Goal: Information Seeking & Learning: Learn about a topic

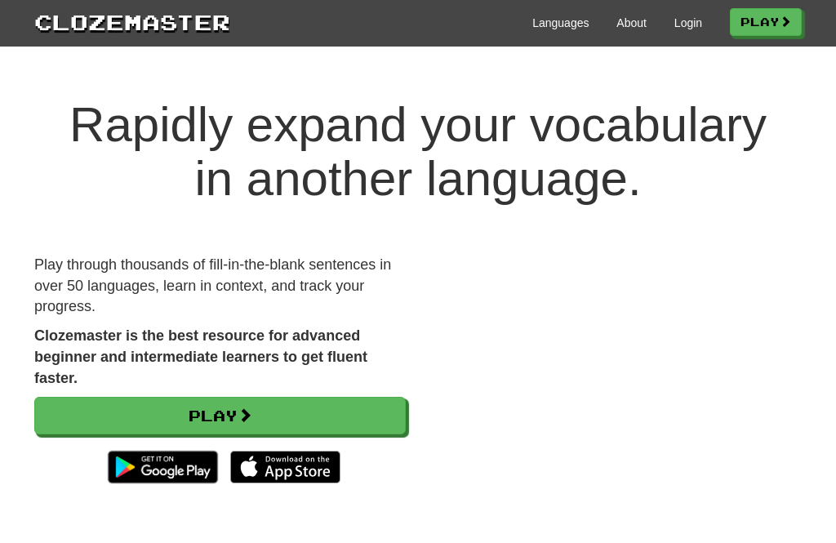
click at [211, 403] on link "Play" at bounding box center [220, 416] width 372 height 38
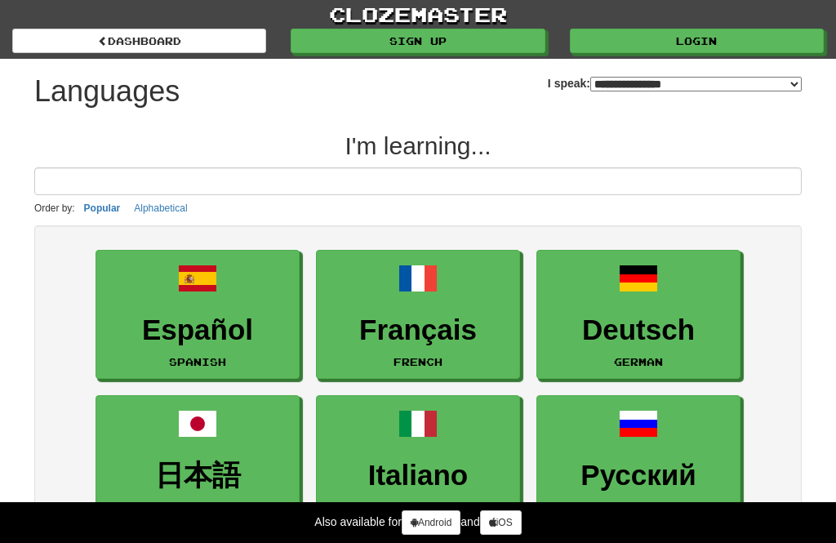
select select "*******"
click at [706, 33] on link "Login" at bounding box center [697, 41] width 254 height 24
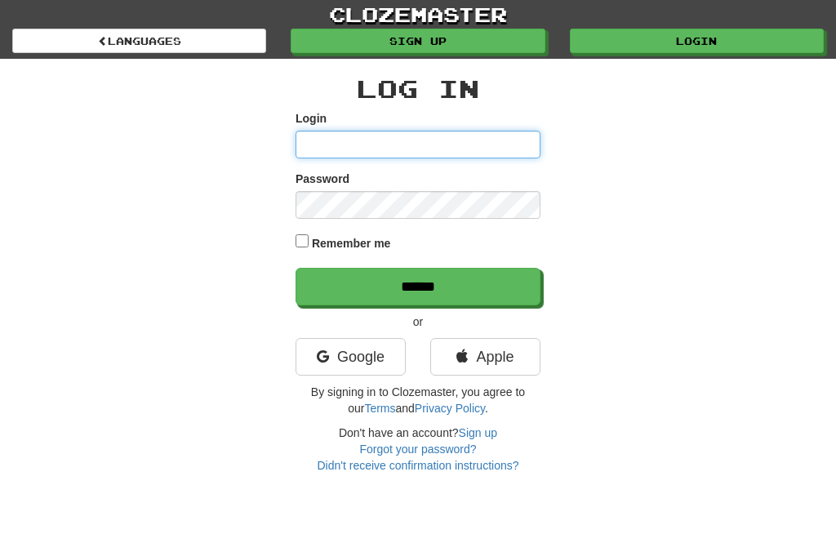
type input "**********"
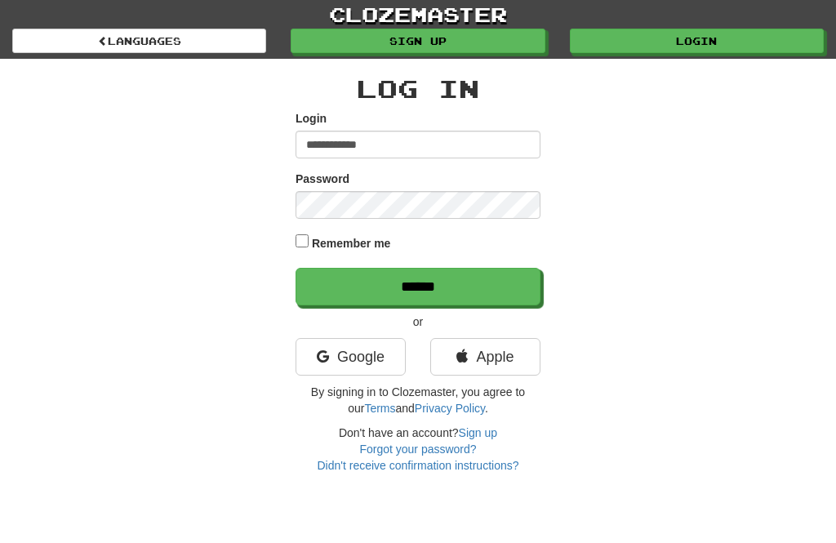
click at [418, 285] on input "******" at bounding box center [418, 287] width 245 height 38
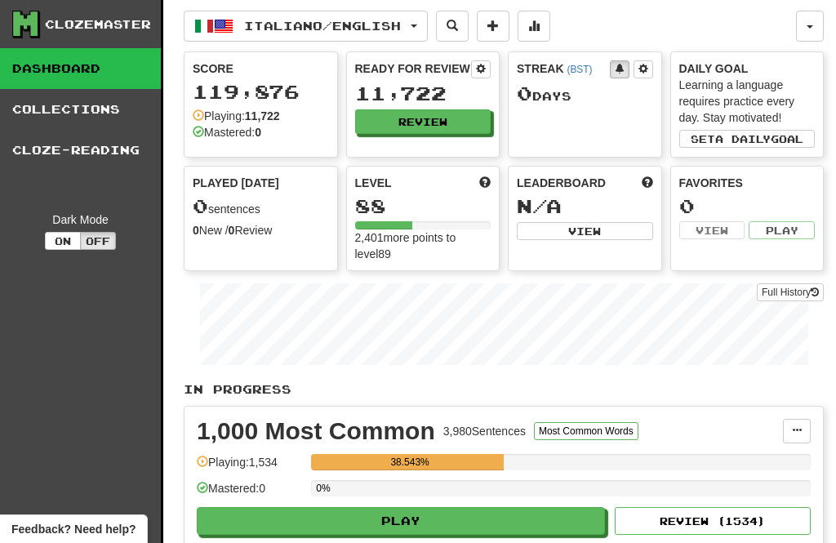
click at [413, 116] on button "Review" at bounding box center [423, 121] width 136 height 24
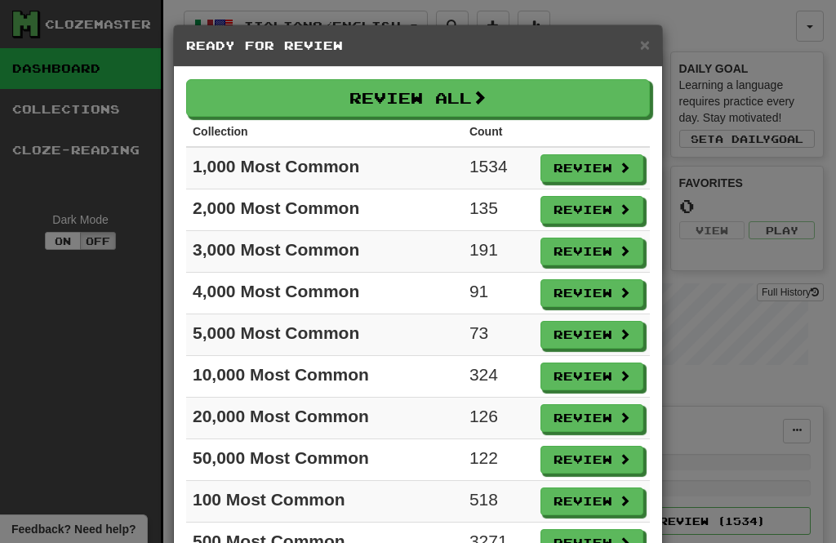
click at [587, 169] on button "Review" at bounding box center [592, 168] width 103 height 28
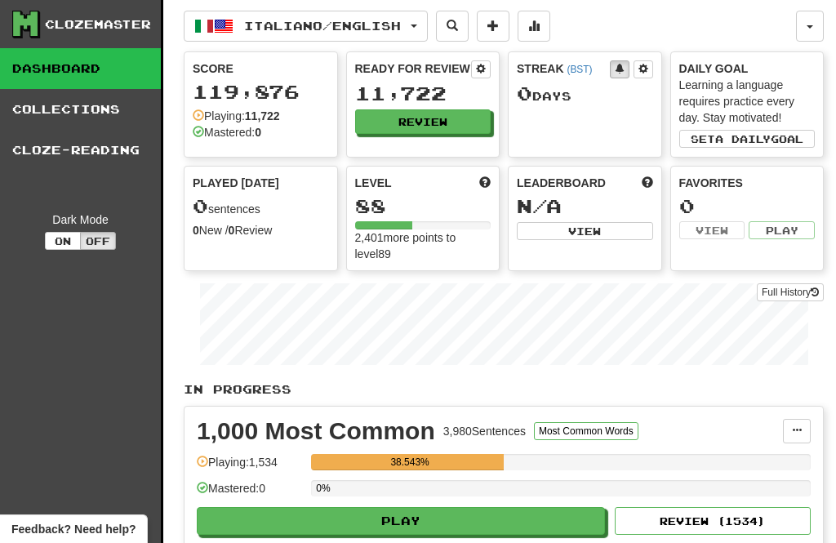
select select "**"
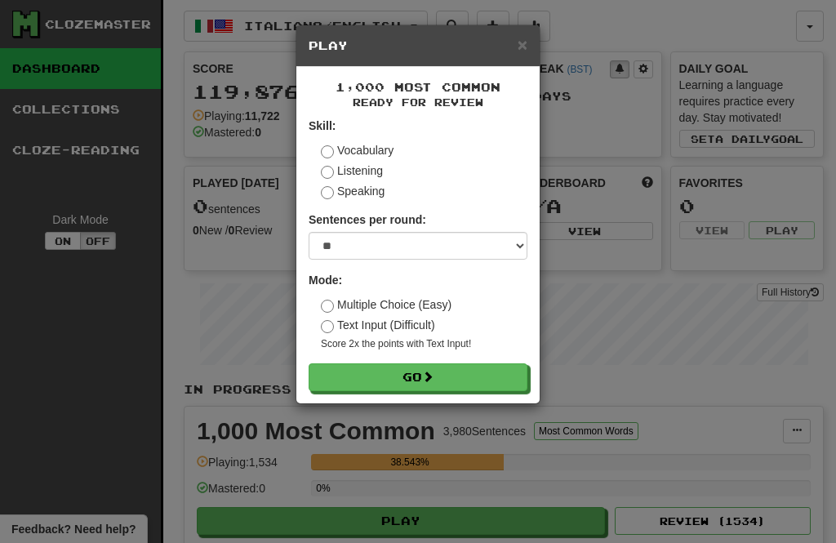
click at [415, 378] on button "Go" at bounding box center [418, 377] width 219 height 28
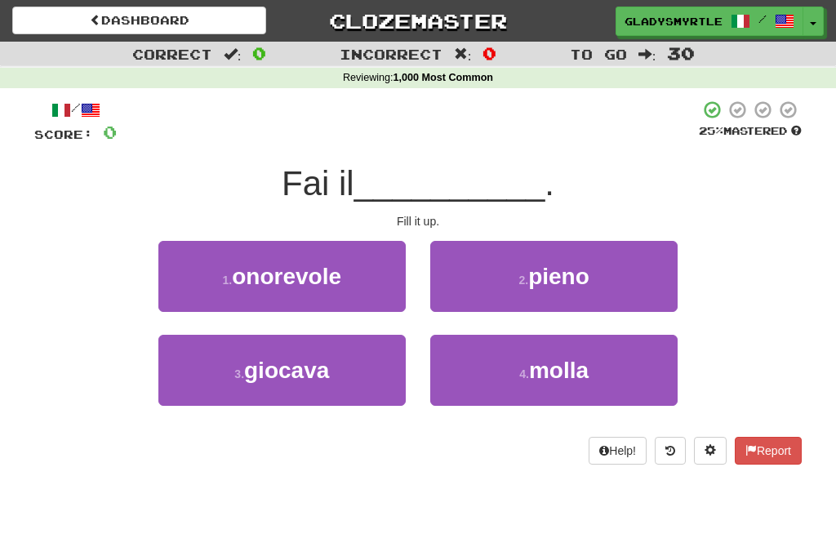
click at [564, 260] on button "2 . pieno" at bounding box center [553, 276] width 247 height 71
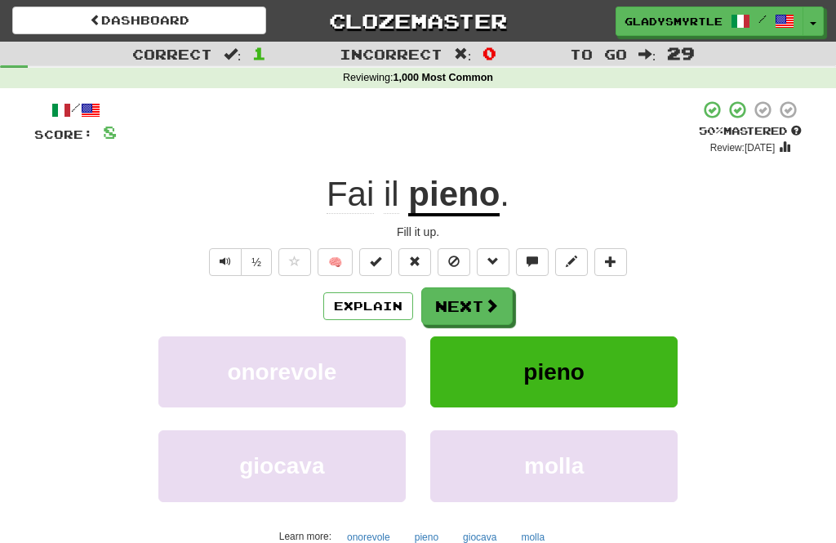
click at [465, 303] on button "Next" at bounding box center [466, 306] width 91 height 38
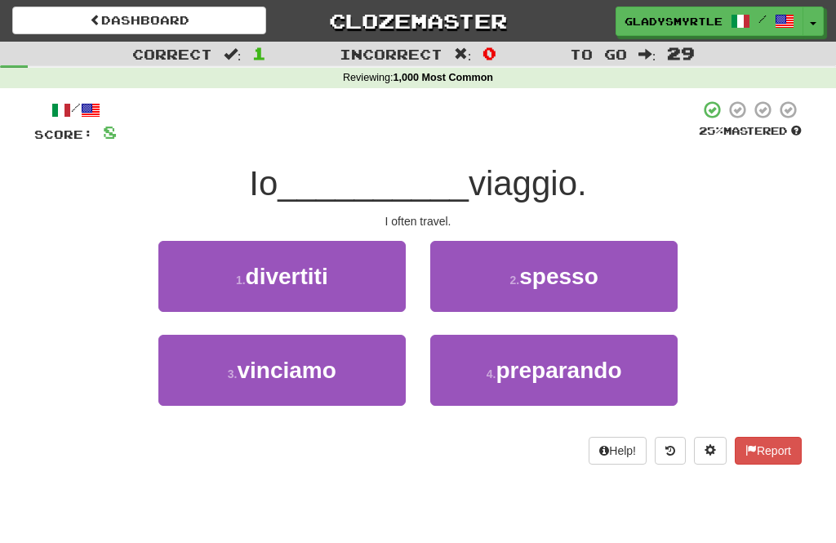
click at [570, 265] on span "spesso" at bounding box center [558, 276] width 79 height 25
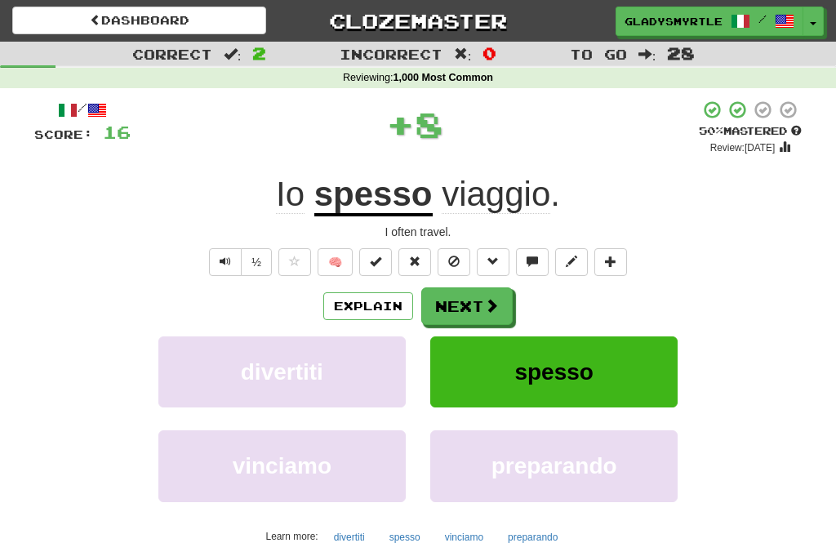
click at [473, 299] on button "Next" at bounding box center [466, 306] width 91 height 38
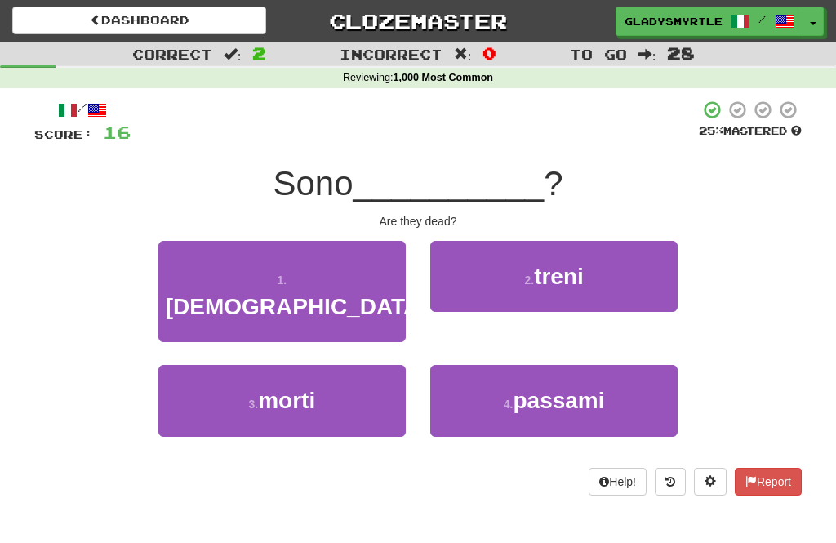
click at [296, 388] on span "morti" at bounding box center [286, 400] width 57 height 25
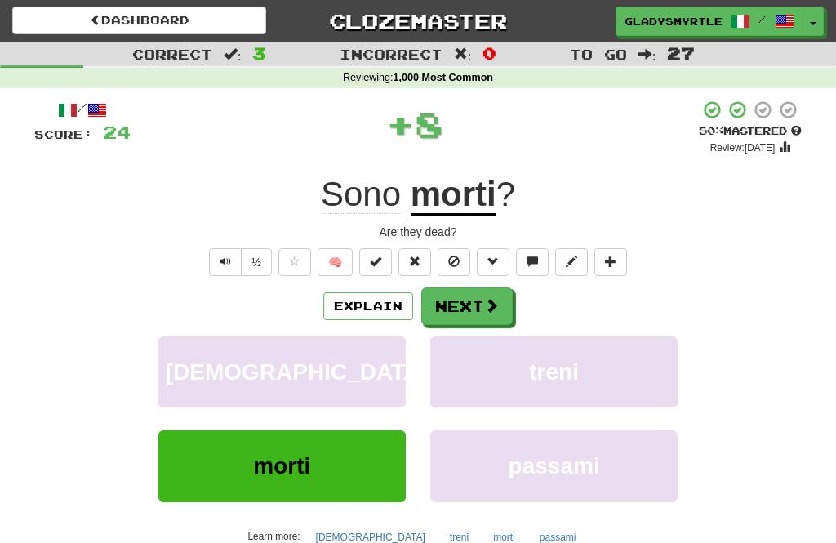
click at [470, 298] on button "Next" at bounding box center [466, 306] width 91 height 38
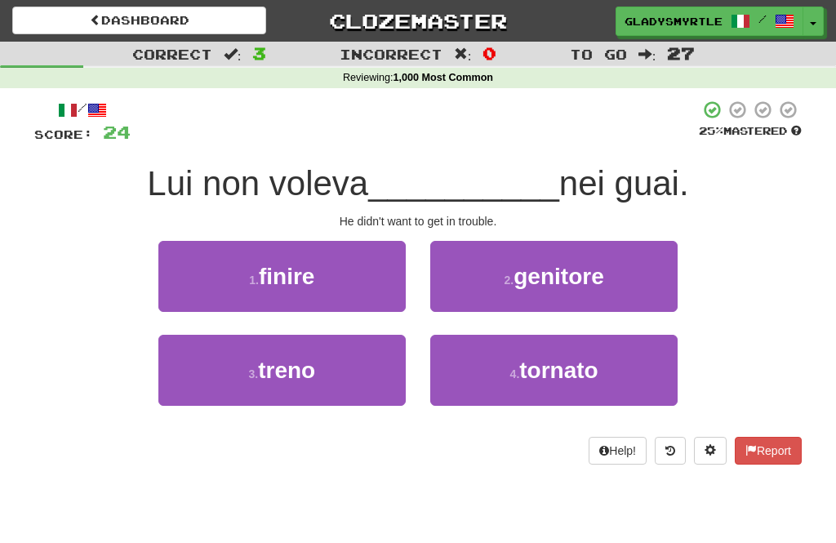
click at [285, 270] on span "finire" at bounding box center [287, 276] width 56 height 25
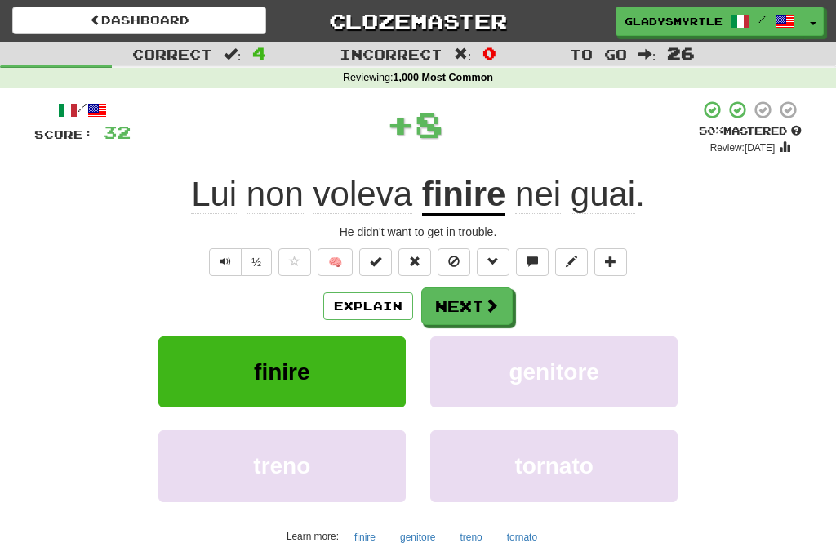
click at [470, 300] on button "Next" at bounding box center [466, 306] width 91 height 38
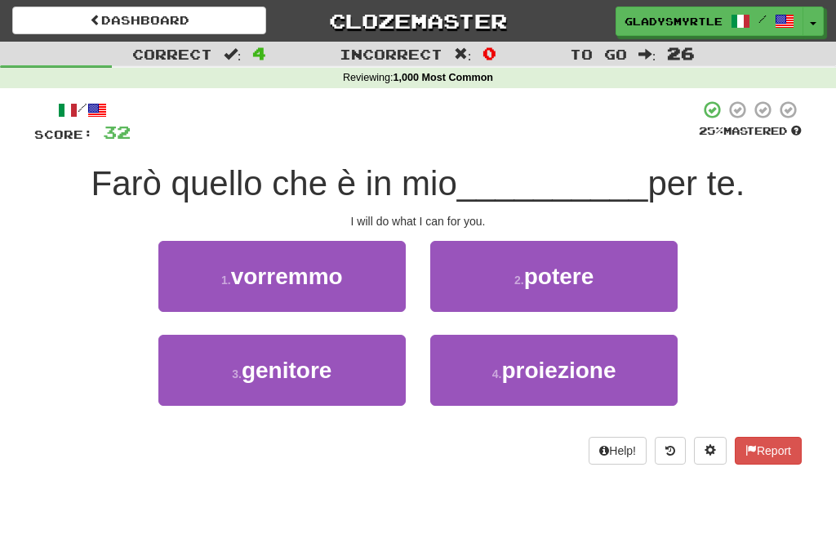
click at [572, 274] on span "potere" at bounding box center [559, 276] width 70 height 25
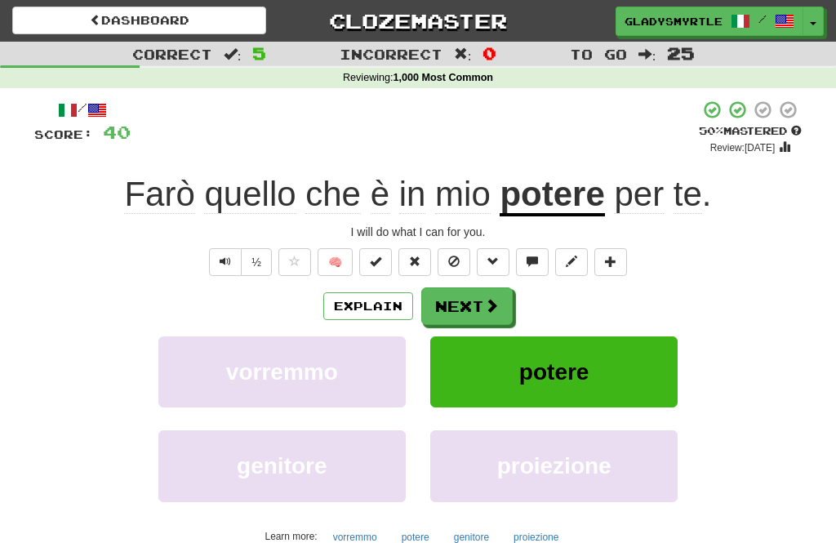
click at [466, 301] on button "Next" at bounding box center [466, 306] width 91 height 38
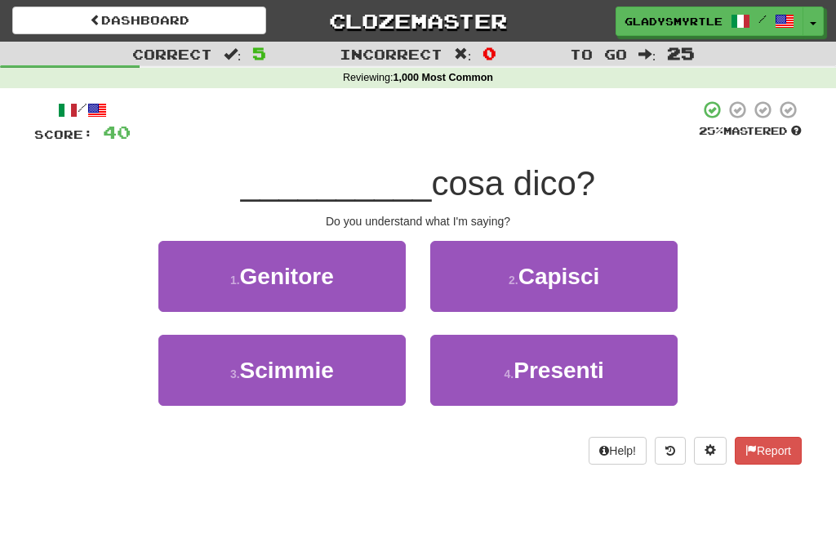
click at [571, 265] on span "Capisci" at bounding box center [560, 276] width 82 height 25
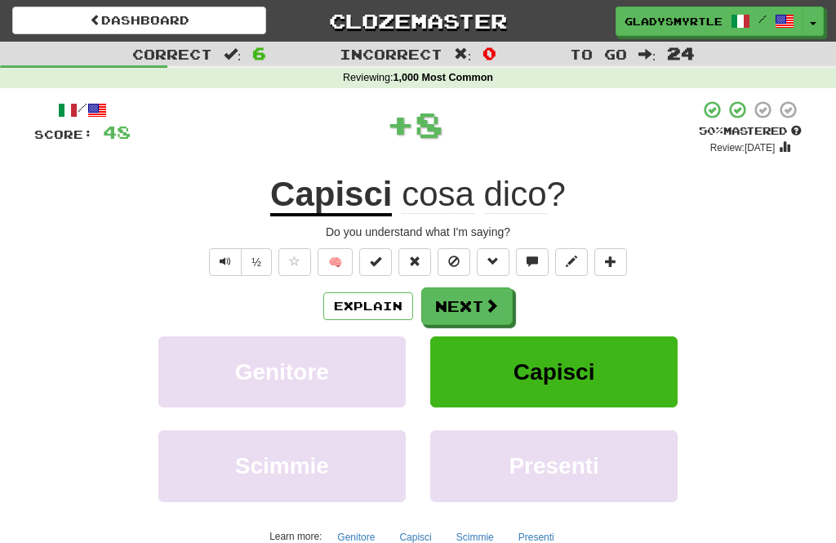
click at [470, 301] on button "Next" at bounding box center [466, 306] width 91 height 38
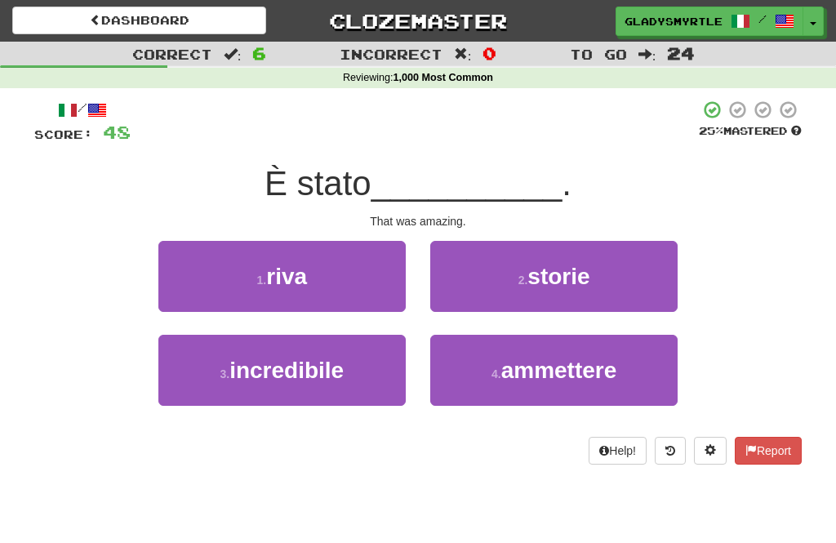
click at [303, 370] on span "incredibile" at bounding box center [286, 370] width 114 height 25
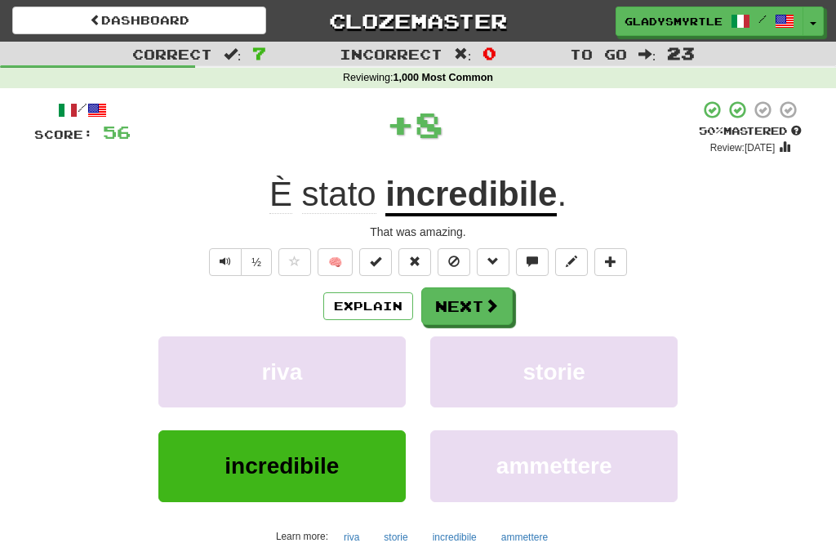
click at [468, 303] on button "Next" at bounding box center [466, 306] width 91 height 38
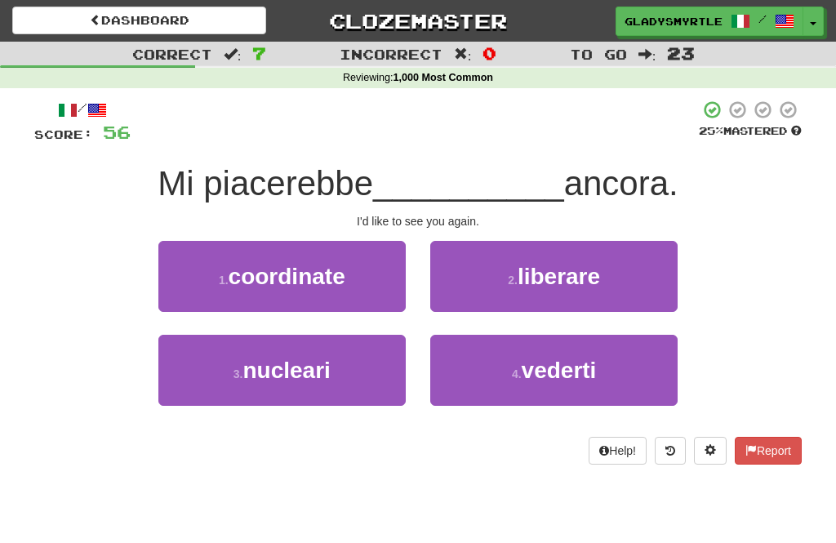
click at [575, 371] on span "vederti" at bounding box center [559, 370] width 75 height 25
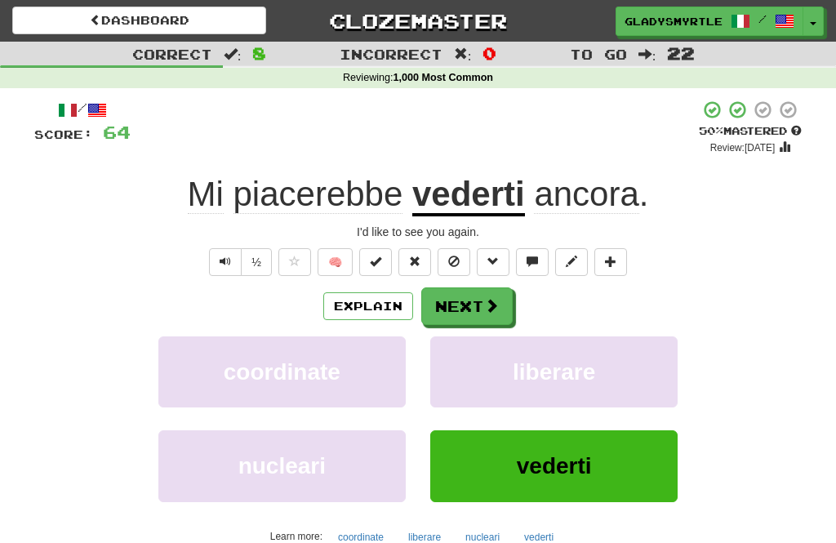
click at [472, 305] on button "Next" at bounding box center [466, 306] width 91 height 38
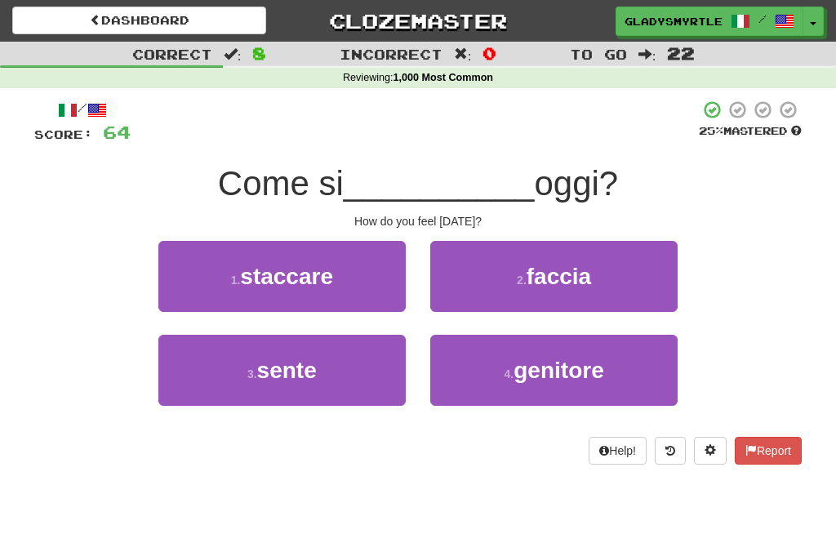
click at [292, 363] on span "sente" at bounding box center [287, 370] width 60 height 25
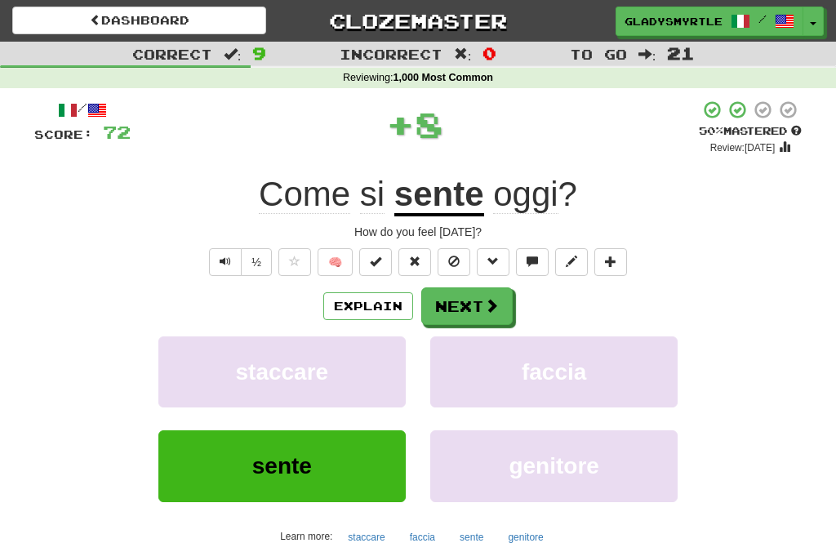
click at [468, 301] on button "Next" at bounding box center [466, 306] width 91 height 38
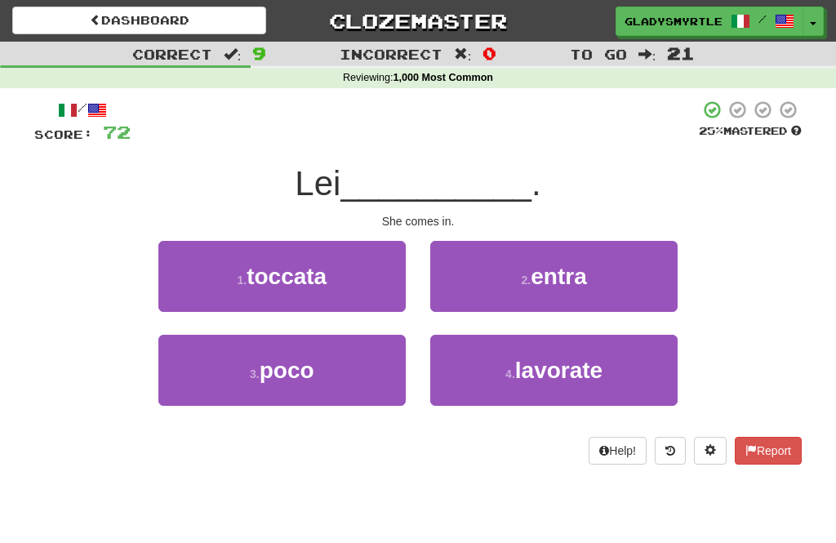
click at [566, 273] on span "entra" at bounding box center [559, 276] width 56 height 25
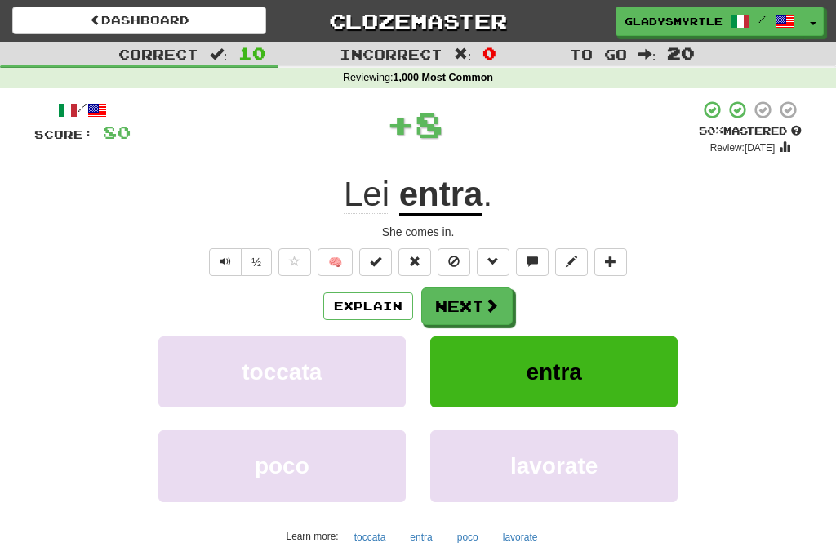
click at [470, 300] on button "Next" at bounding box center [466, 306] width 91 height 38
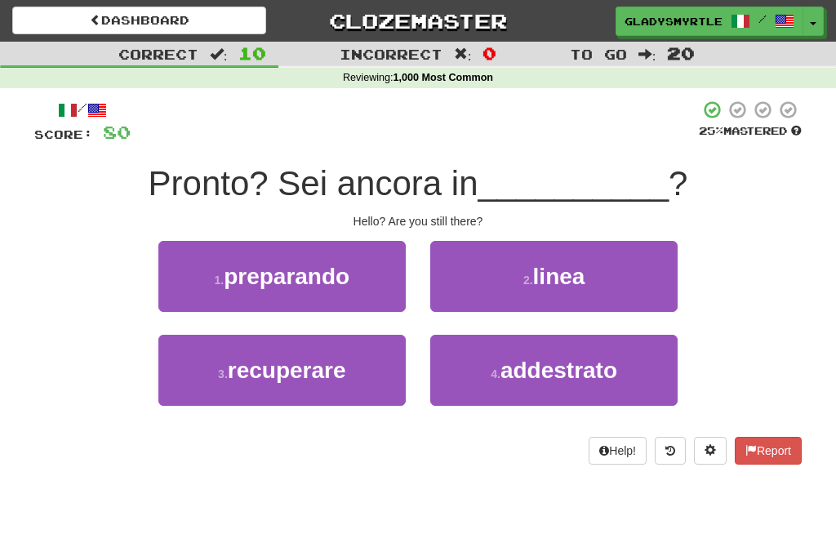
click at [584, 274] on span "linea" at bounding box center [559, 276] width 52 height 25
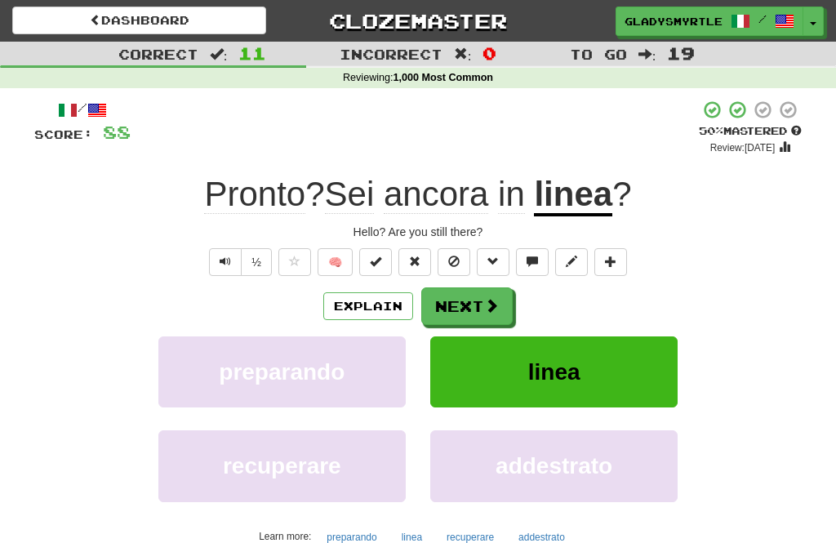
click at [474, 306] on button "Next" at bounding box center [466, 306] width 91 height 38
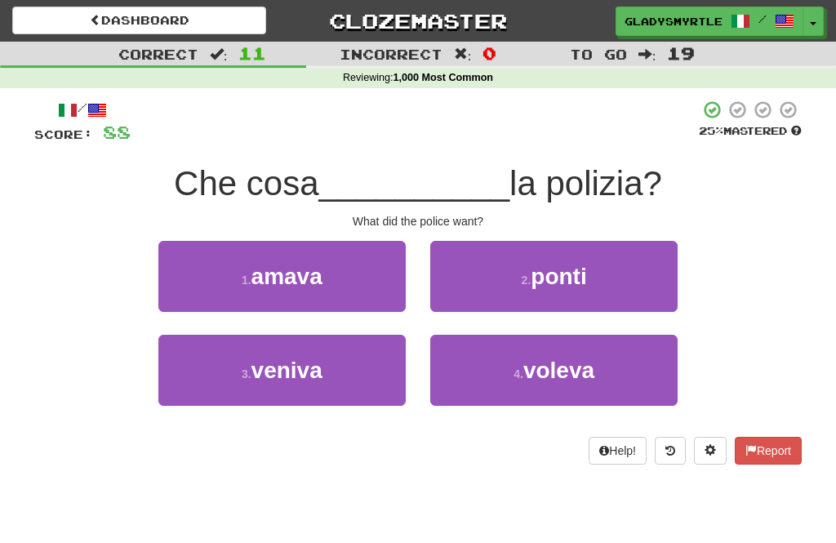
click at [568, 363] on span "voleva" at bounding box center [558, 370] width 71 height 25
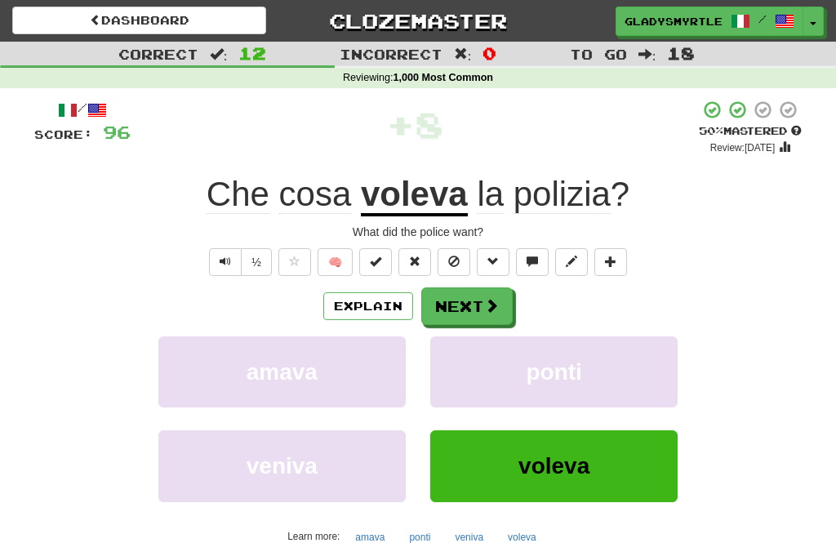
click at [470, 304] on button "Next" at bounding box center [466, 306] width 91 height 38
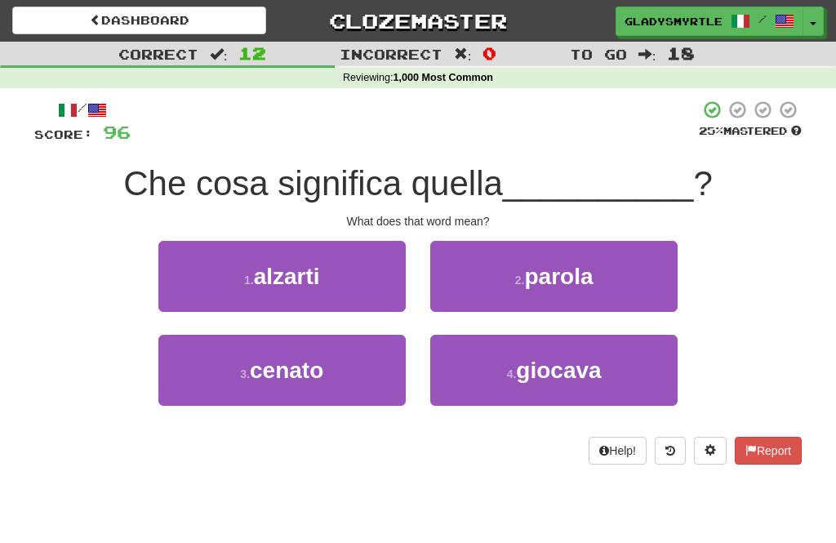
click at [564, 272] on span "parola" at bounding box center [558, 276] width 69 height 25
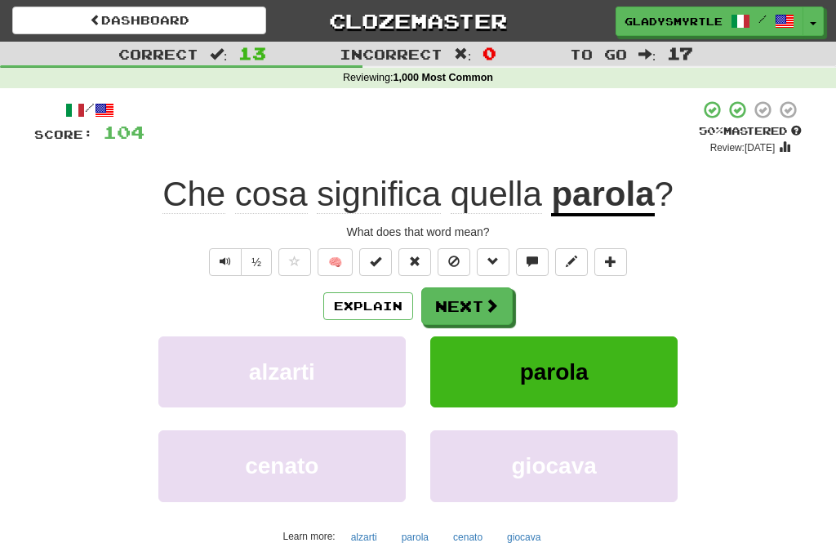
click at [466, 303] on button "Next" at bounding box center [466, 306] width 91 height 38
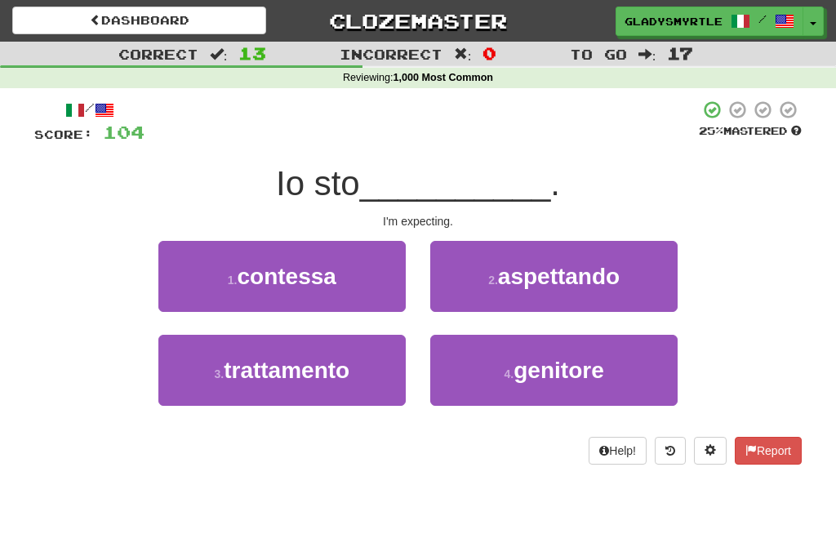
click at [578, 272] on span "aspettando" at bounding box center [559, 276] width 122 height 25
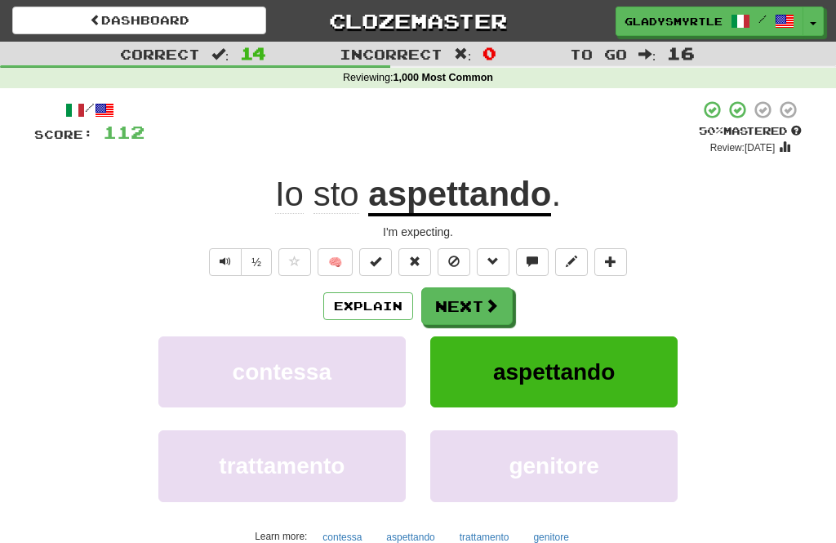
click at [469, 301] on button "Next" at bounding box center [466, 306] width 91 height 38
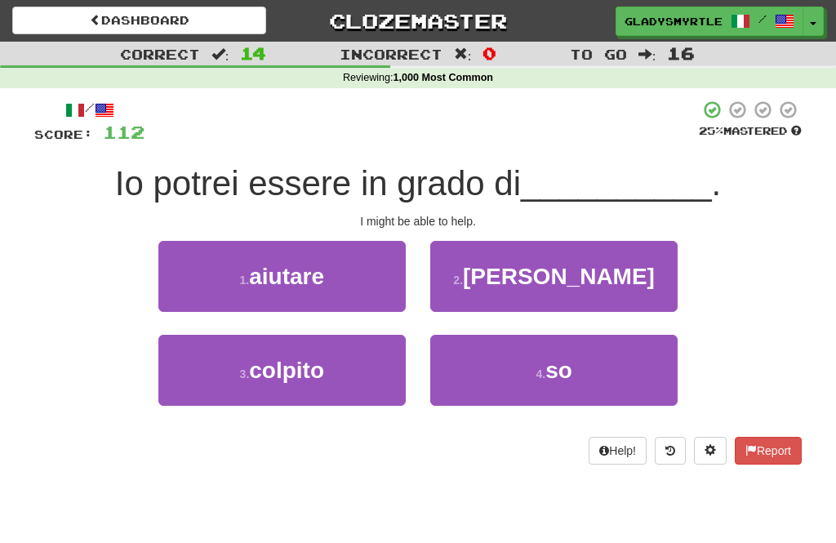
click at [305, 272] on span "aiutare" at bounding box center [286, 276] width 75 height 25
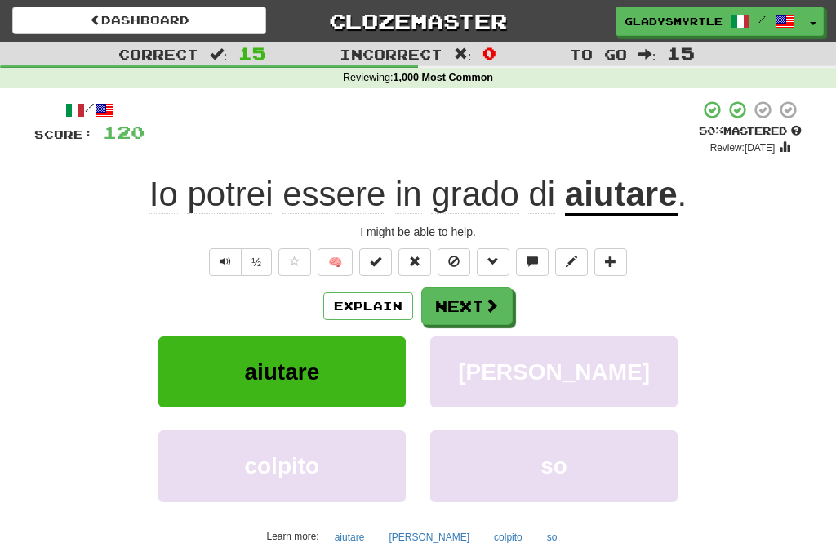
click at [471, 301] on button "Next" at bounding box center [466, 306] width 91 height 38
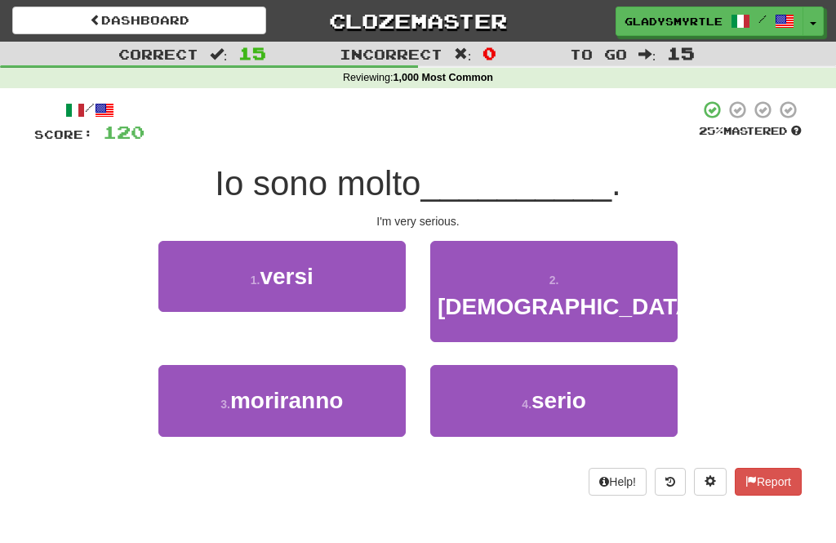
click at [559, 388] on span "serio" at bounding box center [559, 400] width 55 height 25
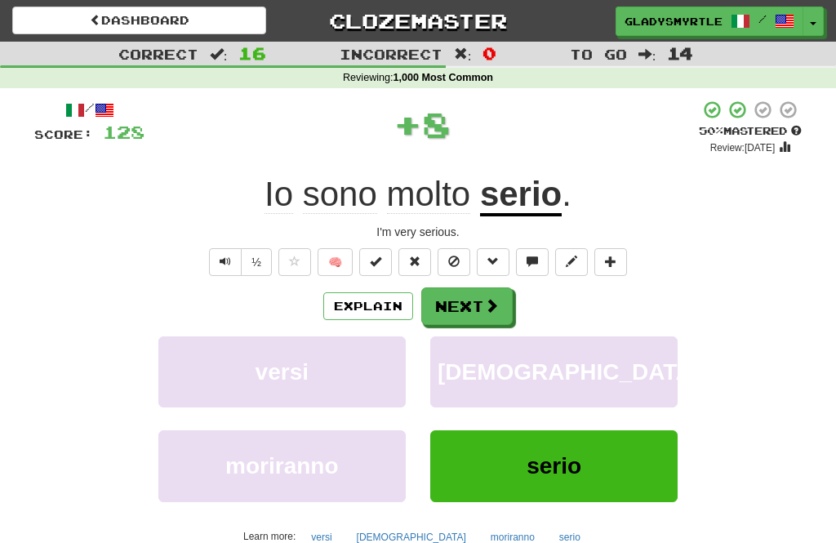
click at [468, 303] on button "Next" at bounding box center [466, 306] width 91 height 38
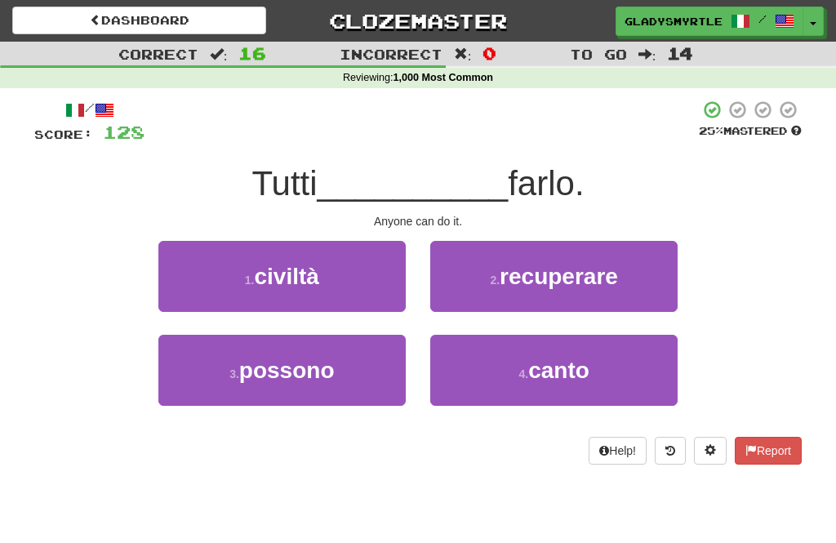
click at [282, 367] on span "possono" at bounding box center [287, 370] width 96 height 25
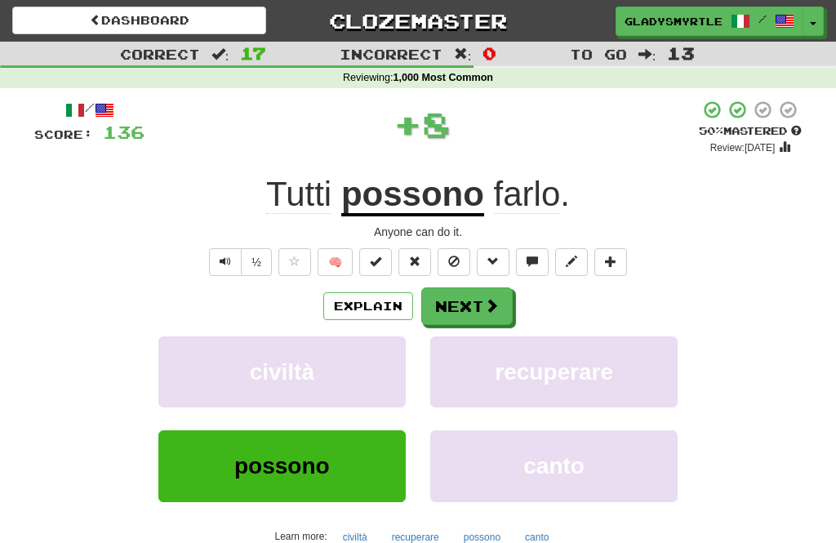
click at [475, 298] on button "Next" at bounding box center [466, 306] width 91 height 38
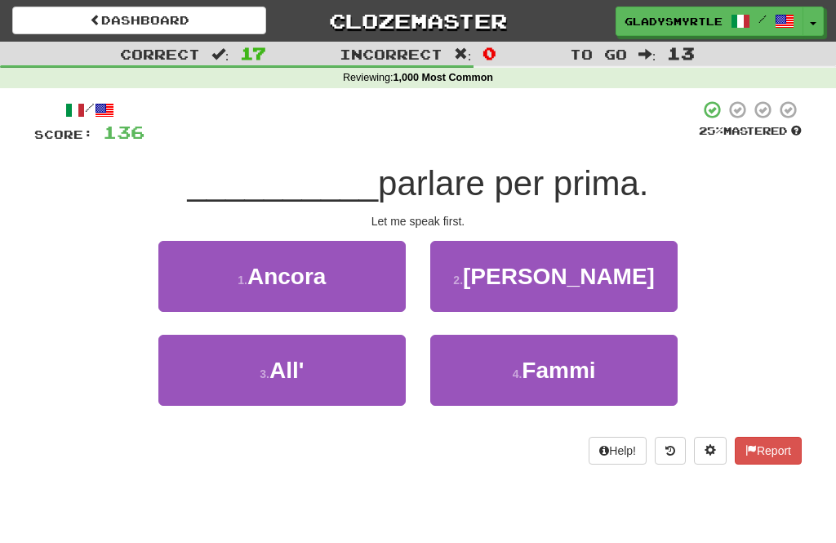
click at [563, 362] on span "Fammi" at bounding box center [558, 370] width 73 height 25
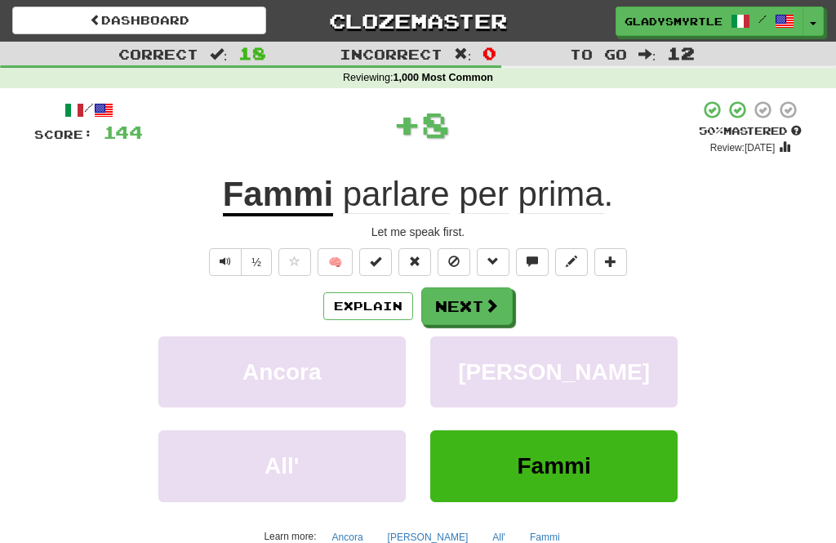
click at [474, 302] on button "Next" at bounding box center [466, 306] width 91 height 38
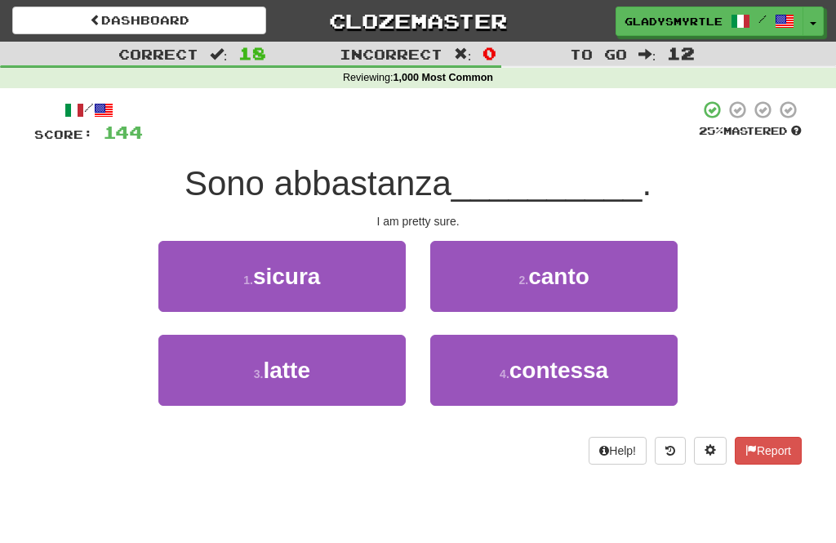
click at [296, 271] on span "sicura" at bounding box center [287, 276] width 68 height 25
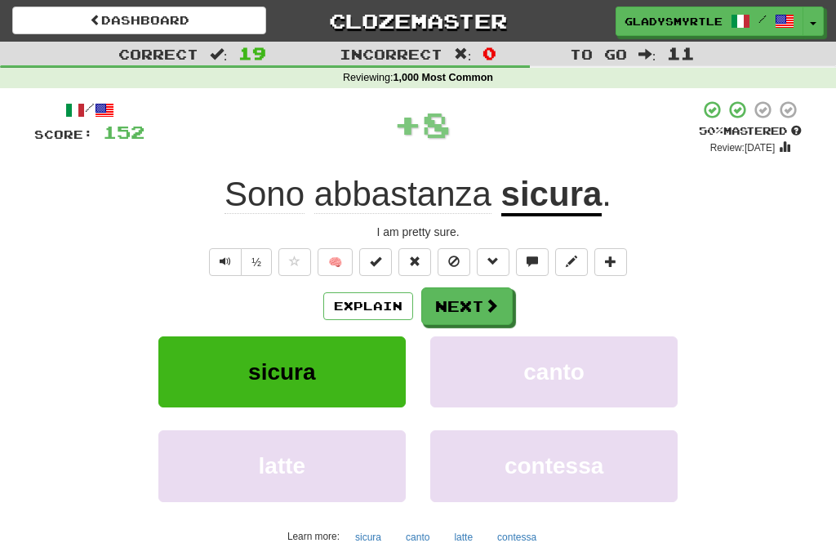
click at [470, 294] on button "Next" at bounding box center [466, 306] width 91 height 38
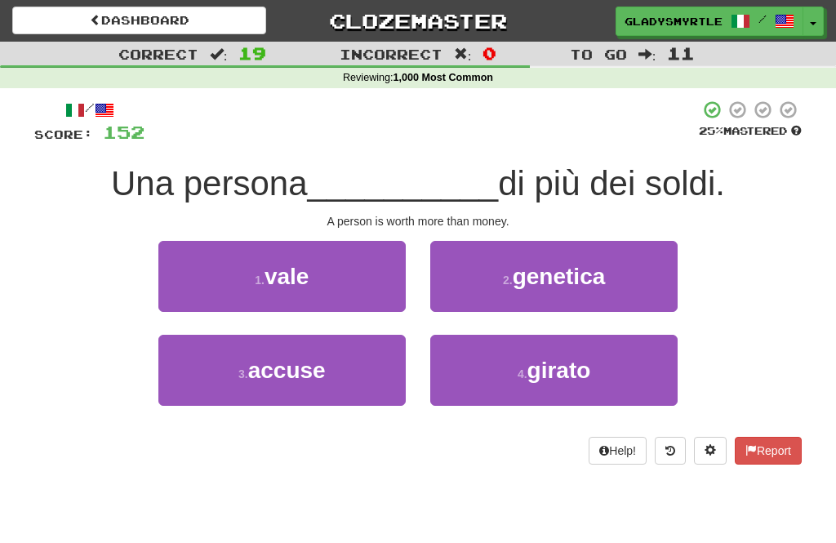
click at [280, 271] on span "vale" at bounding box center [287, 276] width 45 height 25
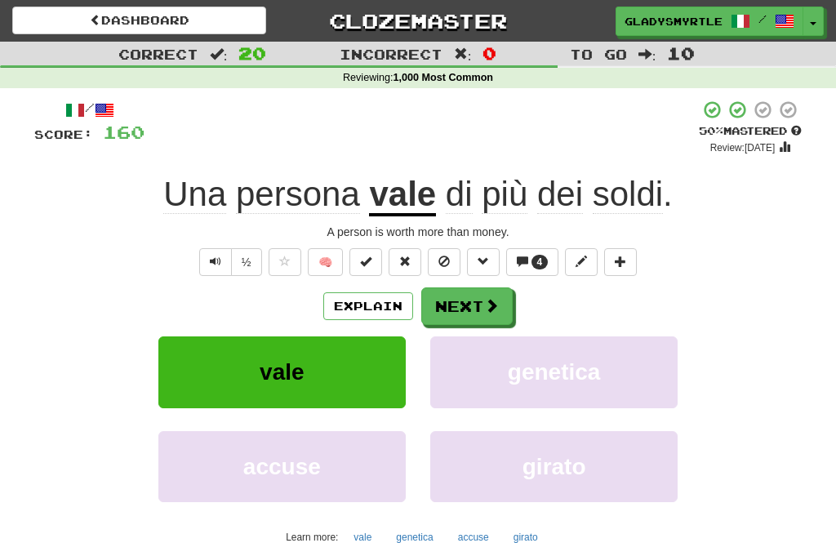
click at [474, 301] on button "Next" at bounding box center [466, 306] width 91 height 38
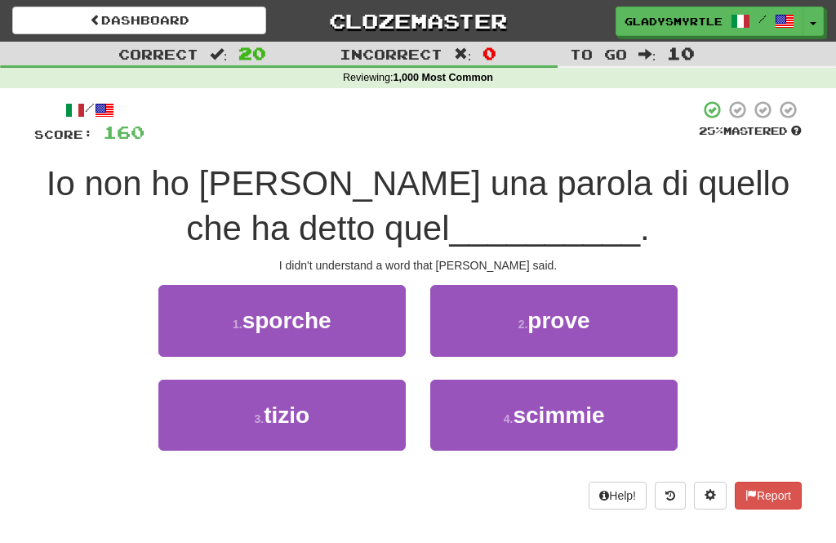
click at [297, 421] on span "tizio" at bounding box center [287, 415] width 46 height 25
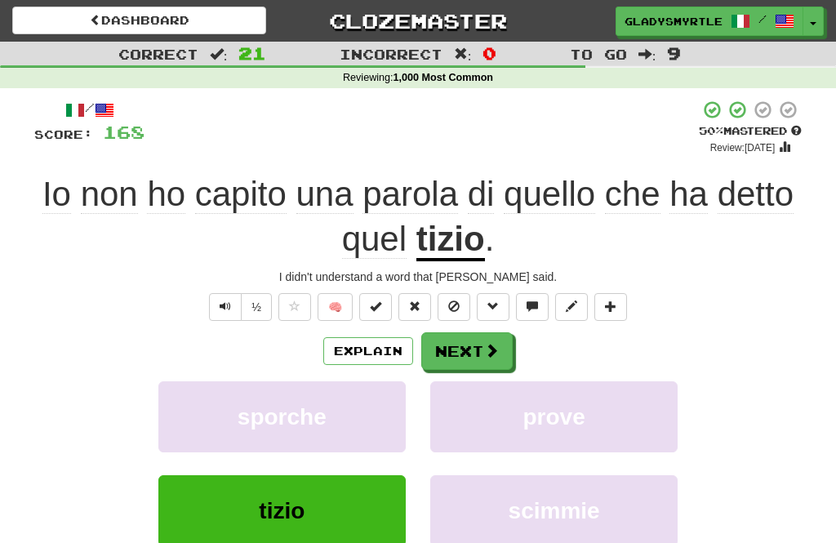
click at [471, 351] on button "Next" at bounding box center [466, 351] width 91 height 38
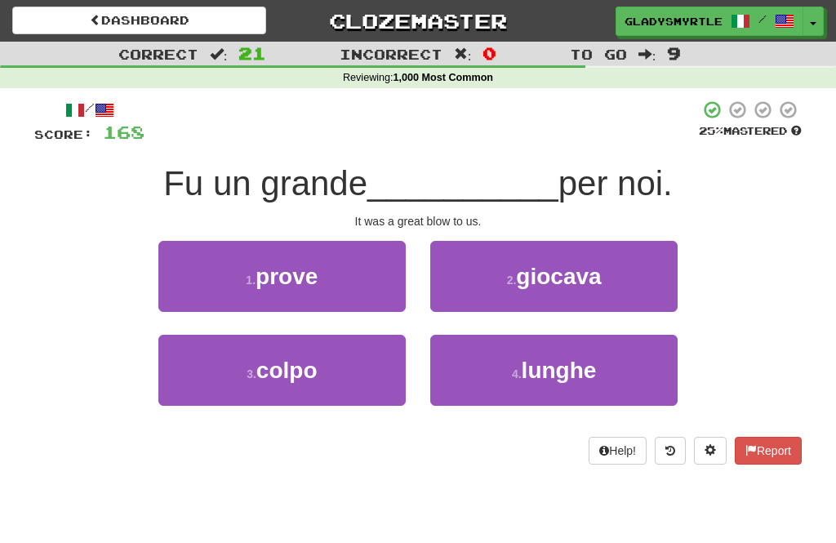
click at [284, 362] on span "colpo" at bounding box center [286, 370] width 61 height 25
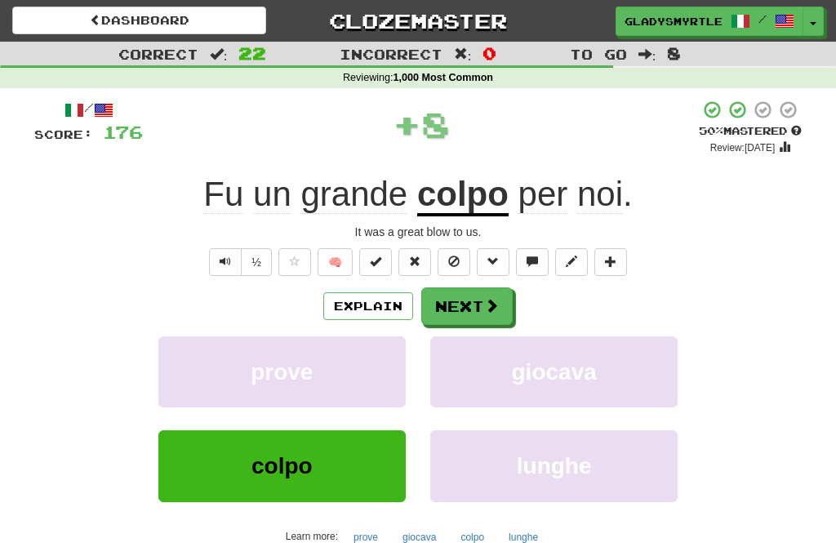
click at [465, 301] on button "Next" at bounding box center [466, 306] width 91 height 38
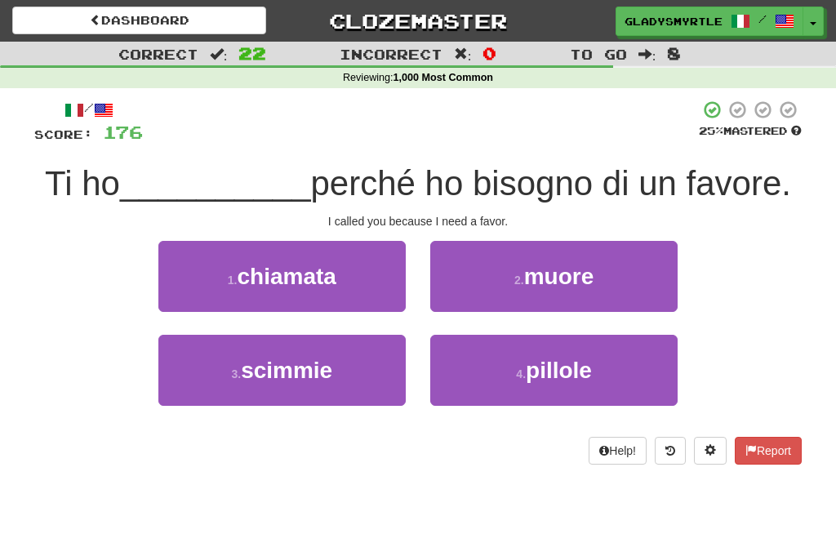
click at [294, 277] on span "chiamata" at bounding box center [286, 276] width 99 height 25
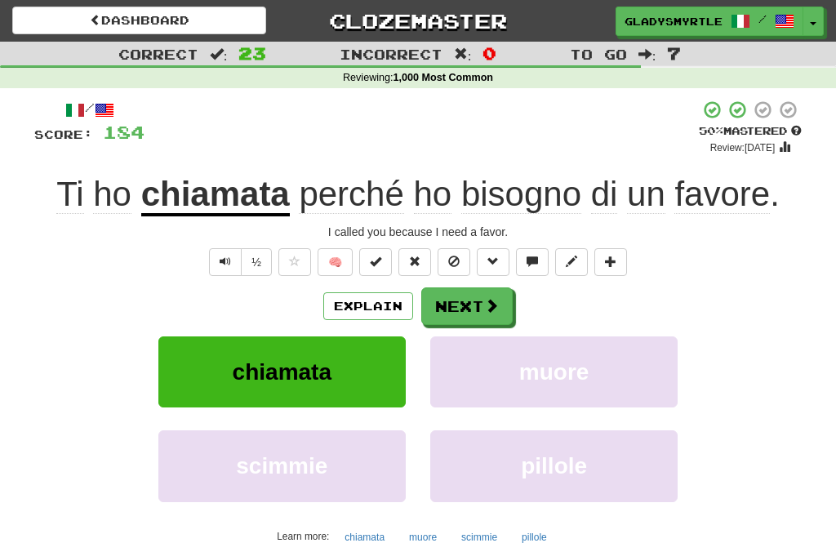
click at [460, 300] on button "Next" at bounding box center [466, 306] width 91 height 38
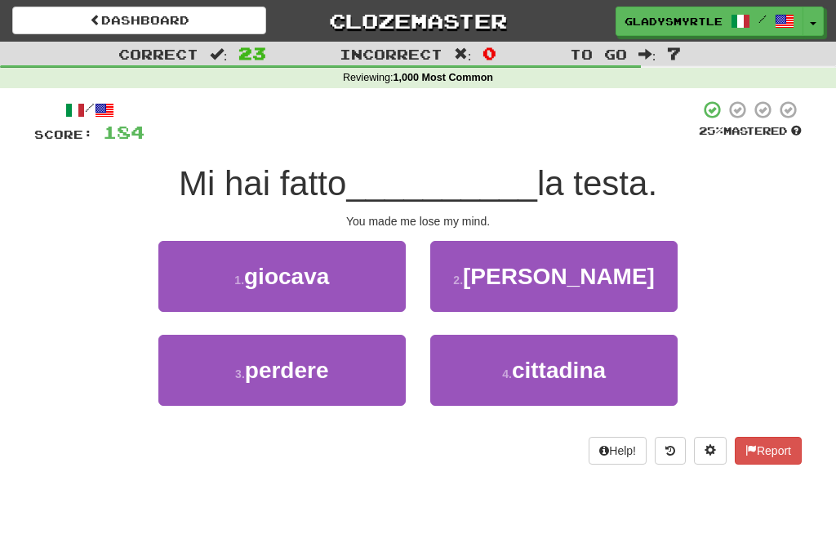
click at [292, 375] on span "perdere" at bounding box center [287, 370] width 84 height 25
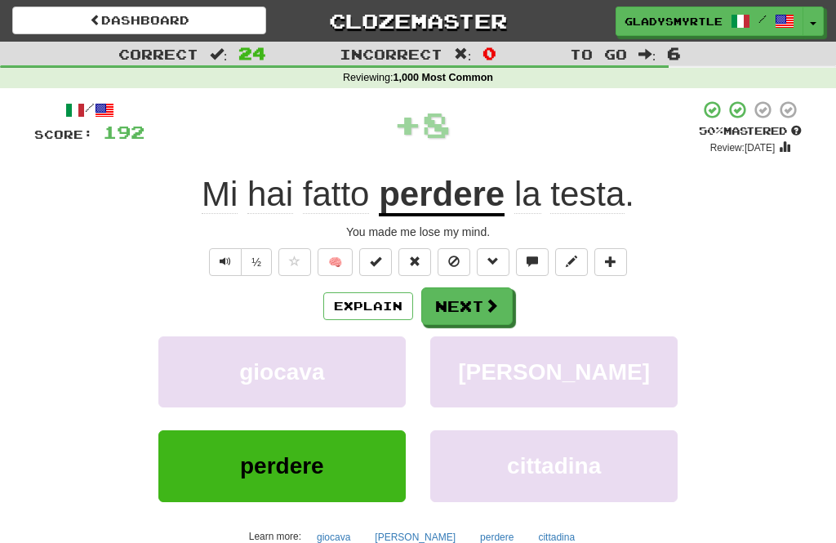
click at [469, 309] on button "Next" at bounding box center [466, 306] width 91 height 38
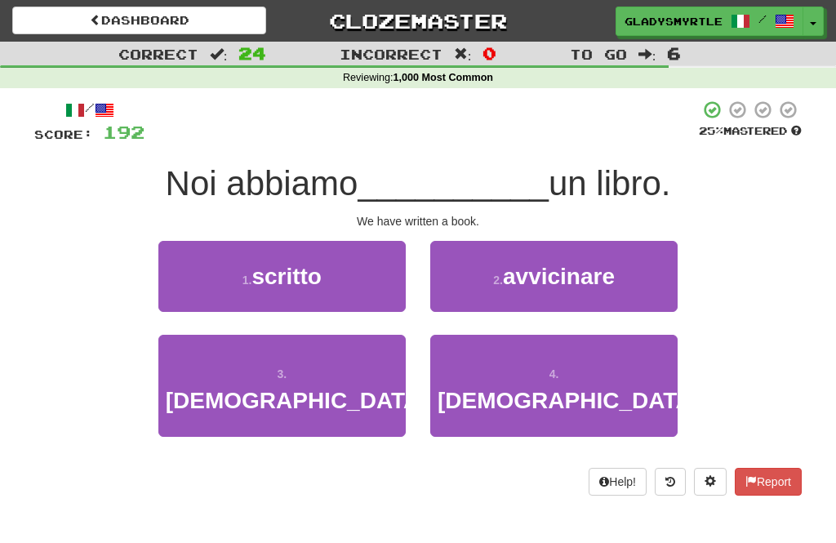
click at [282, 268] on span "scritto" at bounding box center [287, 276] width 70 height 25
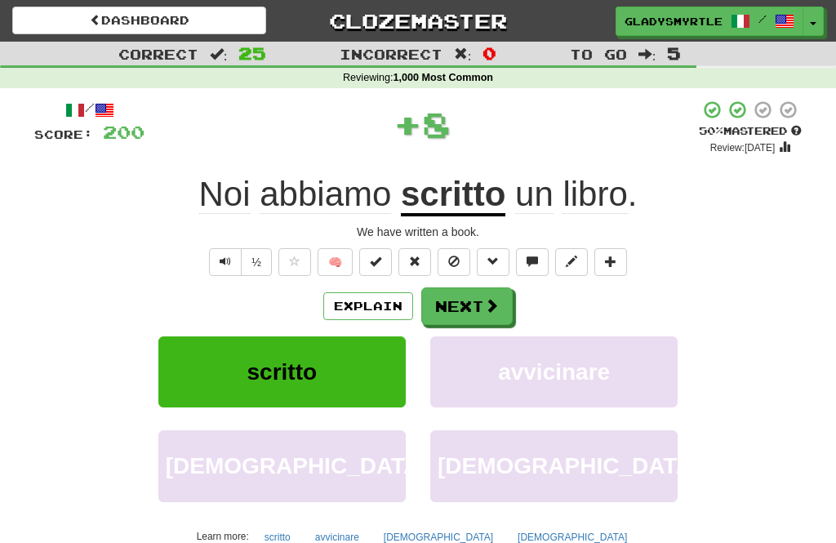
click at [468, 306] on button "Next" at bounding box center [466, 306] width 91 height 38
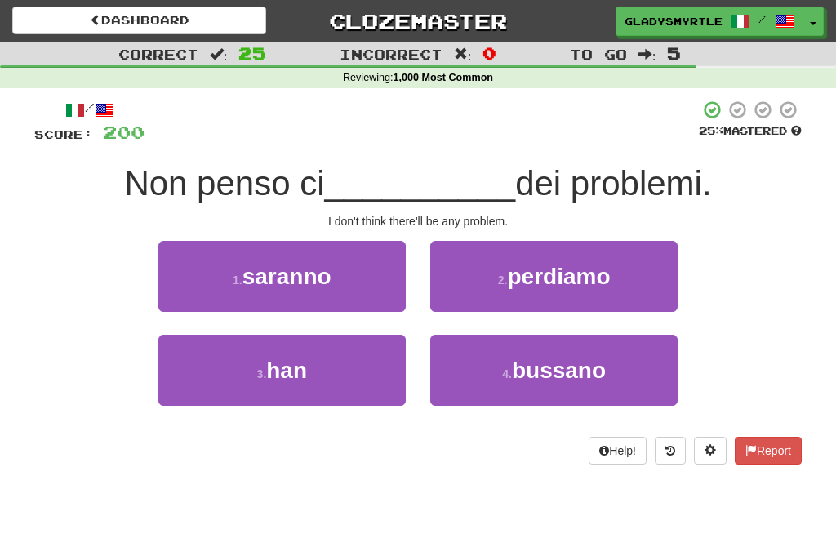
click at [283, 273] on span "saranno" at bounding box center [287, 276] width 89 height 25
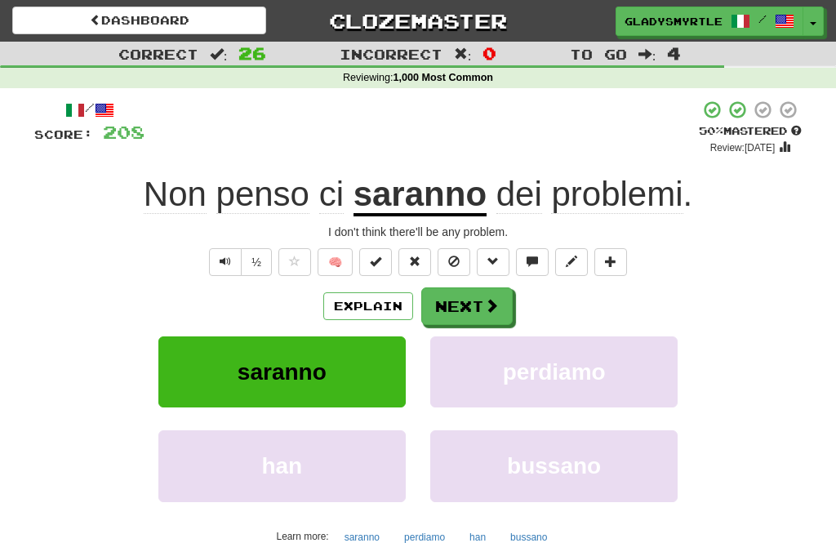
click at [467, 296] on button "Next" at bounding box center [466, 306] width 91 height 38
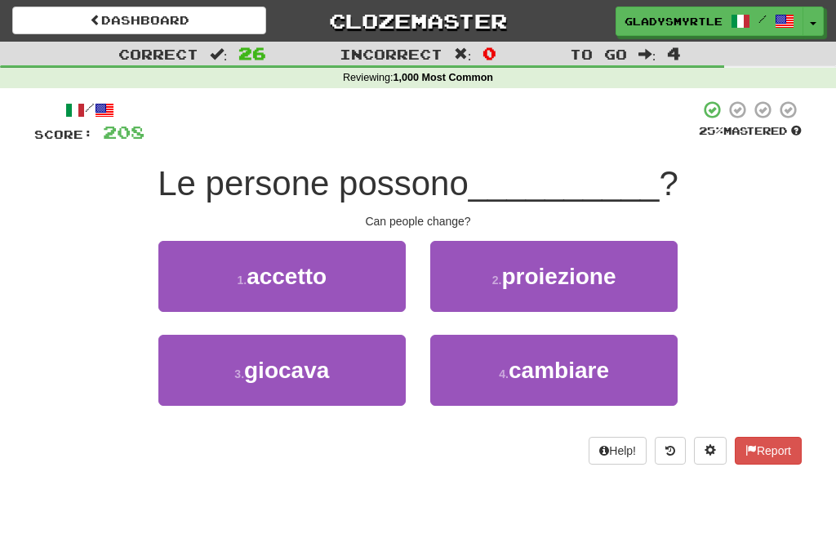
click at [559, 371] on span "cambiare" at bounding box center [559, 370] width 100 height 25
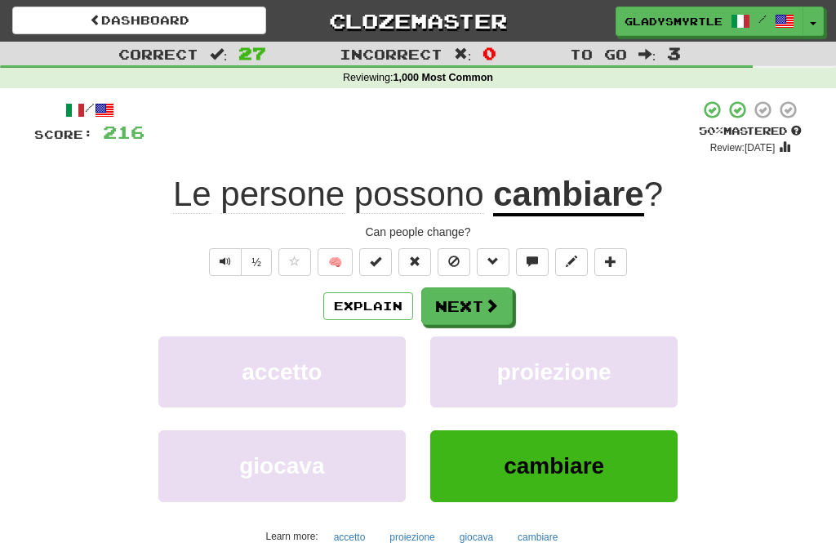
click at [464, 300] on button "Next" at bounding box center [466, 306] width 91 height 38
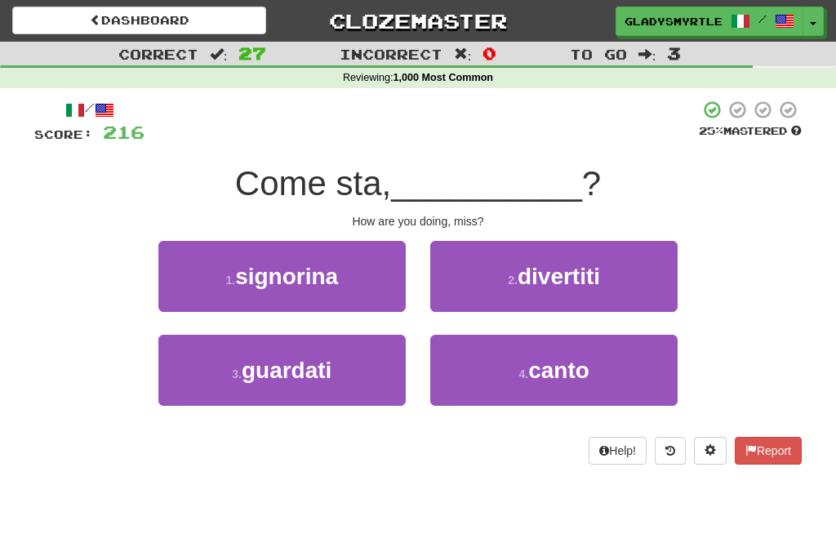
click at [277, 267] on span "signorina" at bounding box center [286, 276] width 103 height 25
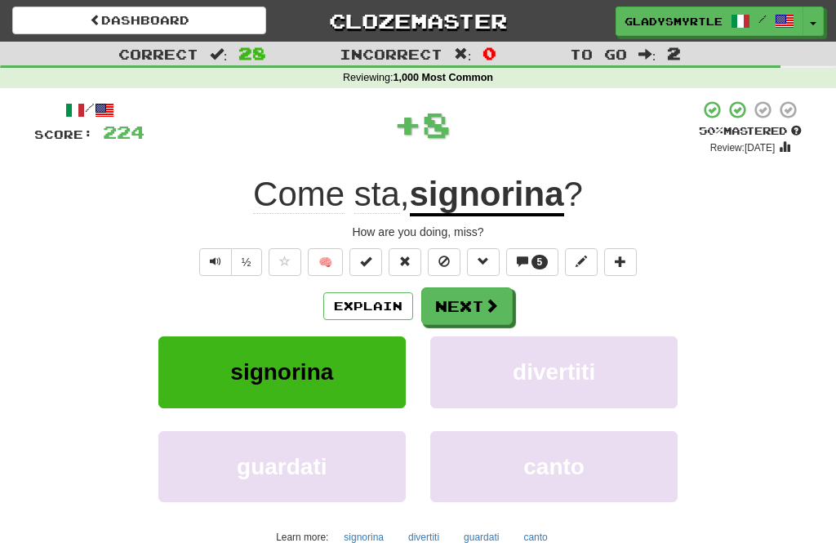
click at [470, 304] on button "Next" at bounding box center [466, 306] width 91 height 38
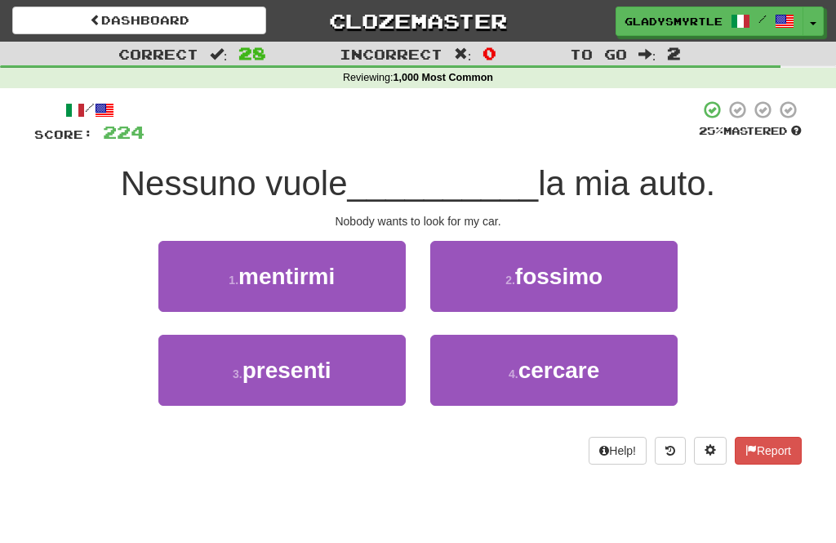
click at [559, 362] on span "cercare" at bounding box center [560, 370] width 82 height 25
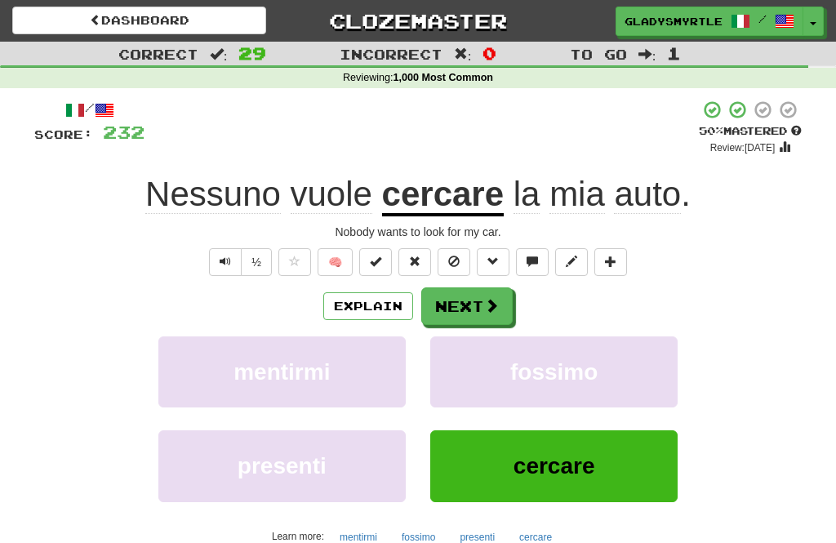
click at [473, 308] on button "Next" at bounding box center [466, 306] width 91 height 38
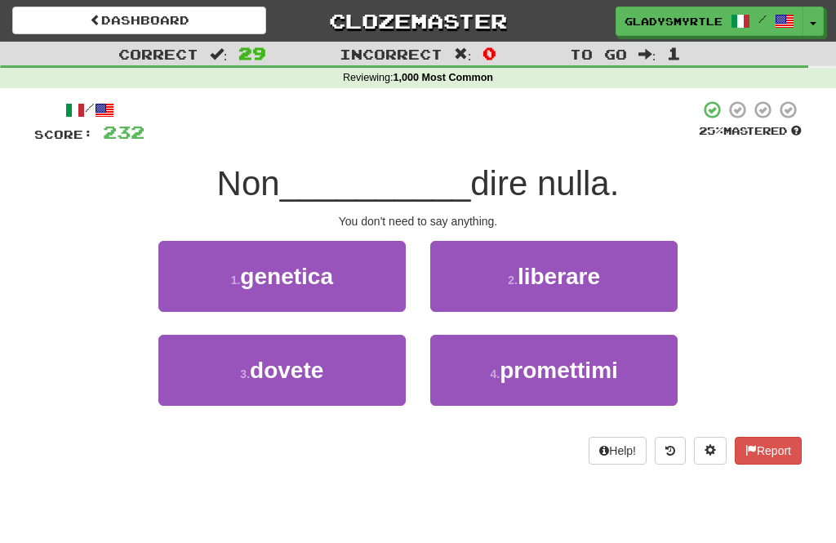
click at [282, 367] on span "dovete" at bounding box center [286, 370] width 73 height 25
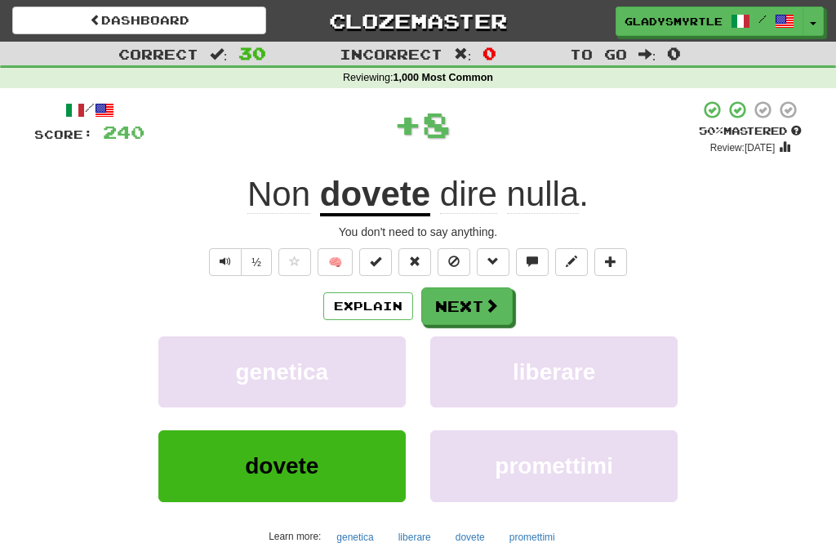
click at [465, 300] on button "Next" at bounding box center [466, 306] width 91 height 38
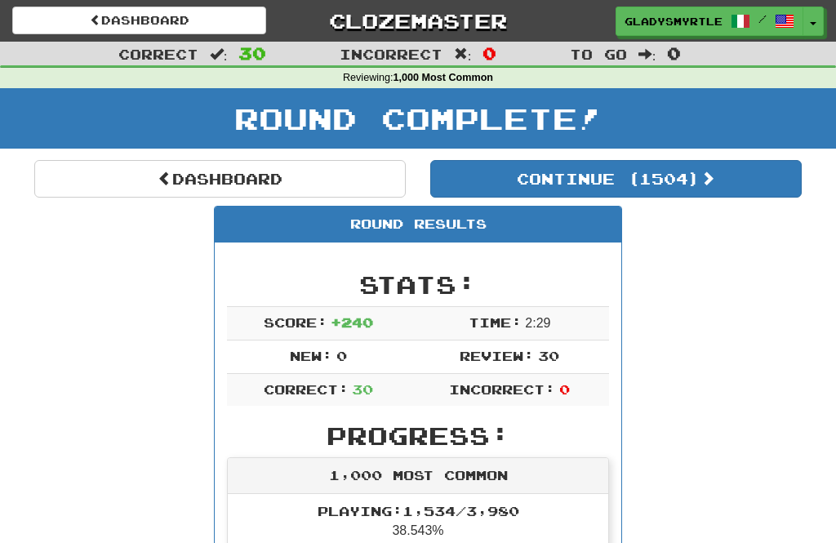
click at [672, 172] on button "Continue ( 1504 )" at bounding box center [616, 179] width 372 height 38
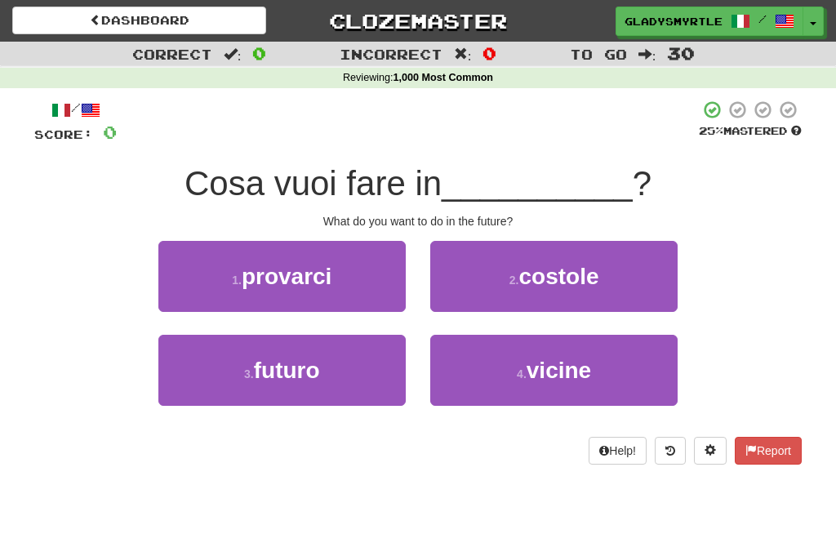
click at [295, 375] on span "futuro" at bounding box center [287, 370] width 66 height 25
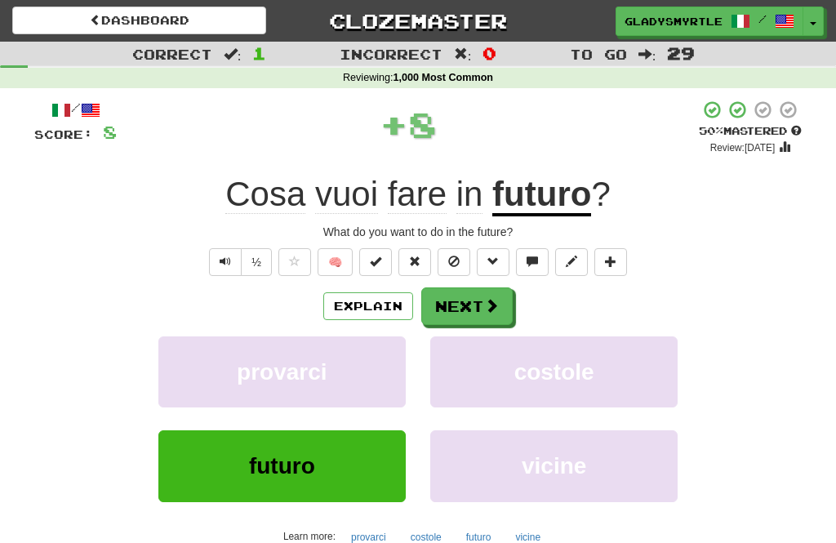
click at [474, 304] on button "Next" at bounding box center [466, 306] width 91 height 38
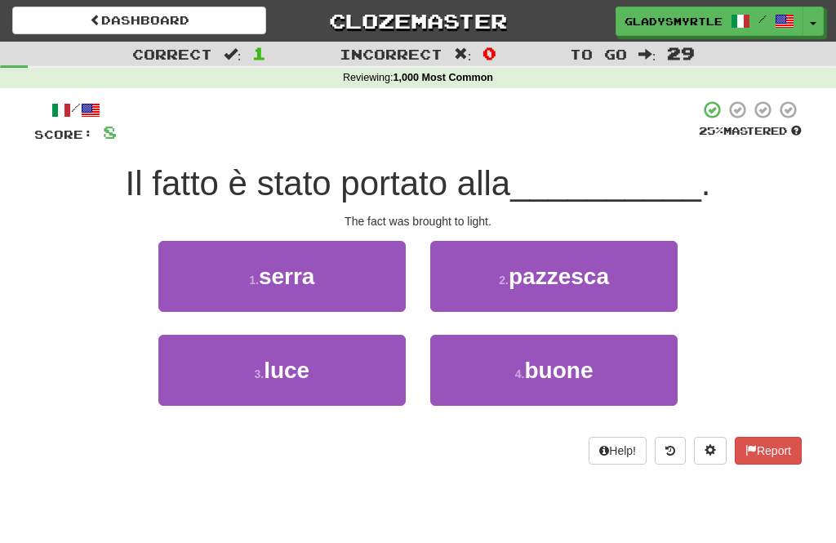
click at [287, 368] on span "luce" at bounding box center [287, 370] width 46 height 25
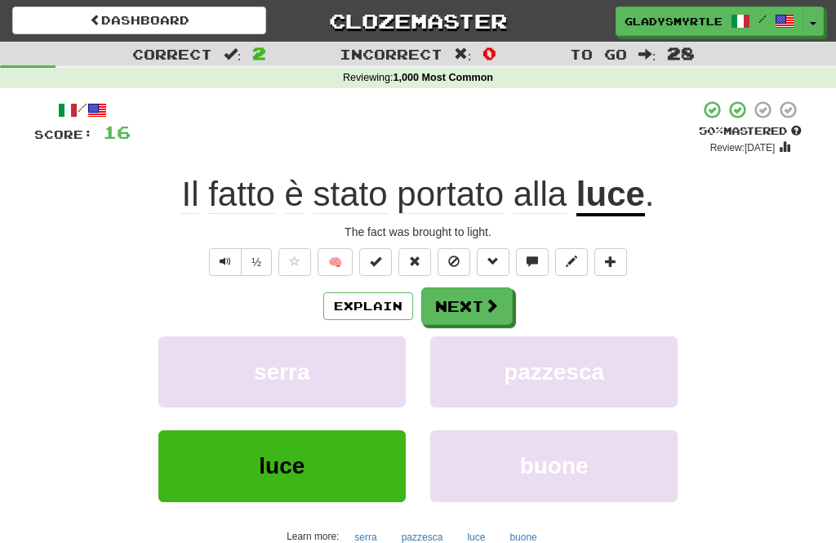
click at [465, 300] on button "Next" at bounding box center [466, 306] width 91 height 38
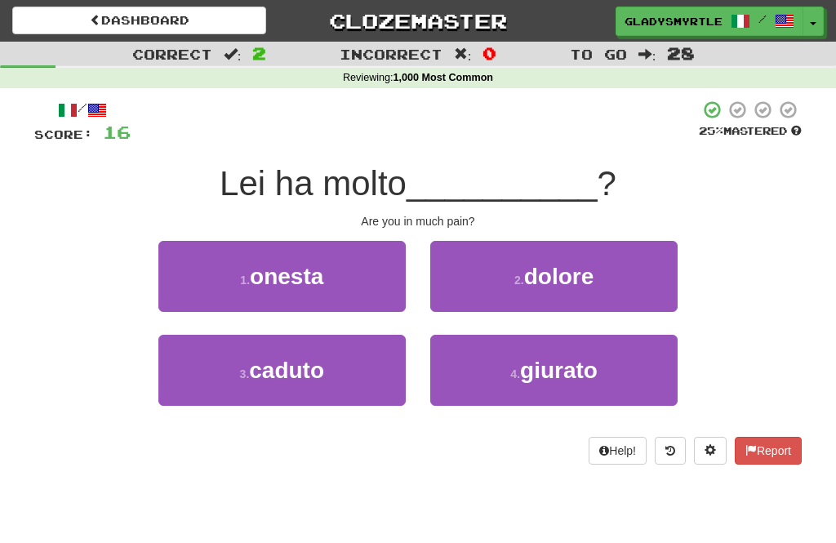
click at [568, 271] on span "dolore" at bounding box center [559, 276] width 70 height 25
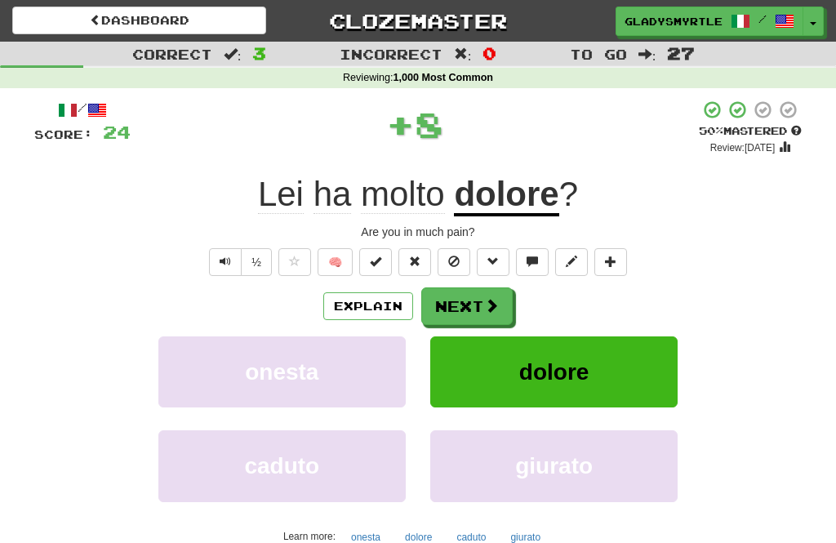
click at [468, 301] on button "Next" at bounding box center [466, 306] width 91 height 38
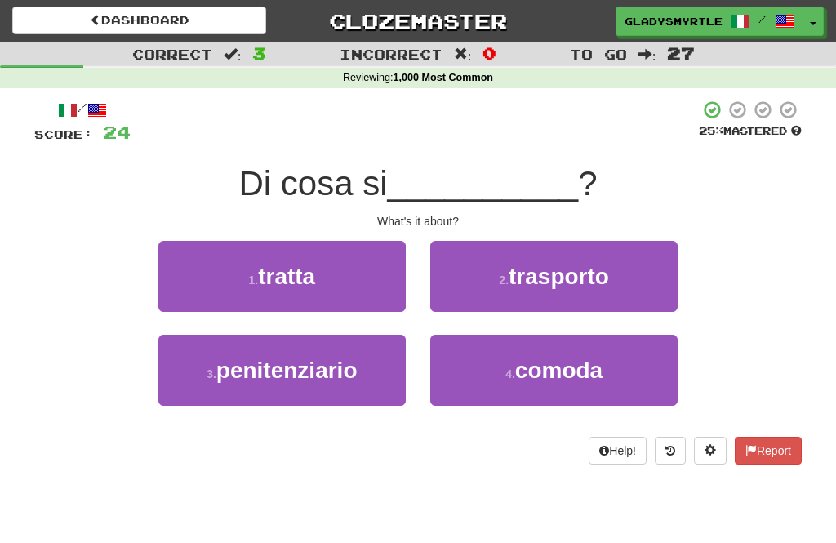
click at [300, 273] on span "tratta" at bounding box center [286, 276] width 57 height 25
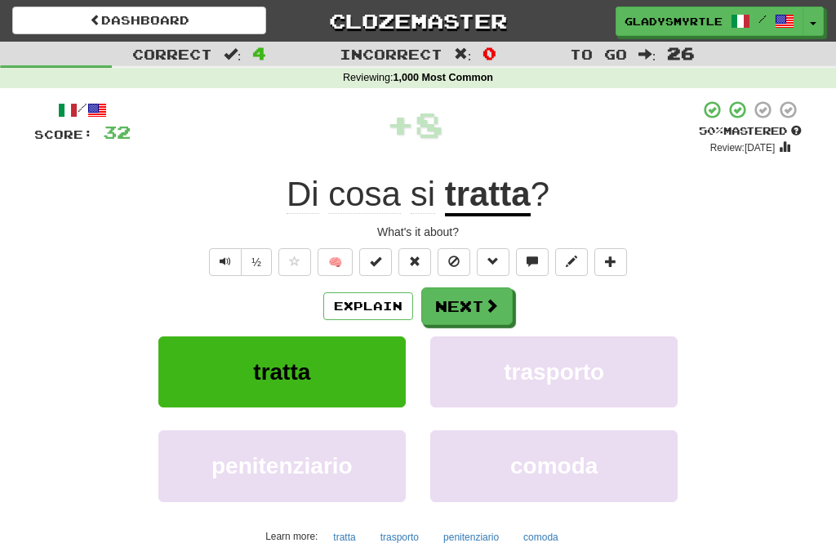
click at [466, 301] on button "Next" at bounding box center [466, 306] width 91 height 38
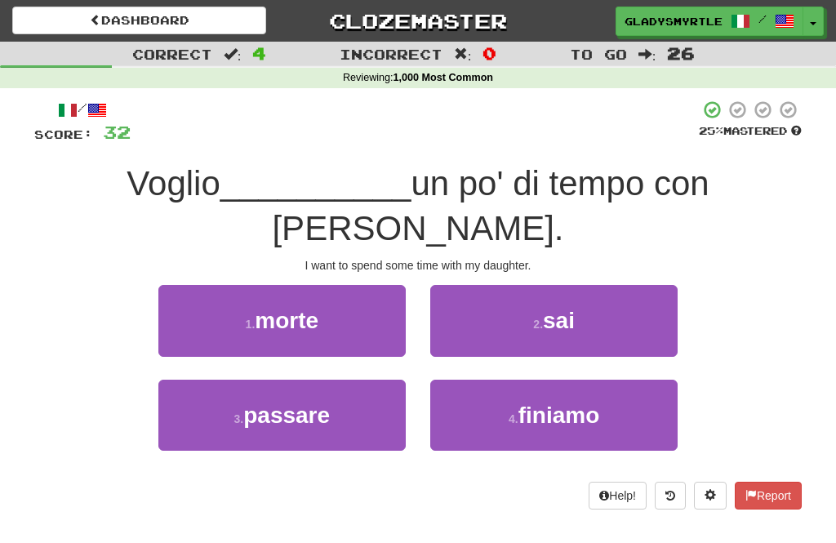
click at [277, 403] on span "passare" at bounding box center [286, 415] width 87 height 25
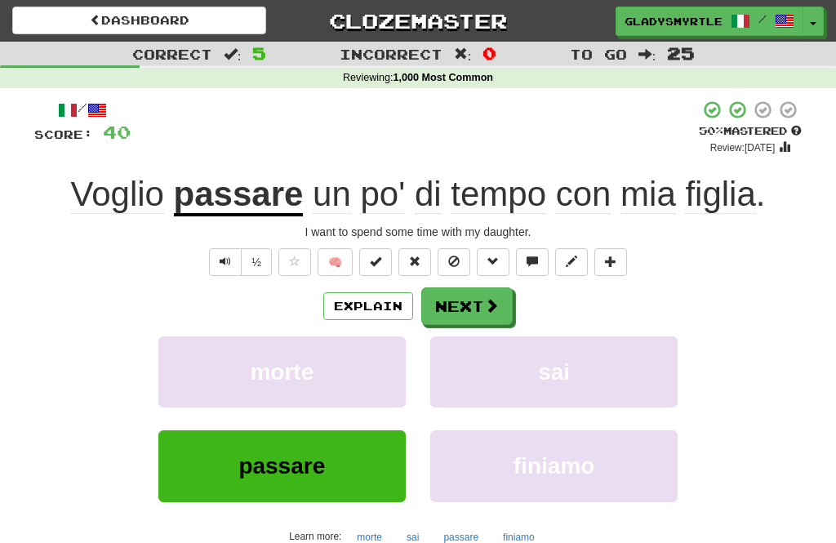
click at [471, 303] on button "Next" at bounding box center [466, 306] width 91 height 38
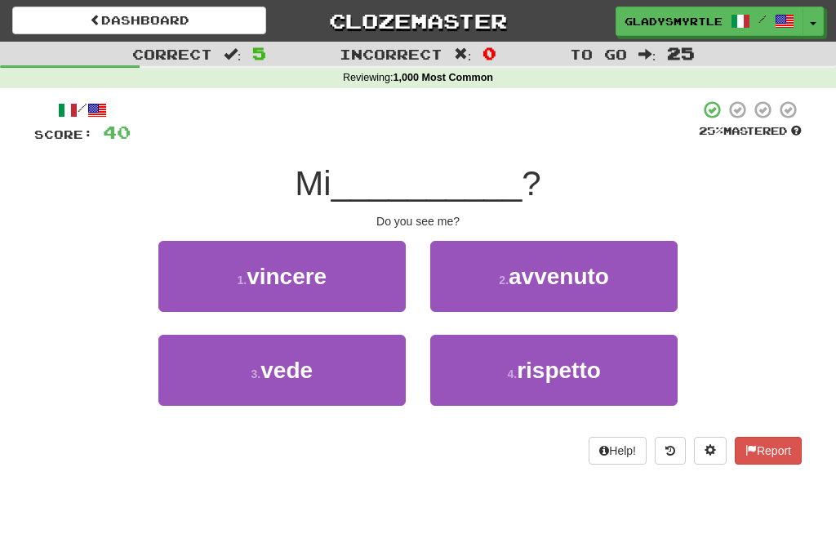
click at [289, 364] on span "vede" at bounding box center [287, 370] width 52 height 25
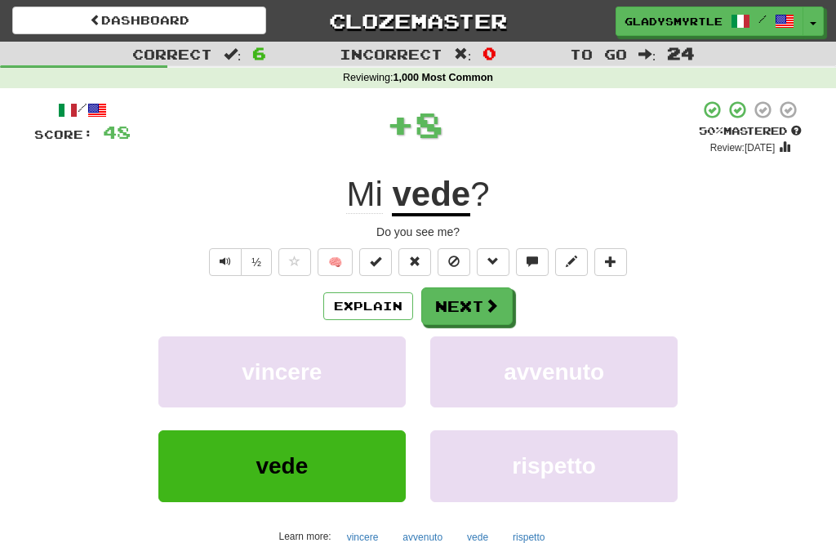
click at [468, 306] on button "Next" at bounding box center [466, 306] width 91 height 38
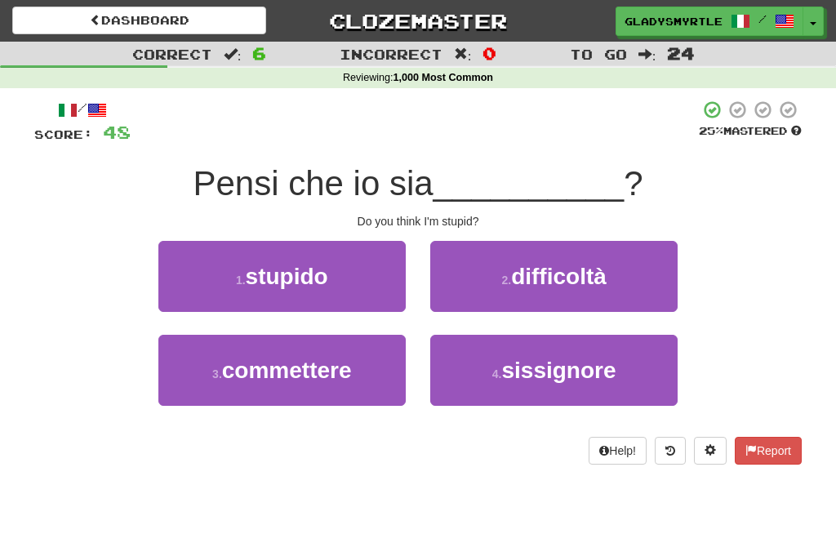
click at [291, 271] on span "stupido" at bounding box center [287, 276] width 82 height 25
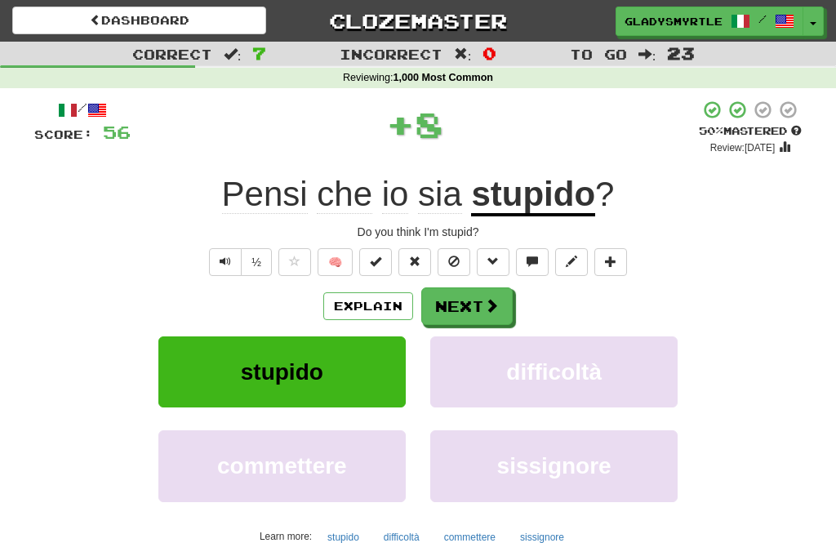
click at [467, 299] on button "Next" at bounding box center [466, 306] width 91 height 38
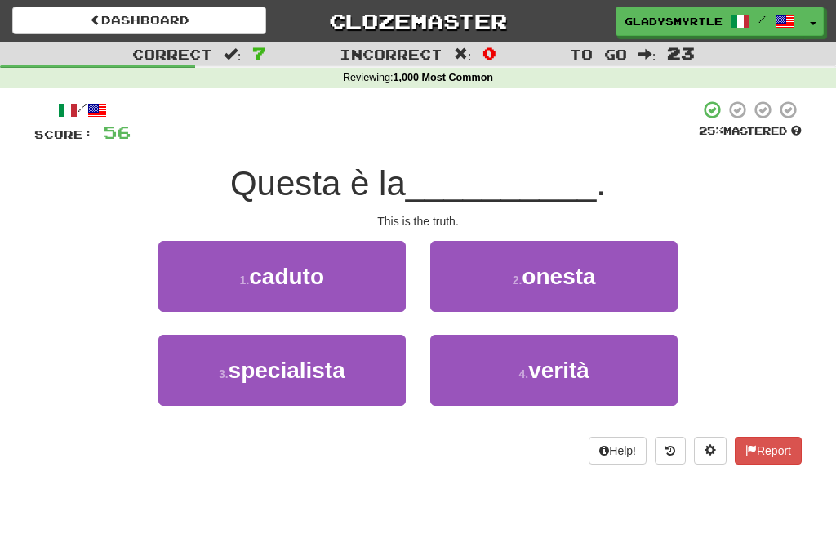
click at [559, 365] on span "verità" at bounding box center [558, 370] width 61 height 25
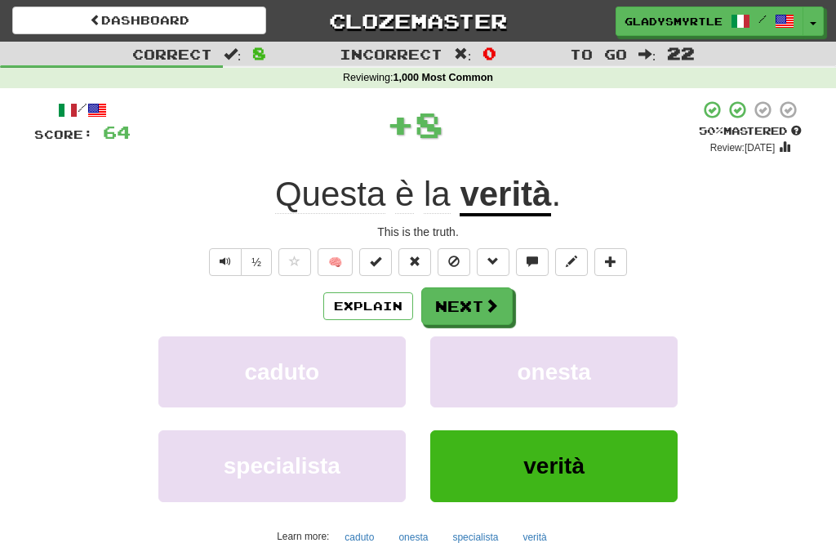
click at [477, 309] on button "Next" at bounding box center [466, 306] width 91 height 38
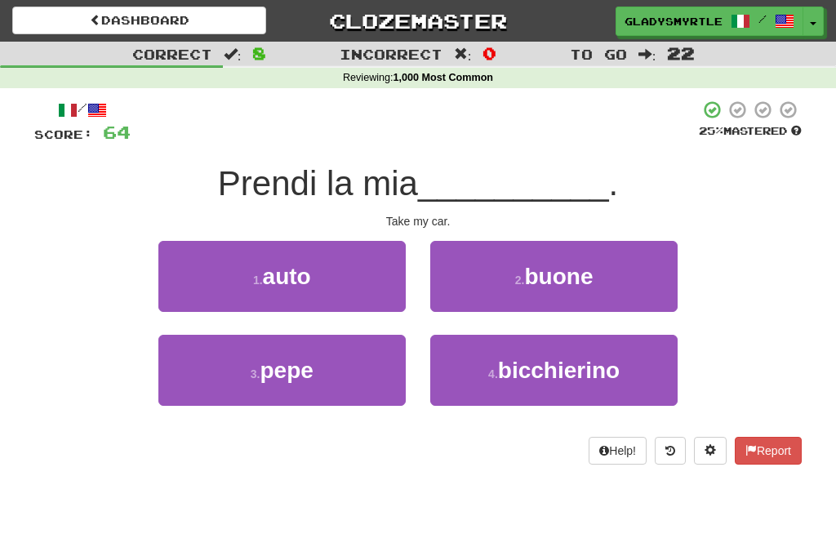
click at [287, 269] on span "auto" at bounding box center [287, 276] width 48 height 25
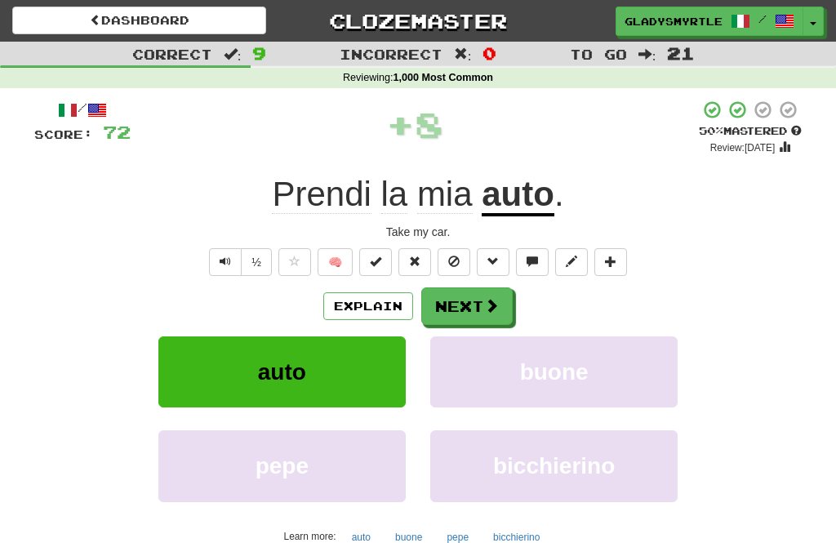
click at [468, 298] on button "Next" at bounding box center [466, 306] width 91 height 38
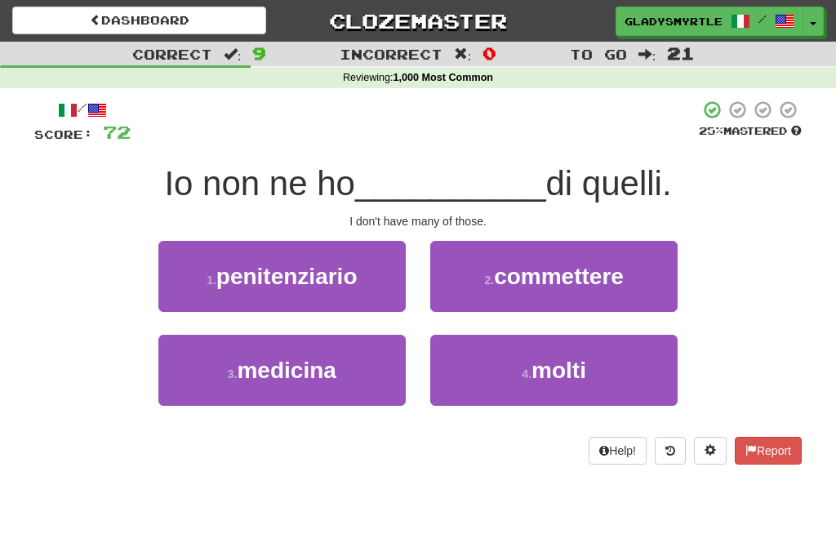
click at [552, 371] on span "molti" at bounding box center [559, 370] width 55 height 25
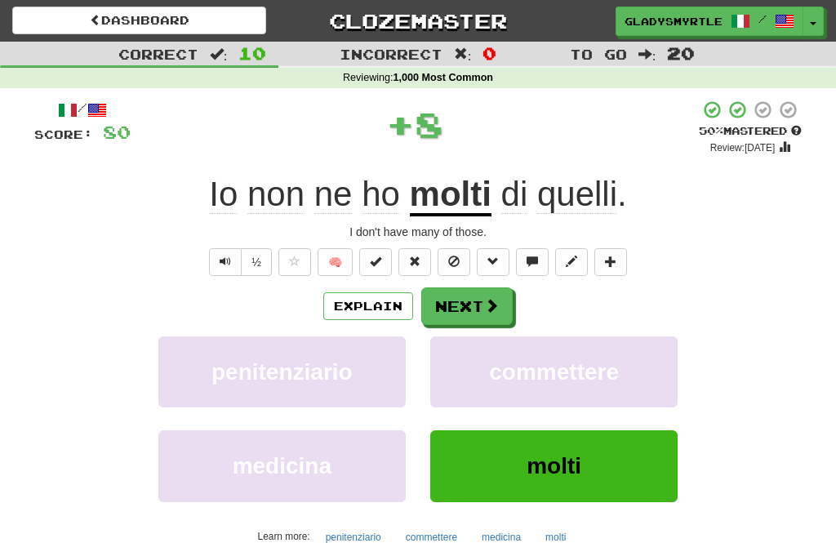
click at [470, 297] on button "Next" at bounding box center [466, 306] width 91 height 38
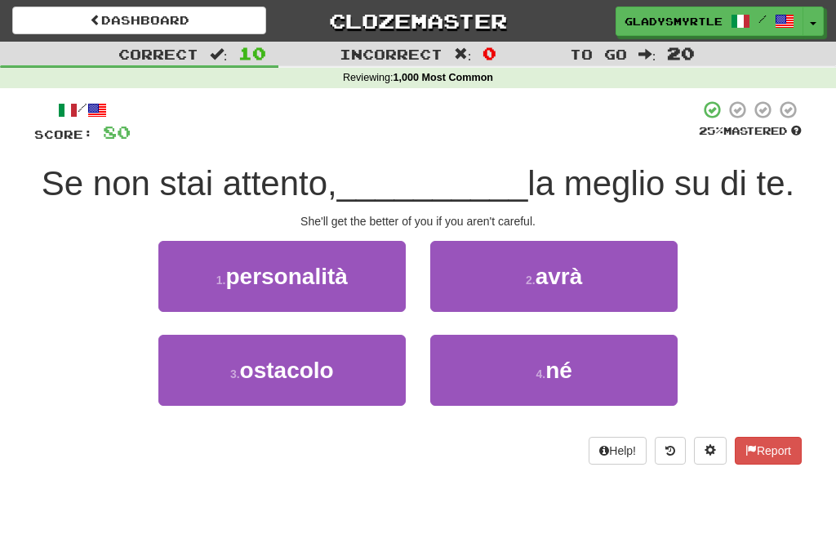
click at [567, 277] on span "avrà" at bounding box center [559, 276] width 47 height 25
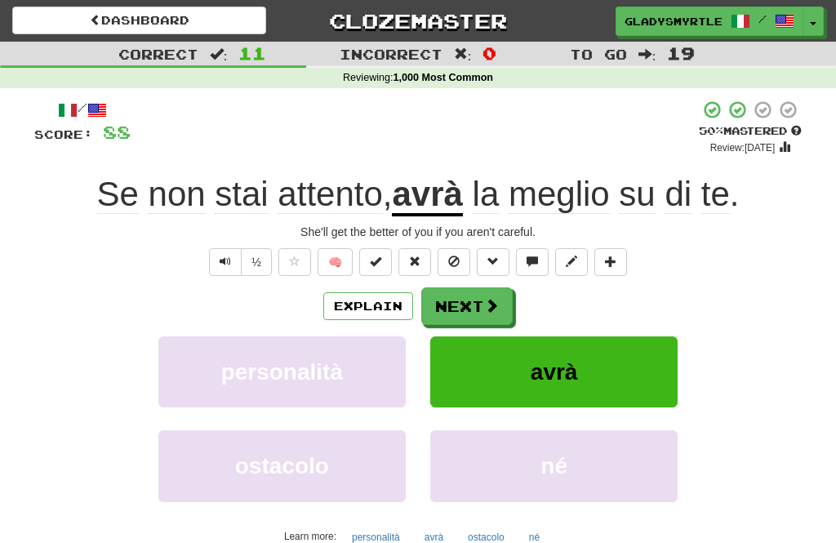
click at [465, 309] on button "Next" at bounding box center [466, 306] width 91 height 38
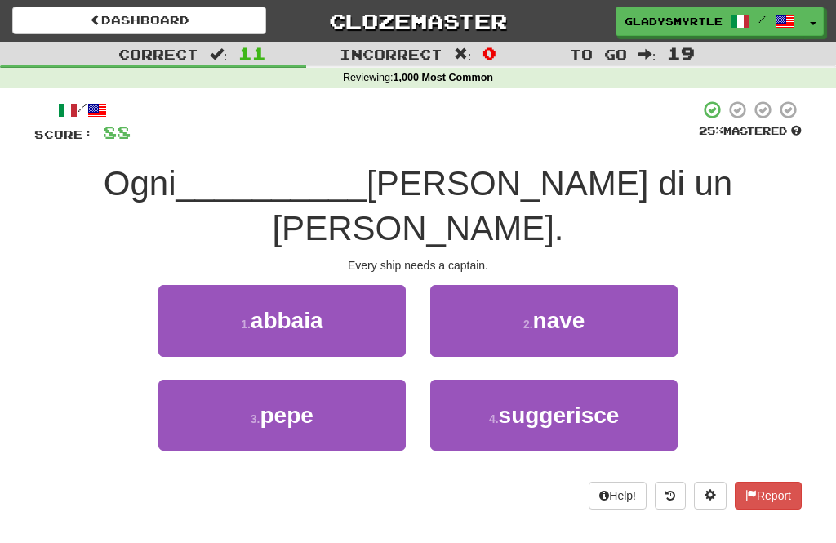
click at [574, 308] on span "nave" at bounding box center [559, 320] width 52 height 25
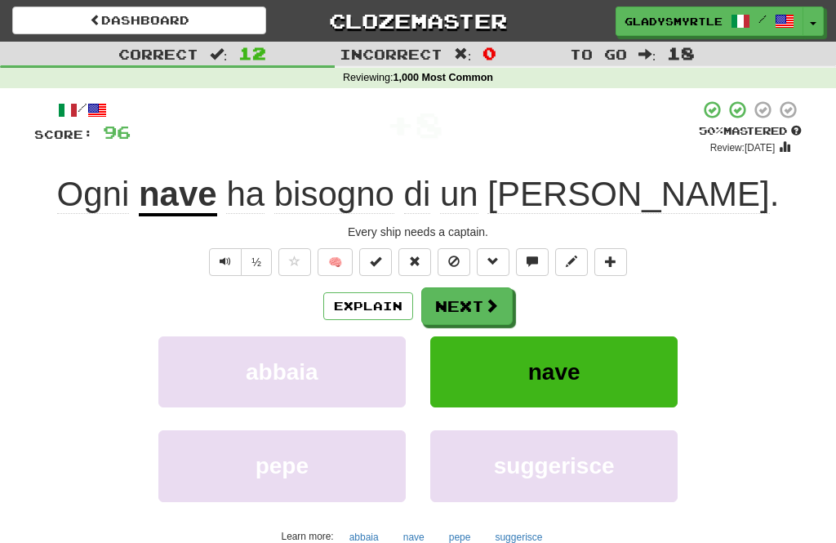
click at [464, 299] on button "Next" at bounding box center [466, 306] width 91 height 38
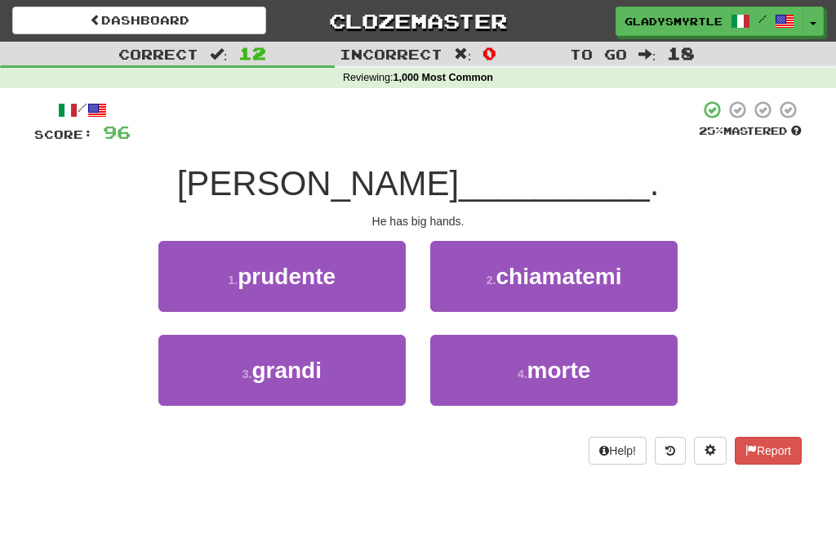
click at [291, 369] on span "grandi" at bounding box center [287, 370] width 70 height 25
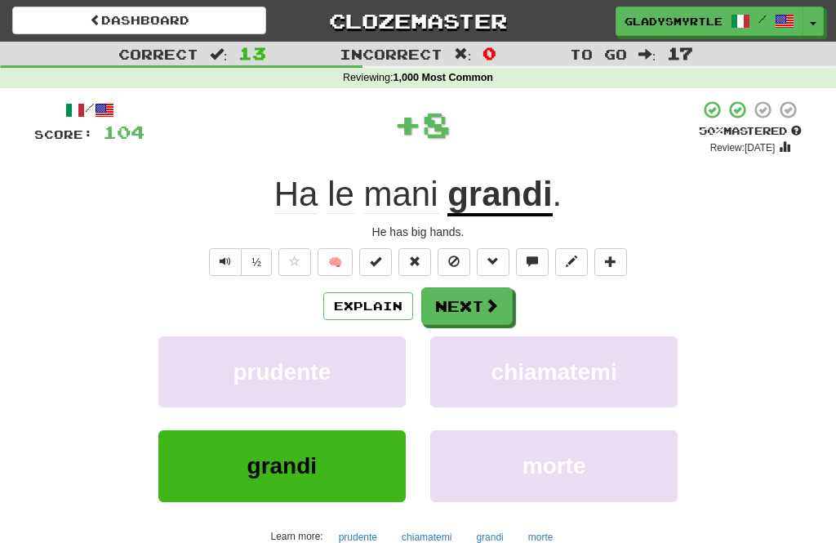
click at [468, 300] on button "Next" at bounding box center [466, 306] width 91 height 38
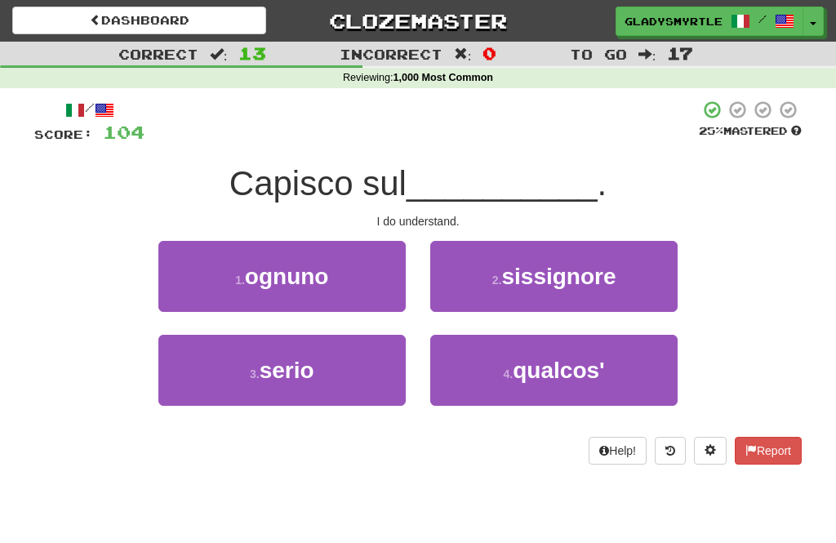
click at [301, 368] on span "serio" at bounding box center [287, 370] width 55 height 25
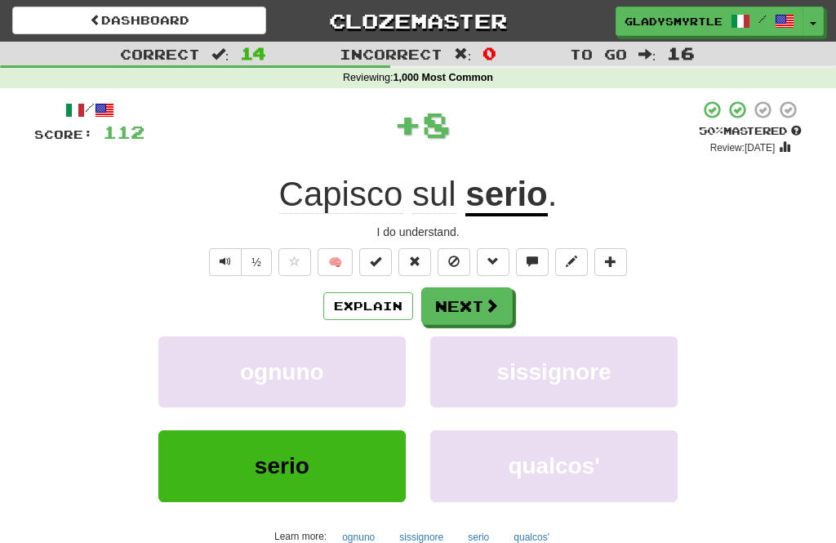
click at [470, 297] on button "Next" at bounding box center [466, 306] width 91 height 38
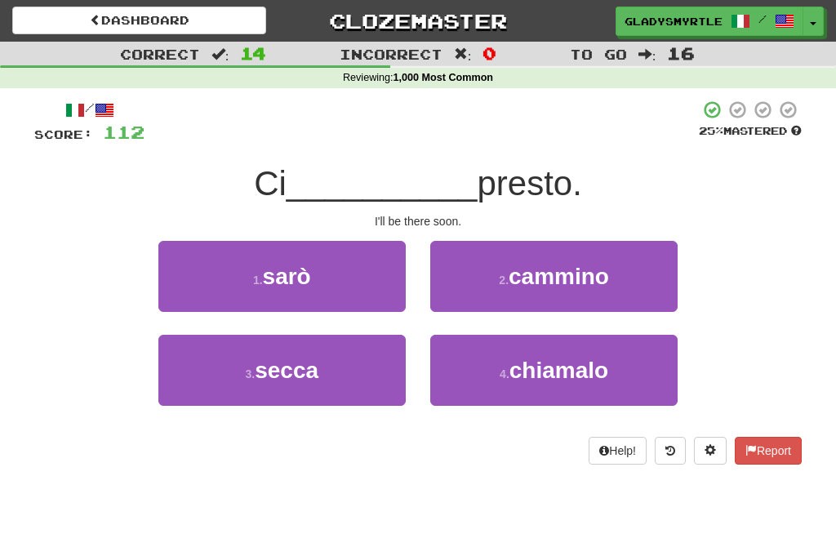
click at [283, 264] on span "sarò" at bounding box center [287, 276] width 48 height 25
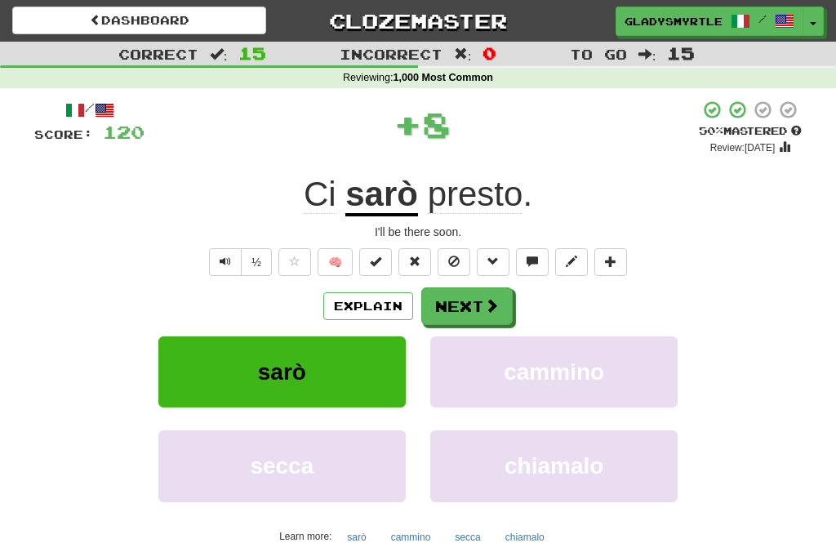
click at [467, 296] on button "Next" at bounding box center [466, 306] width 91 height 38
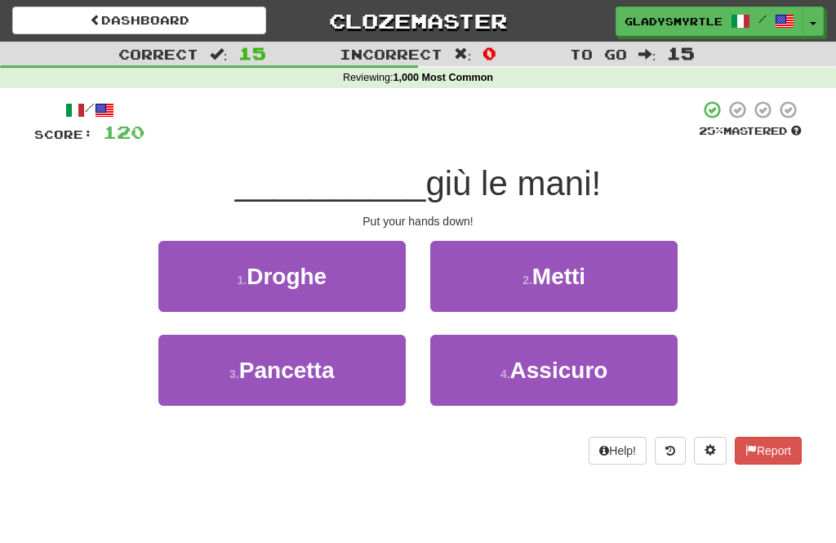
click at [561, 268] on span "Metti" at bounding box center [558, 276] width 53 height 25
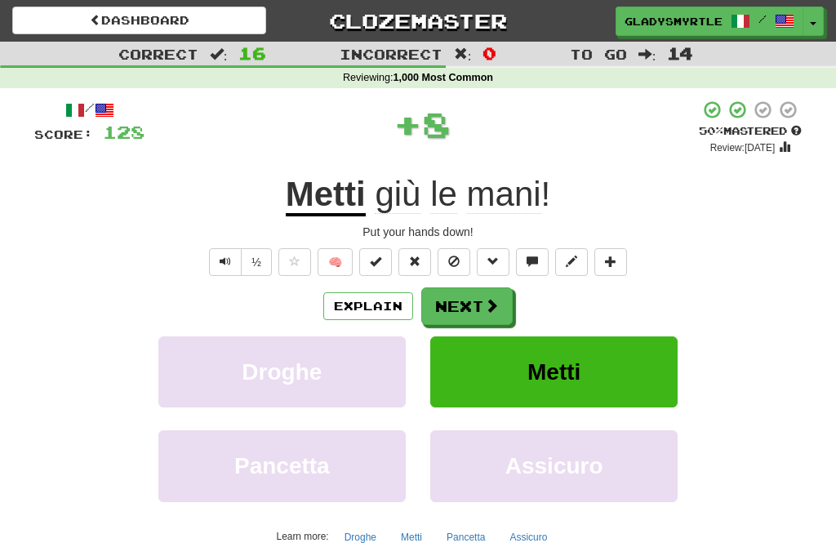
click at [468, 305] on button "Next" at bounding box center [466, 306] width 91 height 38
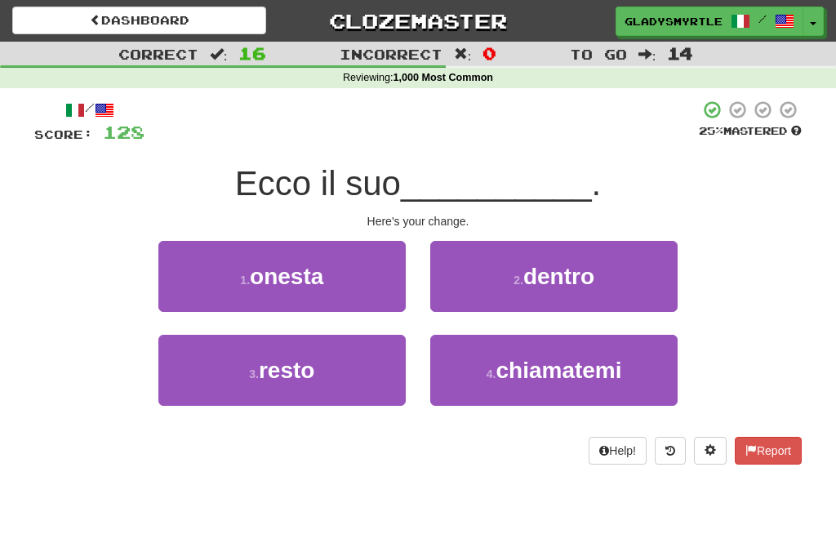
click at [296, 371] on span "resto" at bounding box center [287, 370] width 56 height 25
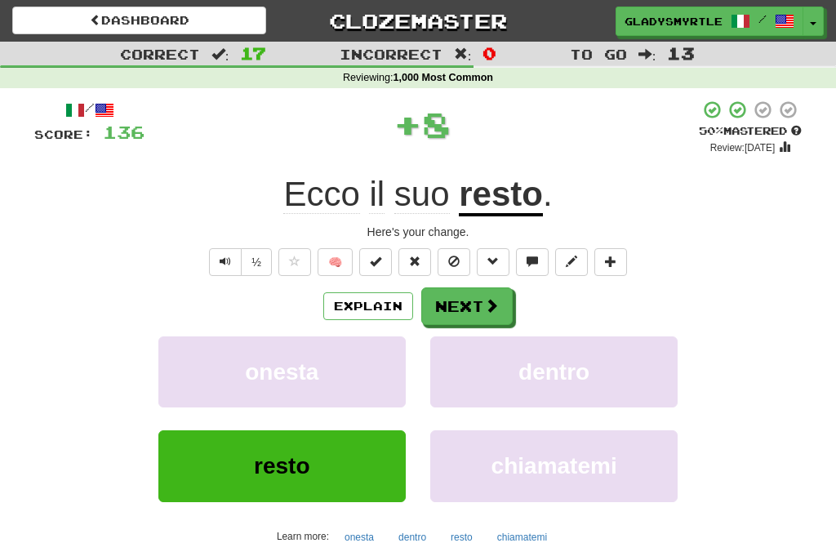
click at [468, 306] on button "Next" at bounding box center [466, 306] width 91 height 38
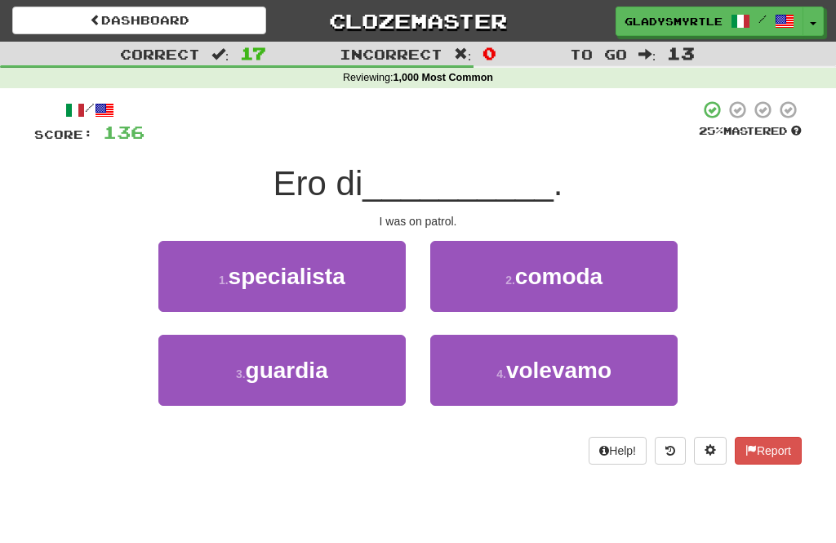
click at [287, 363] on span "guardia" at bounding box center [287, 370] width 82 height 25
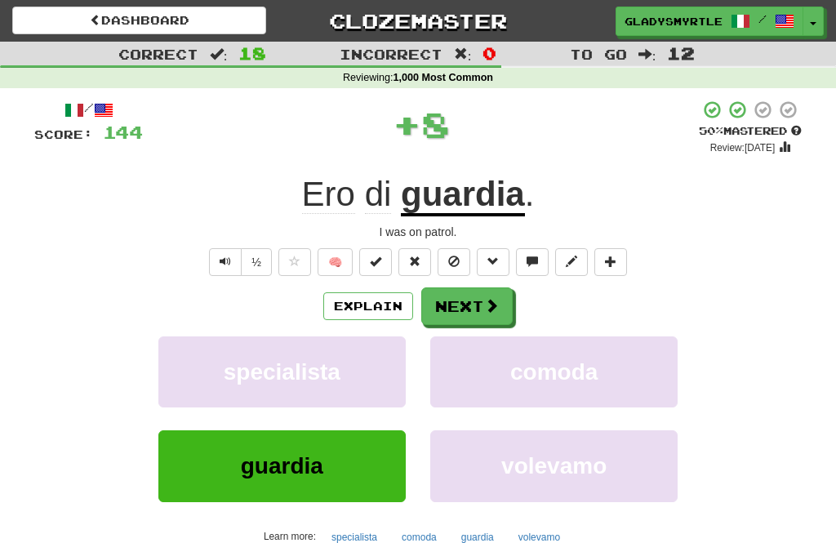
click at [473, 302] on button "Next" at bounding box center [466, 306] width 91 height 38
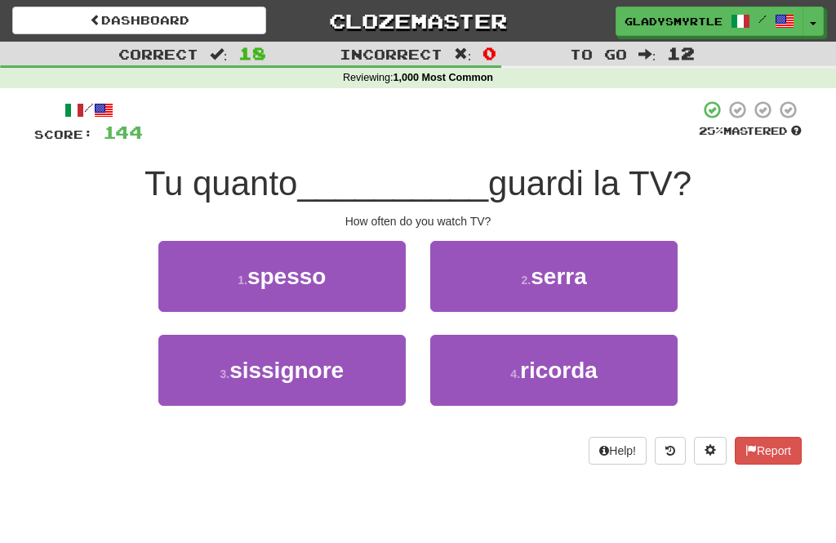
click at [285, 283] on span "spesso" at bounding box center [286, 276] width 79 height 25
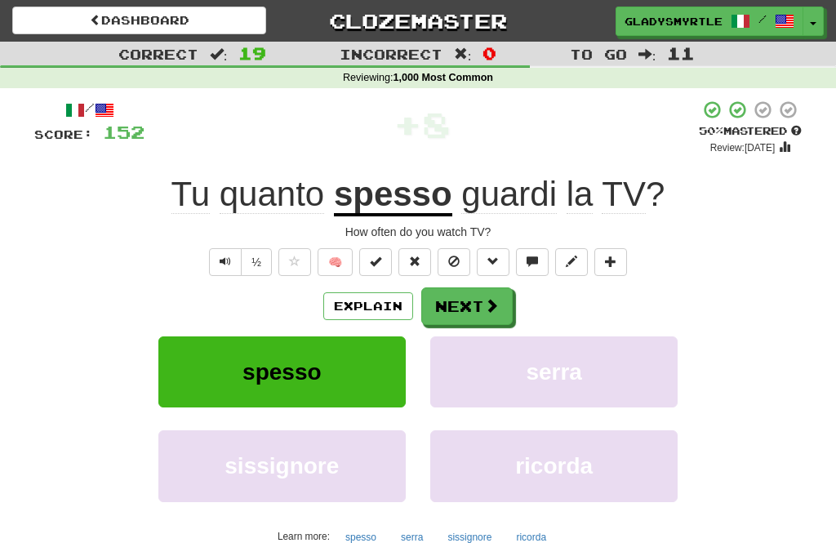
click at [470, 301] on button "Next" at bounding box center [466, 306] width 91 height 38
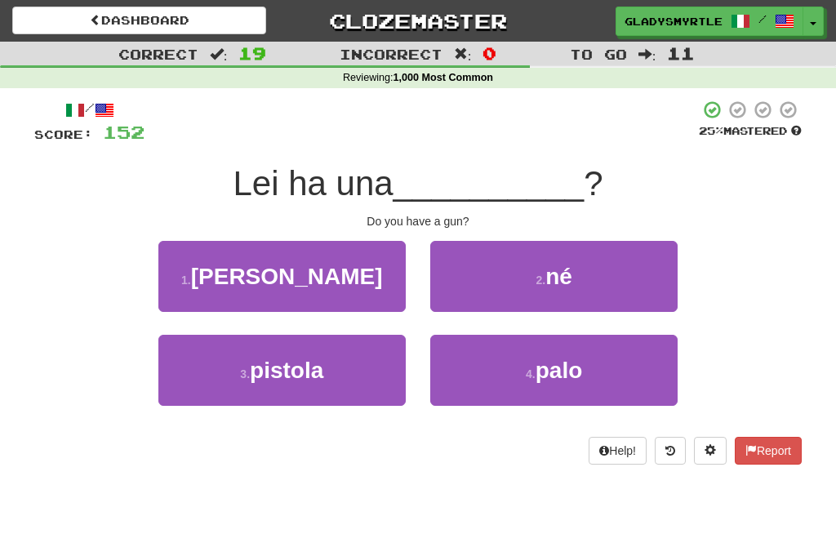
click at [289, 364] on span "pistola" at bounding box center [286, 370] width 73 height 25
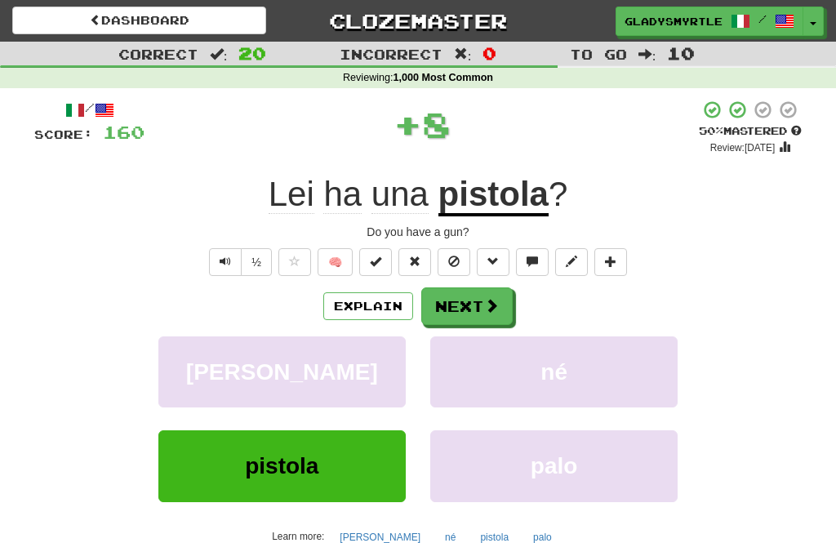
click at [472, 299] on button "Next" at bounding box center [466, 306] width 91 height 38
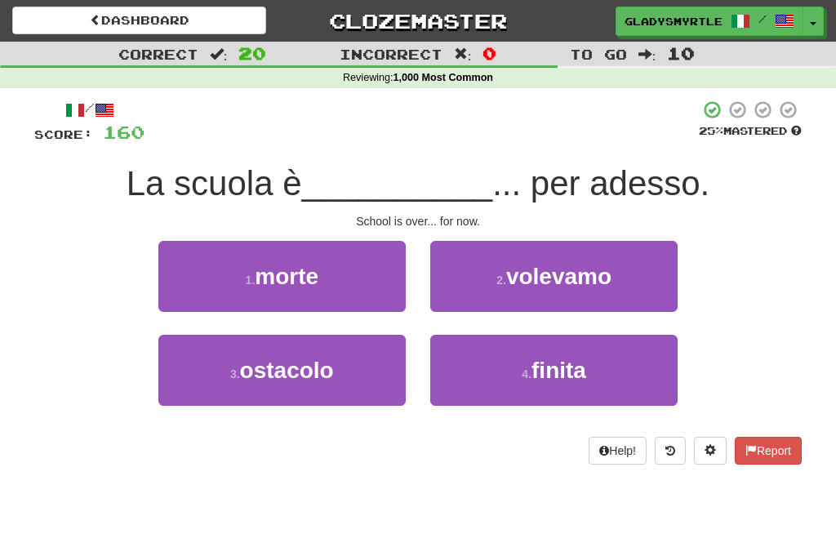
click at [565, 367] on span "finita" at bounding box center [559, 370] width 55 height 25
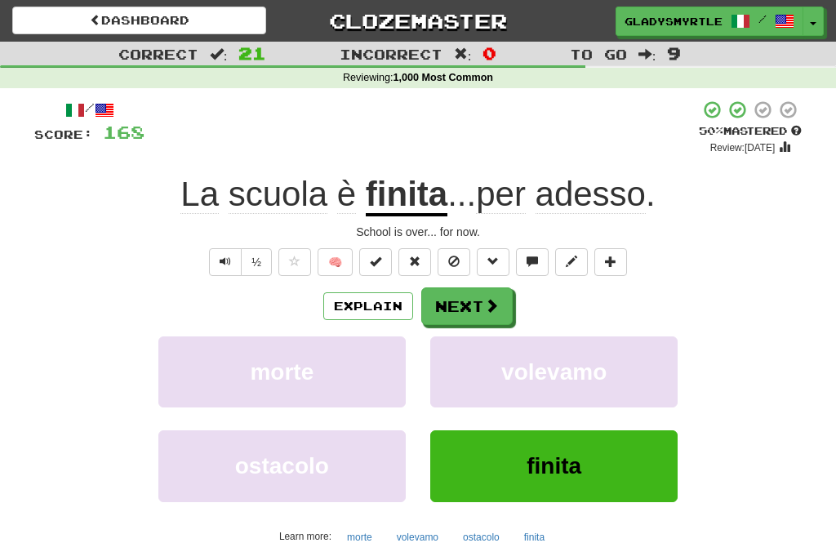
click at [463, 298] on button "Next" at bounding box center [466, 306] width 91 height 38
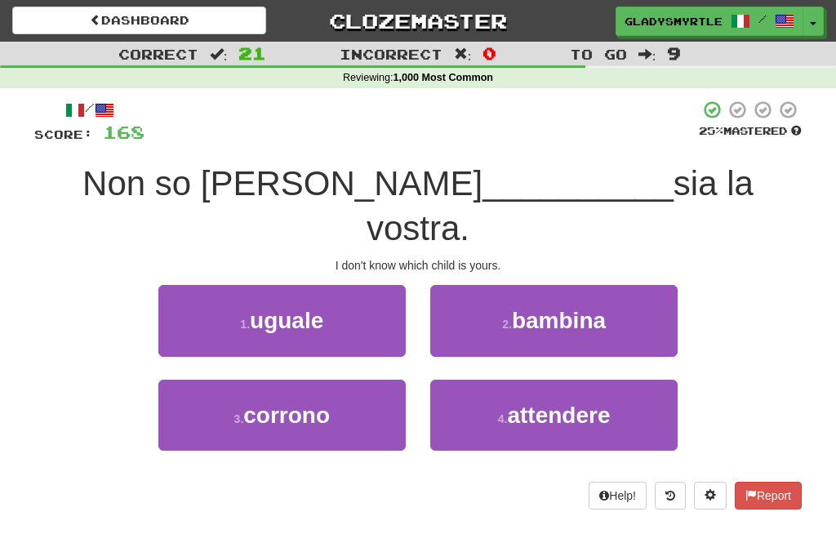
click at [577, 308] on span "bambina" at bounding box center [559, 320] width 94 height 25
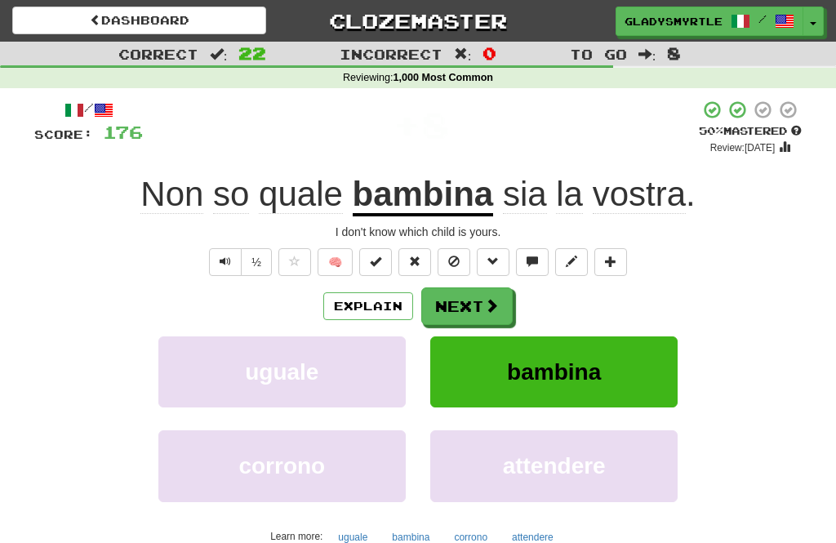
click at [456, 294] on button "Next" at bounding box center [466, 306] width 91 height 38
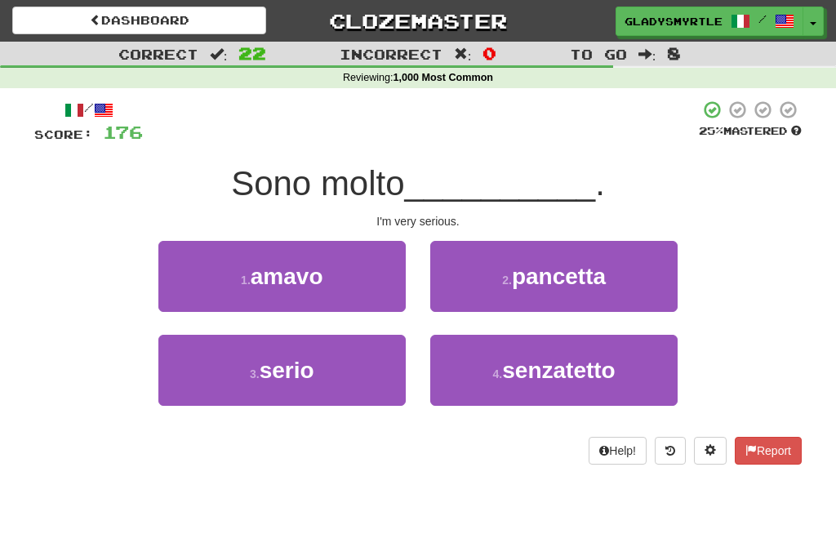
click at [289, 364] on span "serio" at bounding box center [287, 370] width 55 height 25
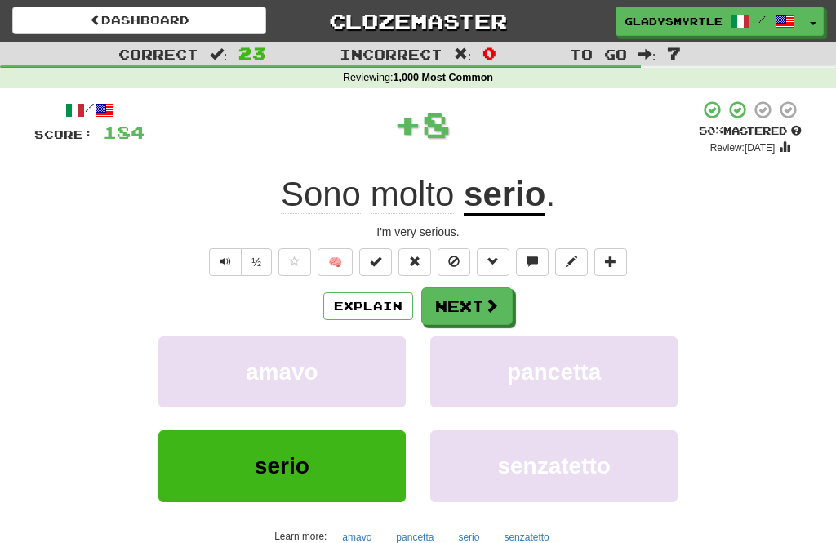
click at [471, 303] on button "Next" at bounding box center [466, 306] width 91 height 38
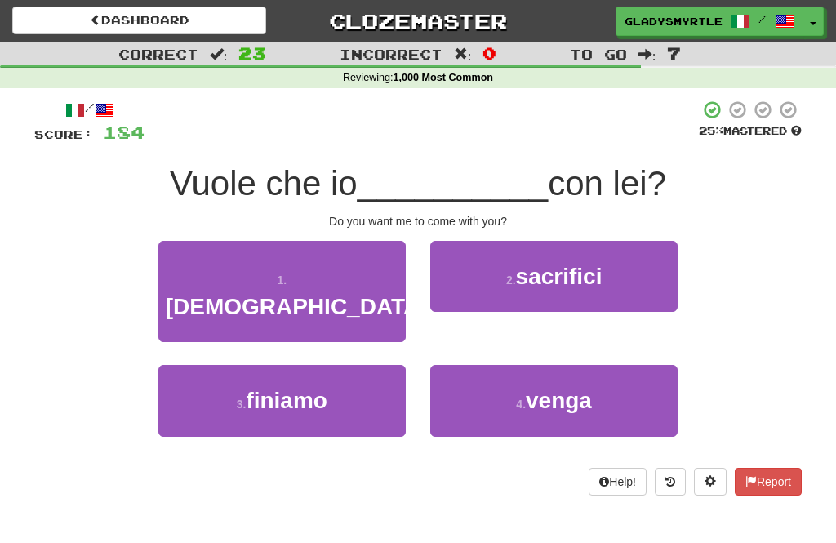
click at [555, 388] on span "venga" at bounding box center [559, 400] width 66 height 25
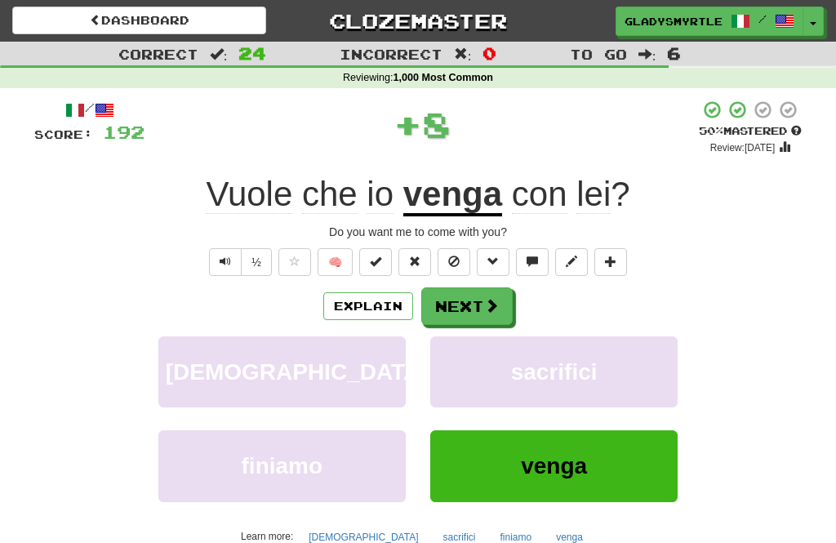
click at [466, 299] on button "Next" at bounding box center [466, 306] width 91 height 38
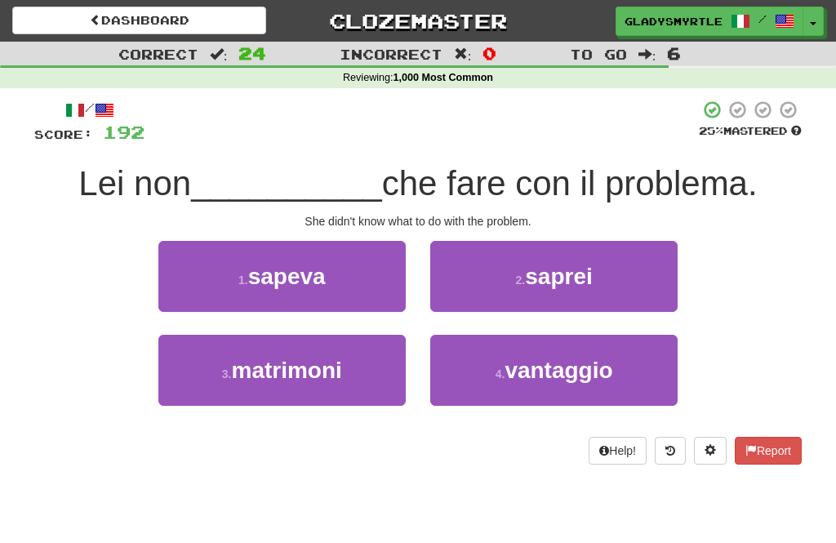
click at [289, 267] on span "sapeva" at bounding box center [287, 276] width 78 height 25
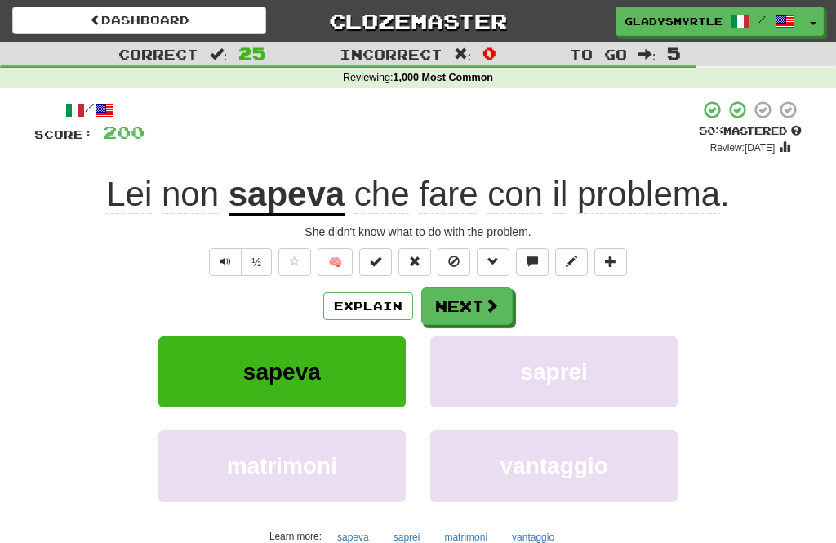
click at [468, 298] on button "Next" at bounding box center [466, 306] width 91 height 38
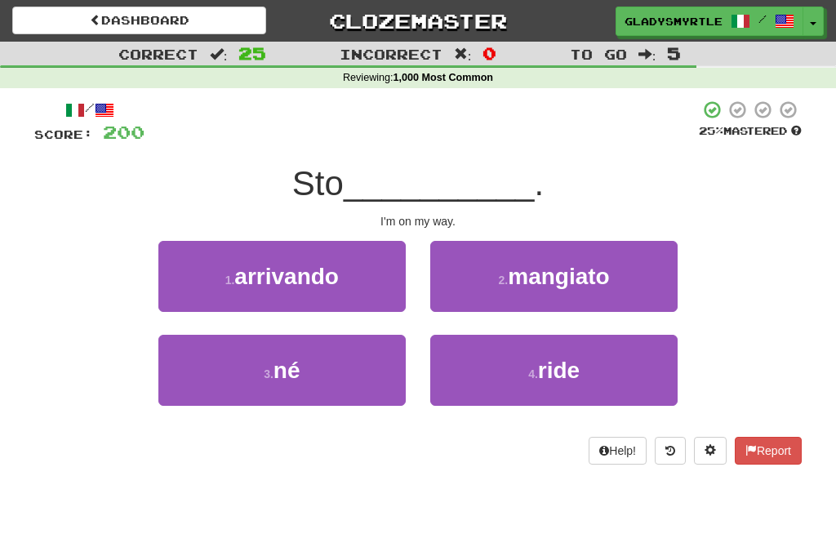
click at [277, 275] on span "arrivando" at bounding box center [286, 276] width 105 height 25
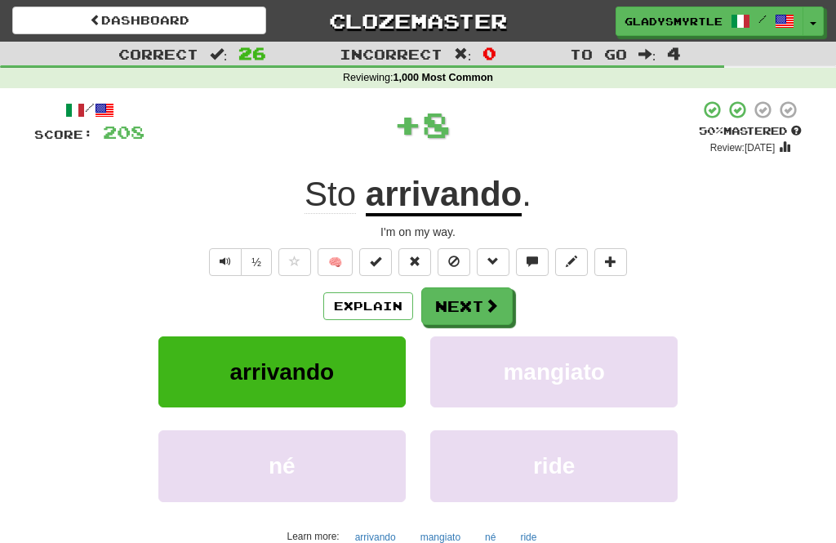
click at [465, 305] on button "Next" at bounding box center [466, 306] width 91 height 38
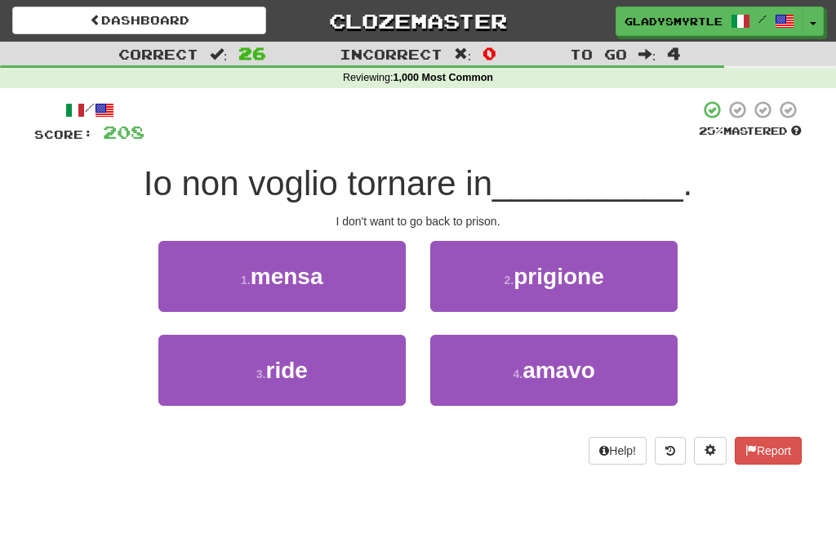
click at [567, 268] on span "prigione" at bounding box center [559, 276] width 90 height 25
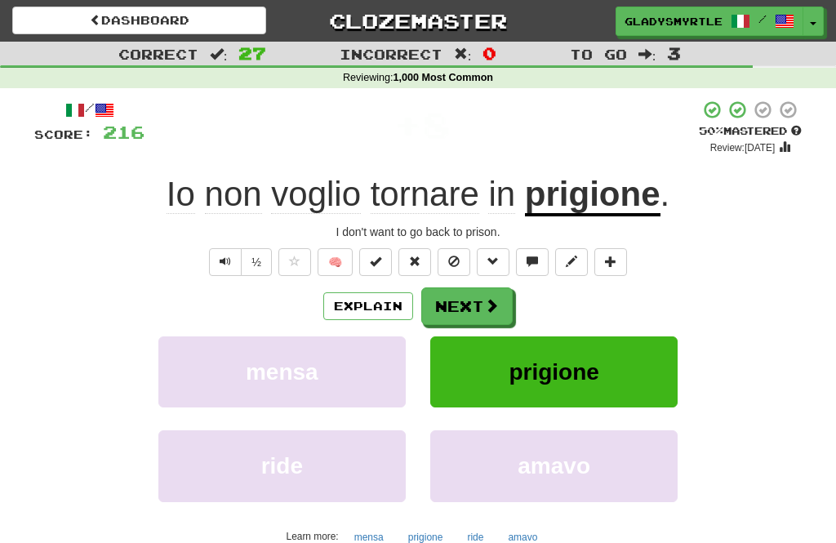
click at [468, 299] on button "Next" at bounding box center [466, 306] width 91 height 38
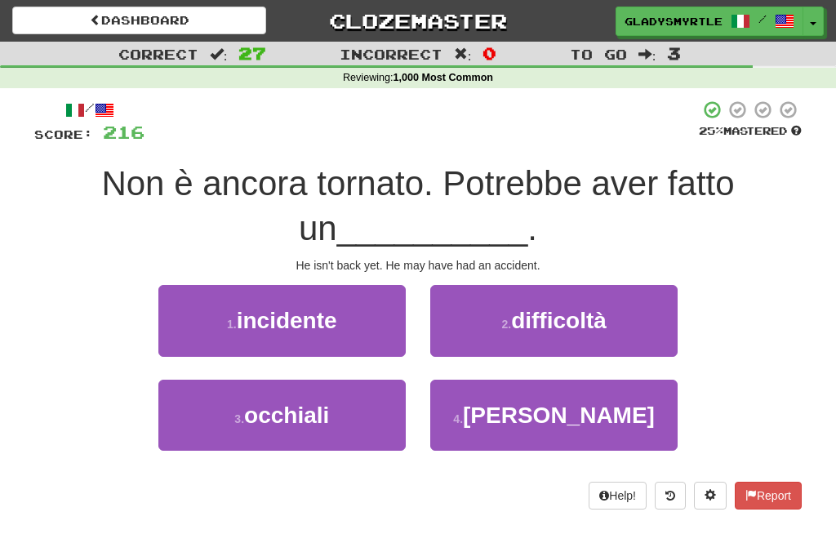
click at [285, 321] on span "incidente" at bounding box center [287, 320] width 100 height 25
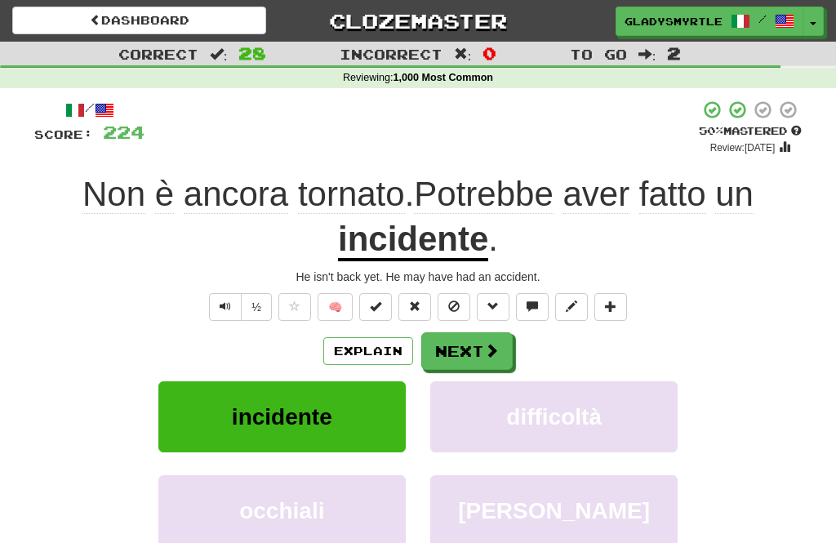
click at [472, 350] on button "Next" at bounding box center [466, 351] width 91 height 38
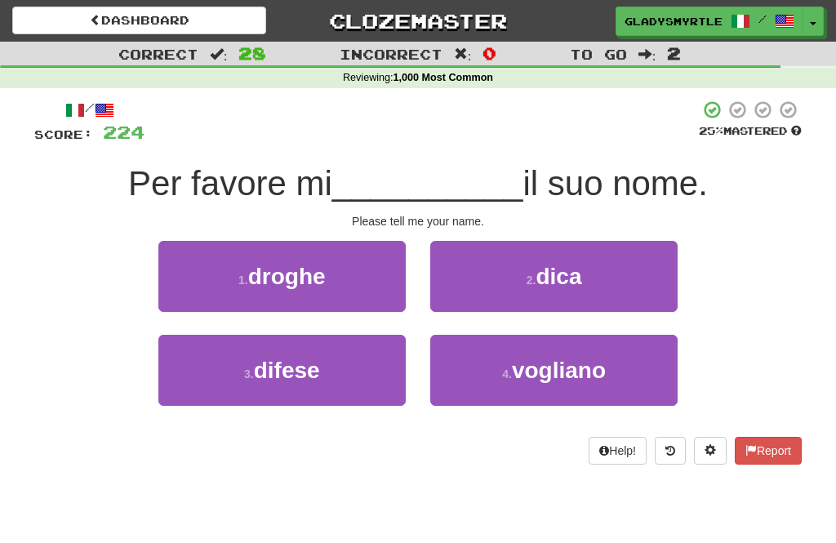
click at [567, 266] on span "dica" at bounding box center [559, 276] width 46 height 25
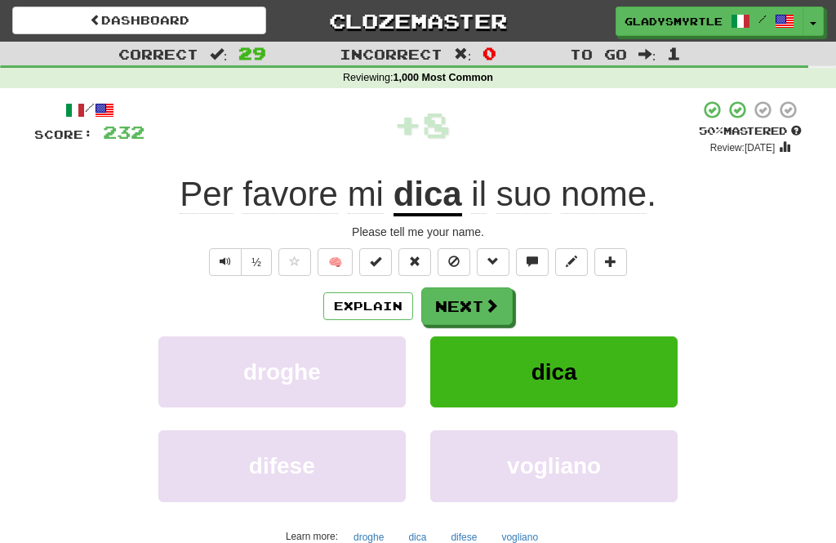
click at [468, 305] on button "Next" at bounding box center [466, 306] width 91 height 38
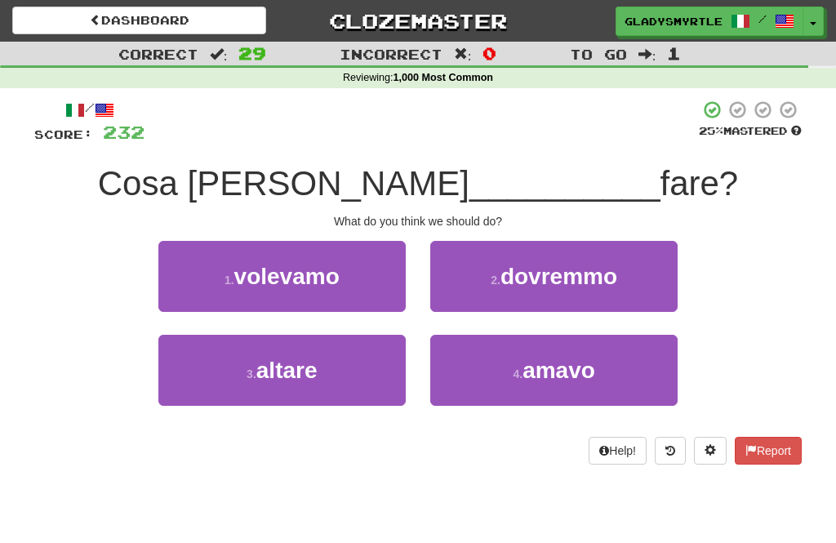
click at [569, 267] on span "dovremmo" at bounding box center [559, 276] width 117 height 25
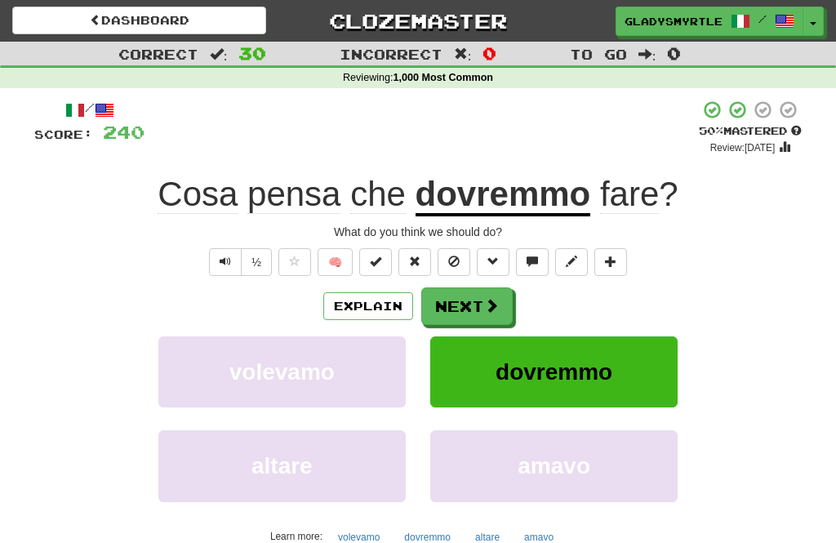
click at [470, 298] on button "Next" at bounding box center [466, 306] width 91 height 38
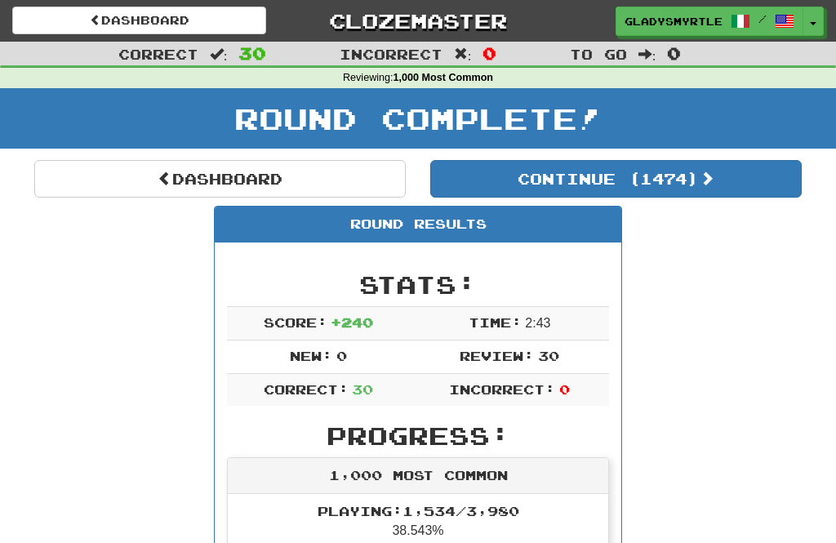
click at [688, 174] on button "Continue ( 1474 )" at bounding box center [616, 179] width 372 height 38
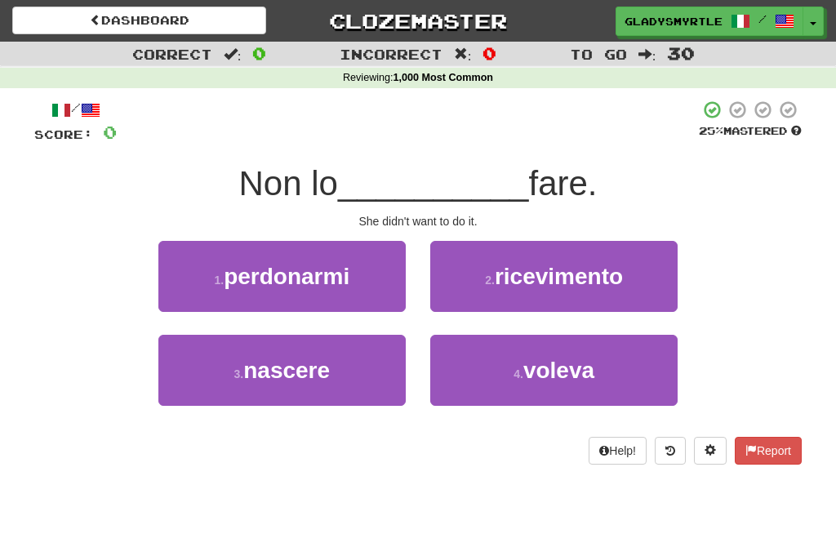
click at [560, 359] on span "voleva" at bounding box center [558, 370] width 71 height 25
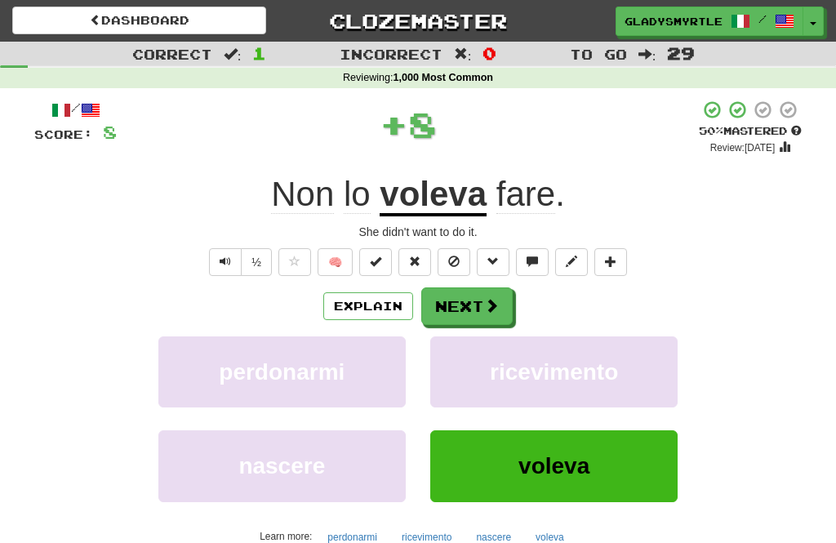
click at [470, 295] on button "Next" at bounding box center [466, 306] width 91 height 38
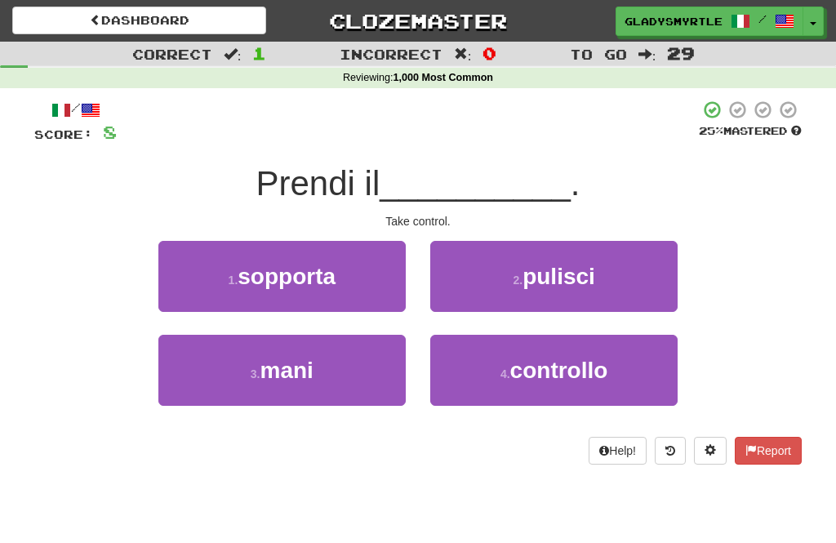
click at [564, 369] on span "controllo" at bounding box center [559, 370] width 98 height 25
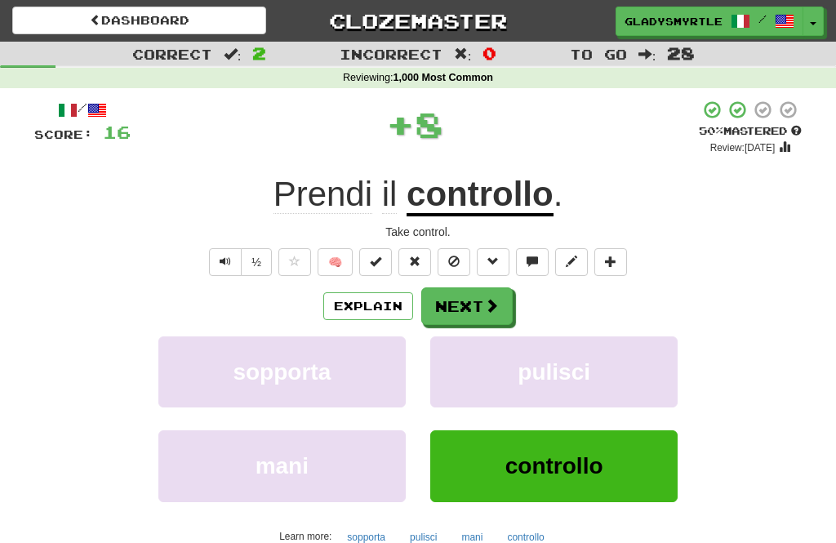
click at [474, 302] on button "Next" at bounding box center [466, 306] width 91 height 38
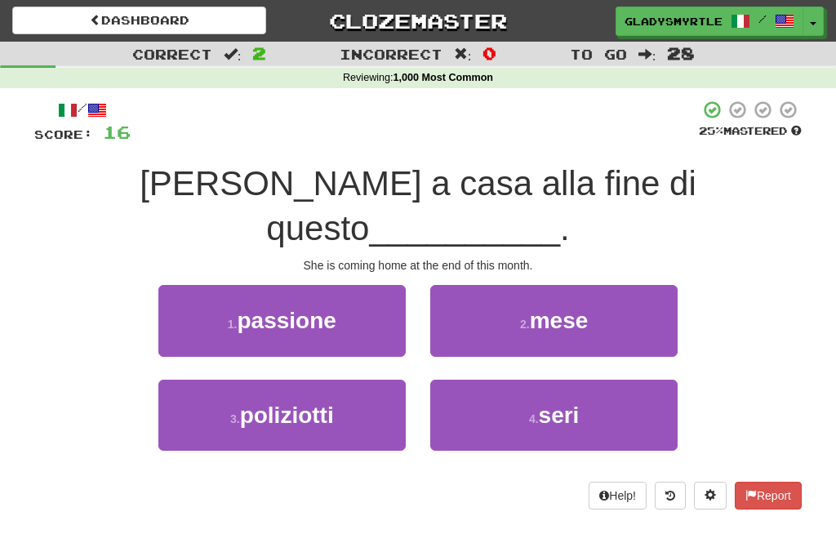
click at [562, 308] on span "mese" at bounding box center [559, 320] width 59 height 25
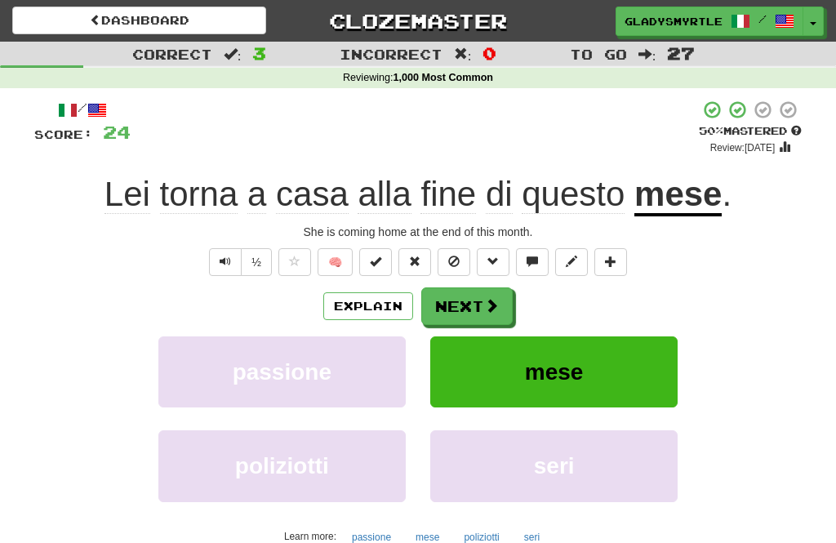
click at [465, 296] on button "Next" at bounding box center [466, 306] width 91 height 38
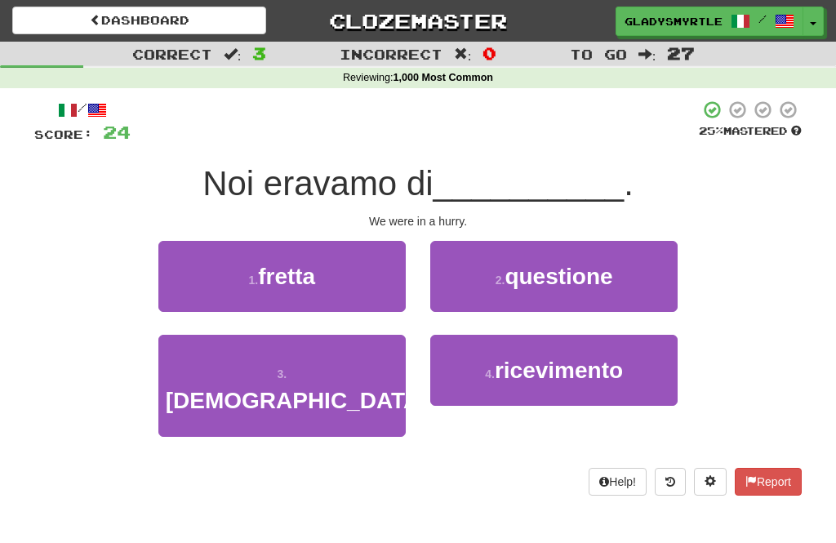
click at [293, 269] on span "fretta" at bounding box center [286, 276] width 57 height 25
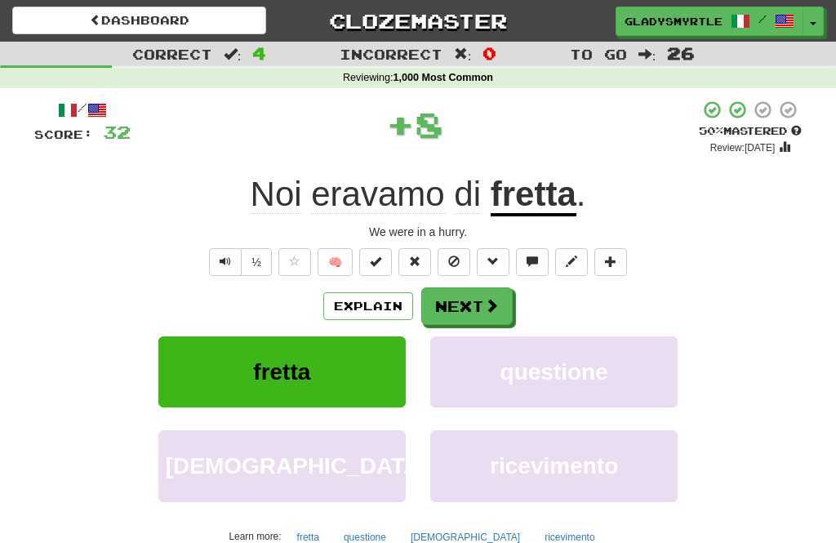
click at [470, 298] on button "Next" at bounding box center [466, 306] width 91 height 38
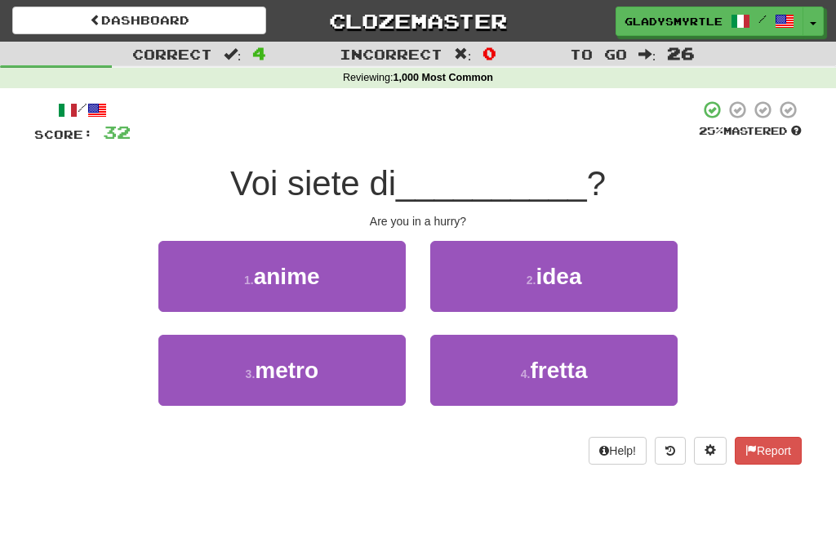
click at [566, 372] on span "fretta" at bounding box center [558, 370] width 57 height 25
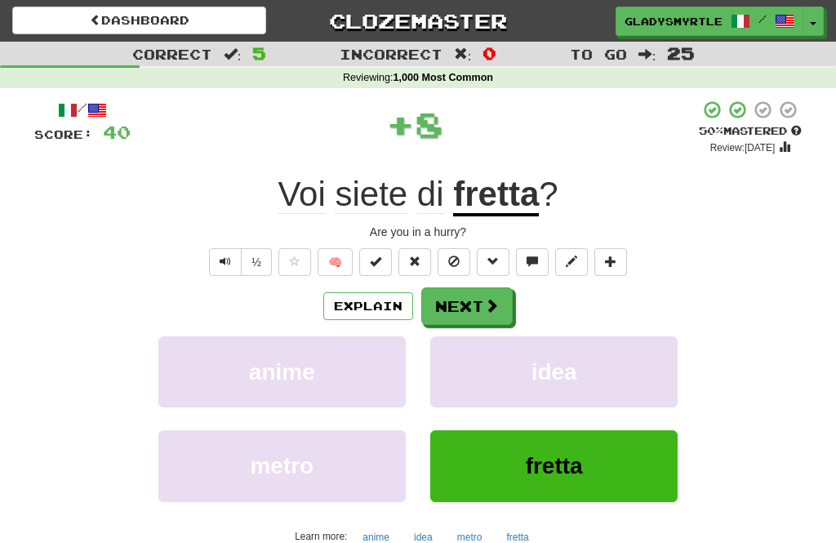
click at [469, 302] on button "Next" at bounding box center [466, 306] width 91 height 38
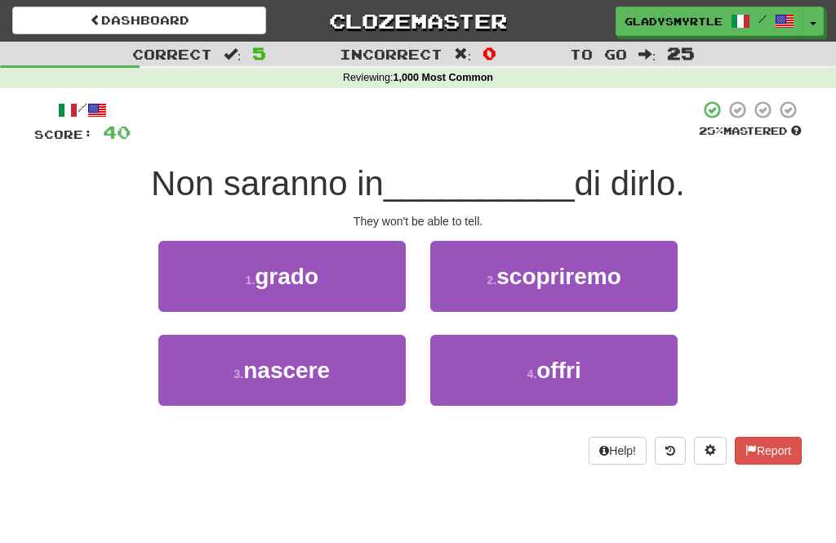
click at [283, 270] on span "grado" at bounding box center [287, 276] width 64 height 25
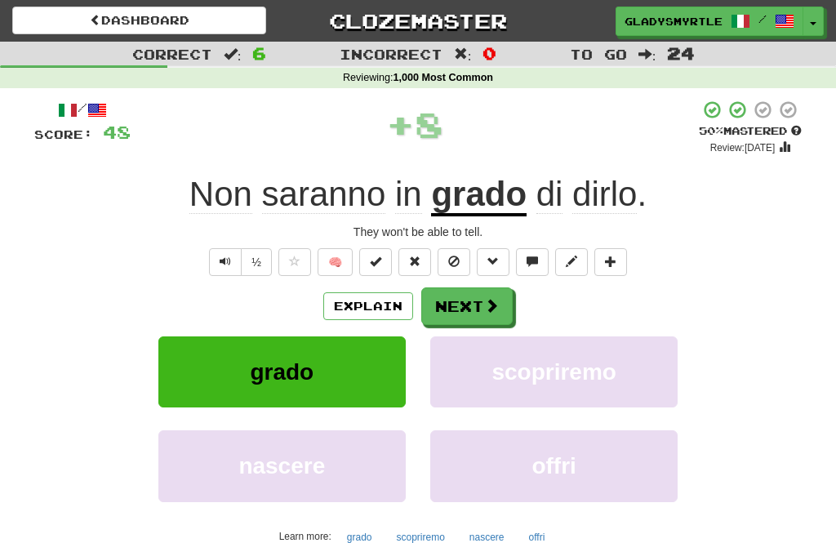
click at [470, 307] on button "Next" at bounding box center [466, 306] width 91 height 38
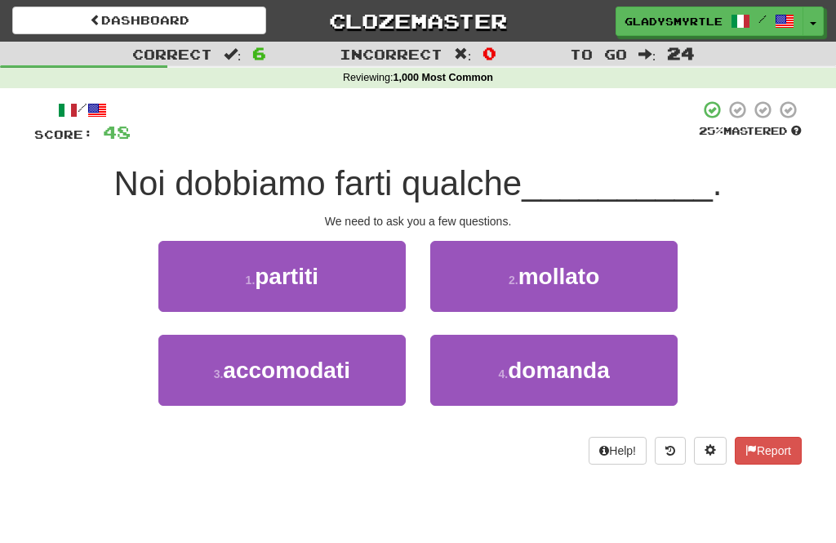
click at [560, 360] on span "domanda" at bounding box center [558, 370] width 101 height 25
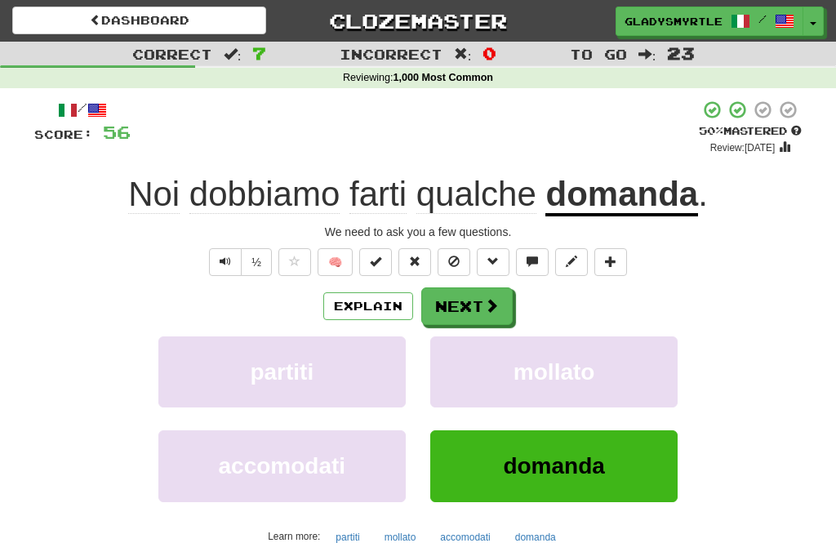
click at [470, 305] on button "Next" at bounding box center [466, 306] width 91 height 38
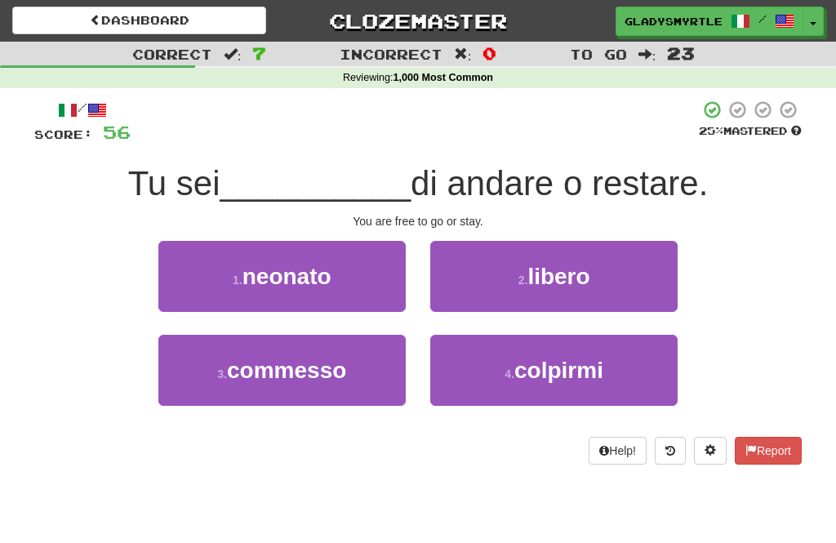
click at [565, 271] on span "libero" at bounding box center [559, 276] width 62 height 25
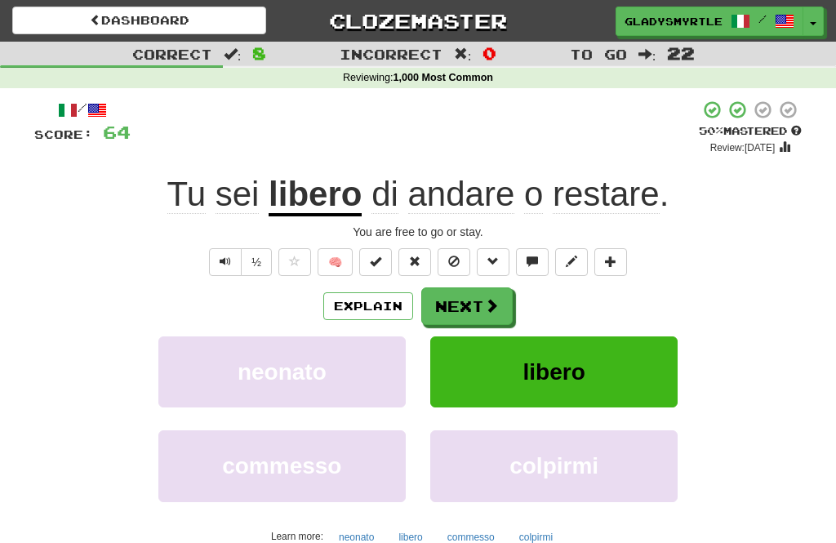
click at [460, 297] on button "Next" at bounding box center [466, 306] width 91 height 38
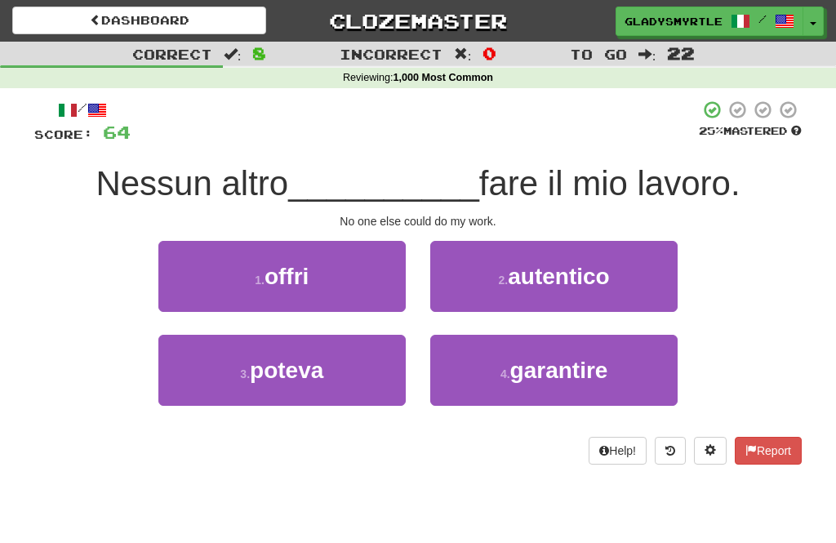
click at [283, 366] on span "poteva" at bounding box center [286, 370] width 73 height 25
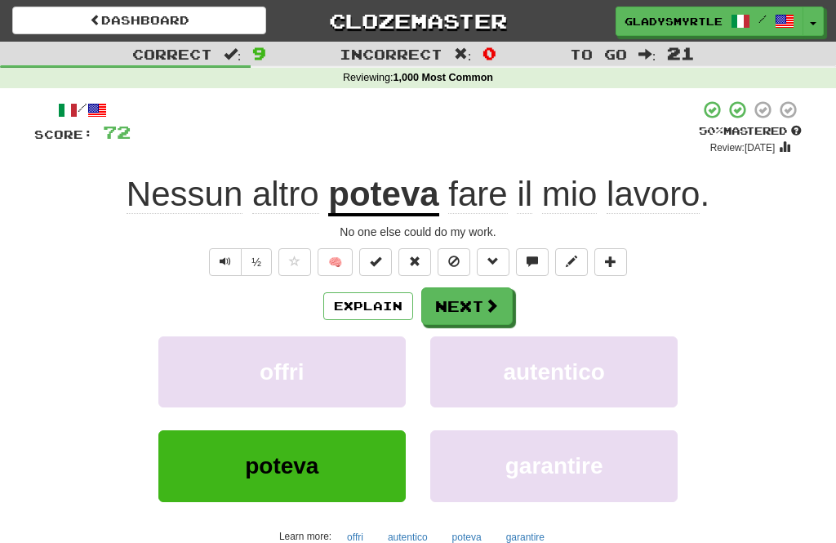
click at [472, 303] on button "Next" at bounding box center [466, 306] width 91 height 38
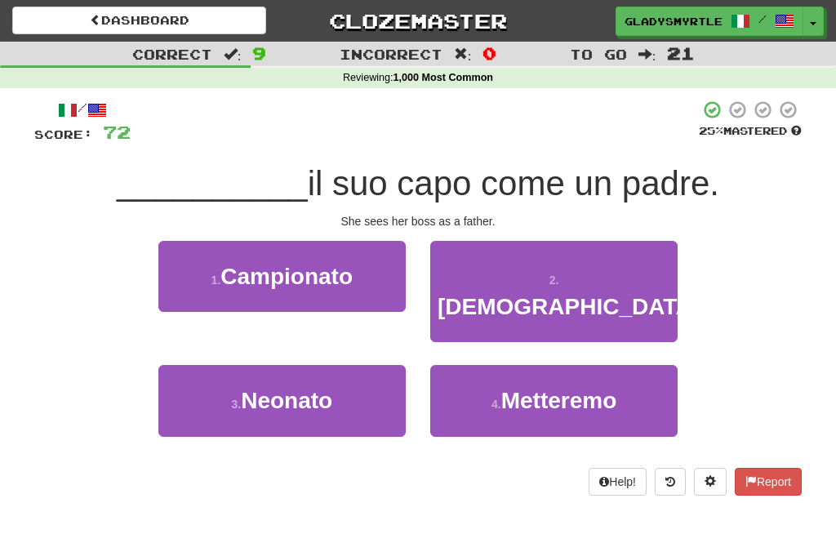
click at [573, 294] on span "Vede" at bounding box center [569, 306] width 262 height 25
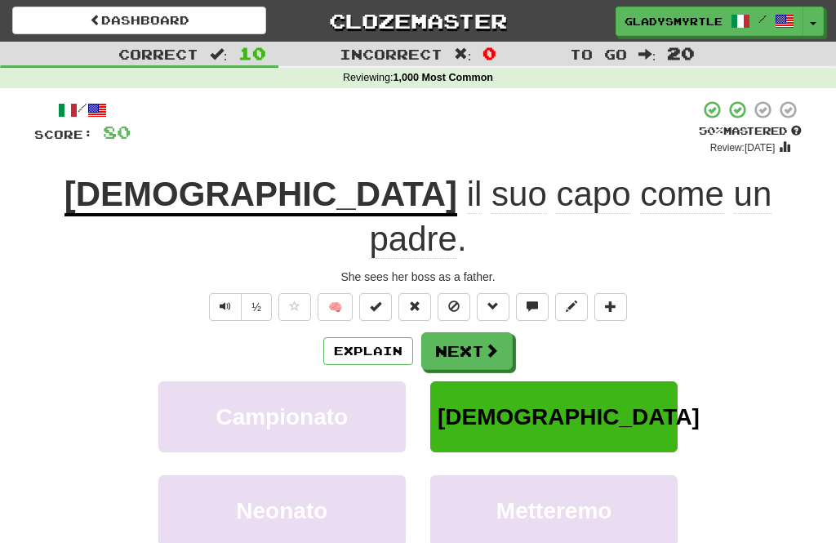
click at [462, 332] on button "Next" at bounding box center [466, 351] width 91 height 38
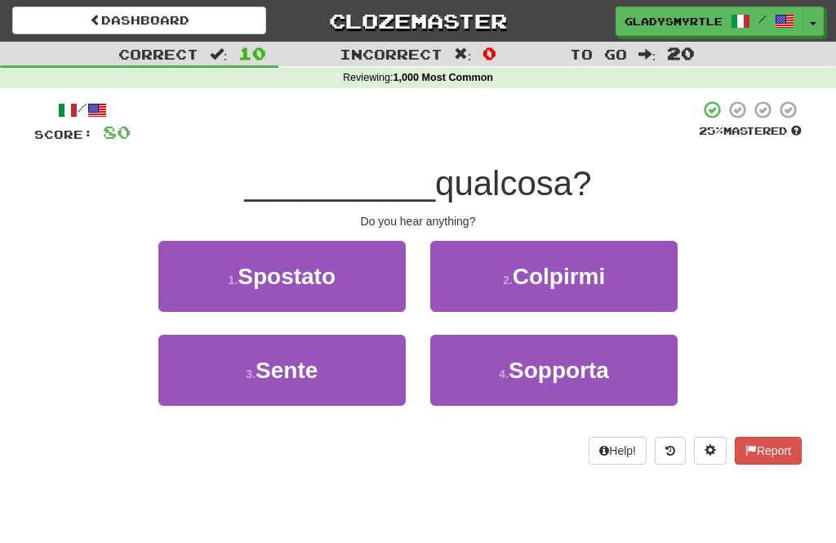
click at [280, 367] on span "Sente" at bounding box center [287, 370] width 62 height 25
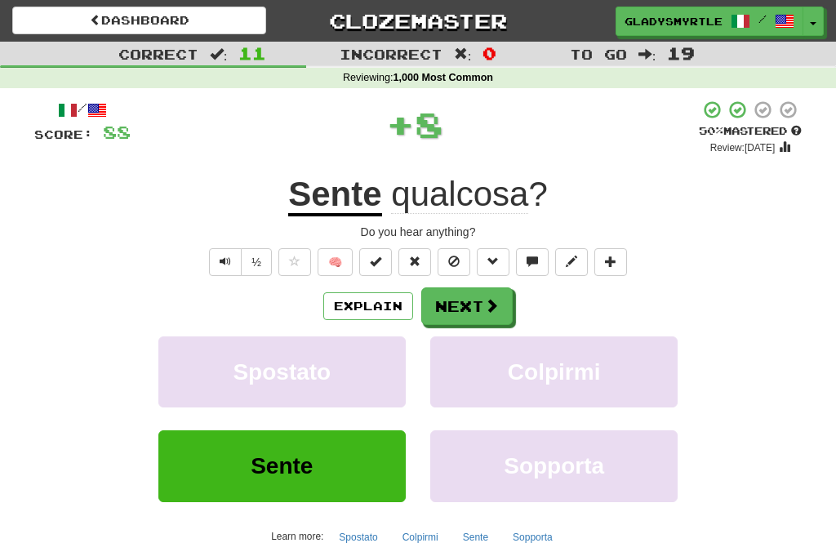
click at [464, 301] on button "Next" at bounding box center [466, 306] width 91 height 38
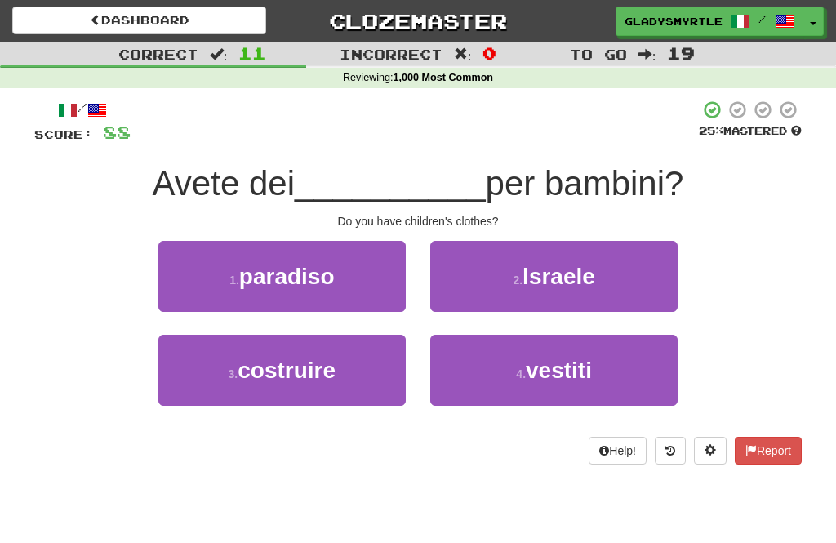
click at [563, 359] on span "vestiti" at bounding box center [559, 370] width 66 height 25
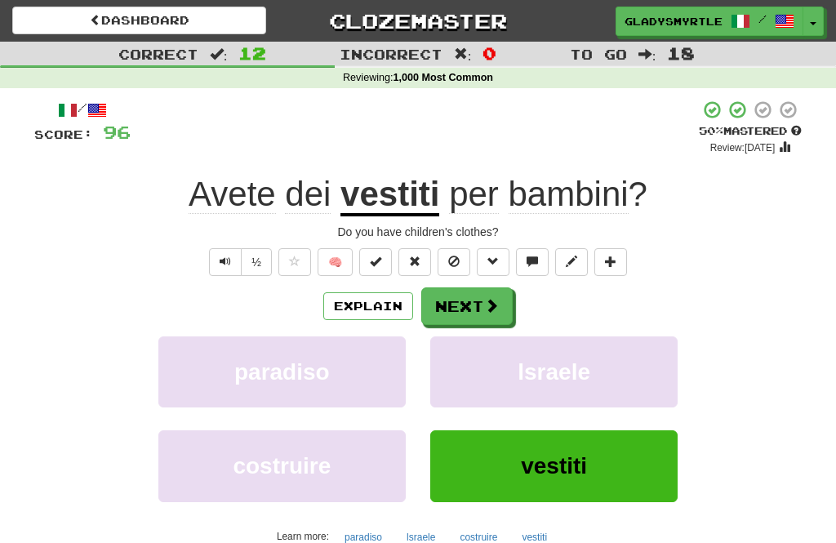
click at [470, 300] on button "Next" at bounding box center [466, 306] width 91 height 38
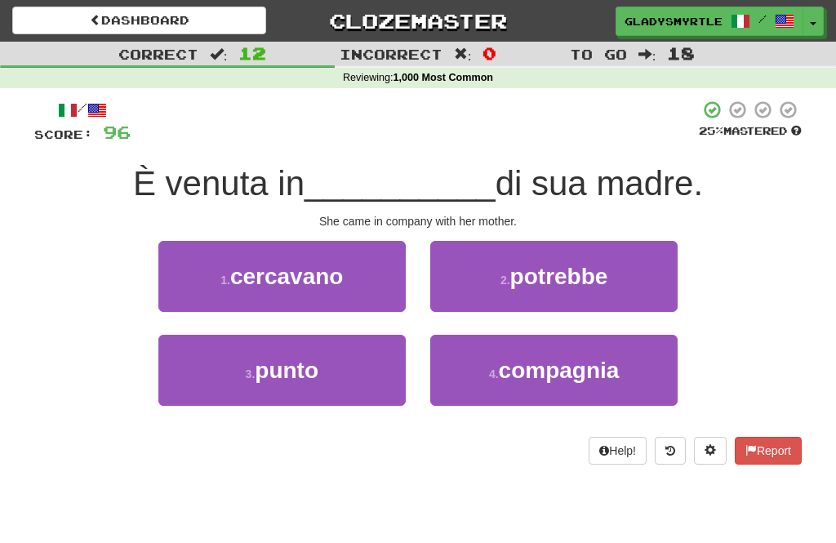
click at [563, 368] on span "compagnia" at bounding box center [559, 370] width 121 height 25
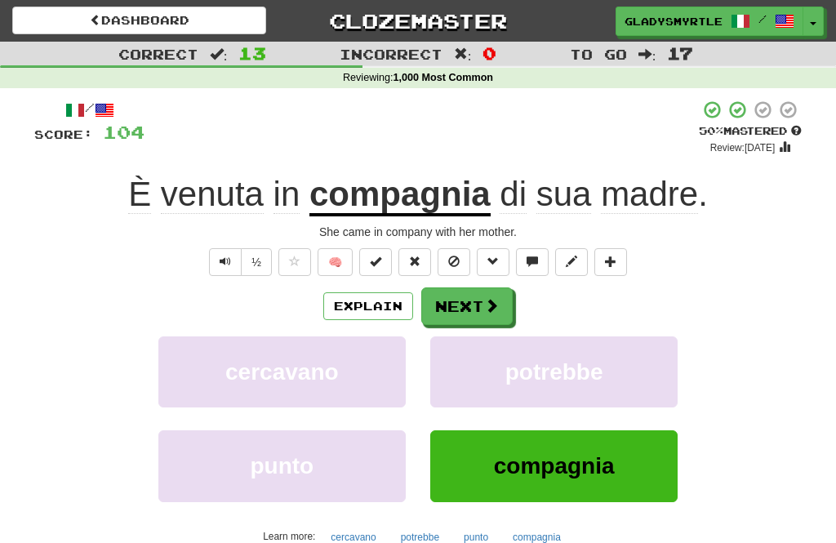
click at [468, 298] on button "Next" at bounding box center [466, 306] width 91 height 38
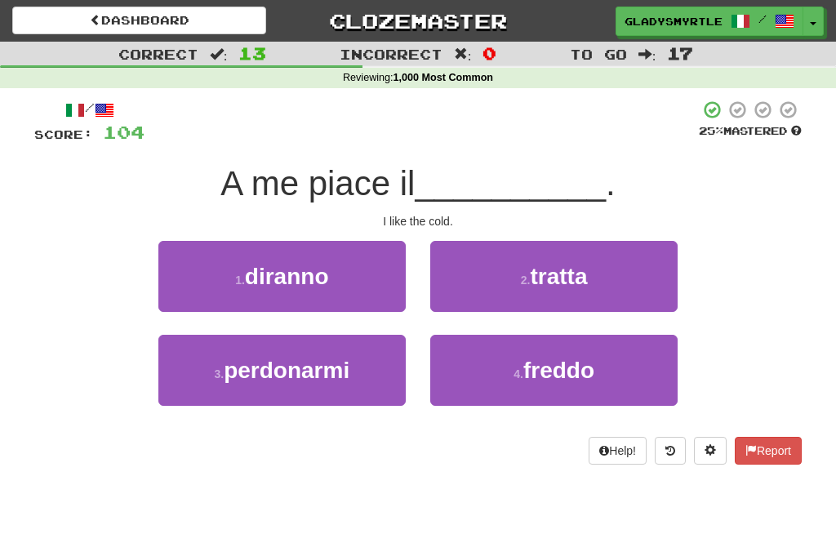
click at [557, 365] on span "freddo" at bounding box center [558, 370] width 71 height 25
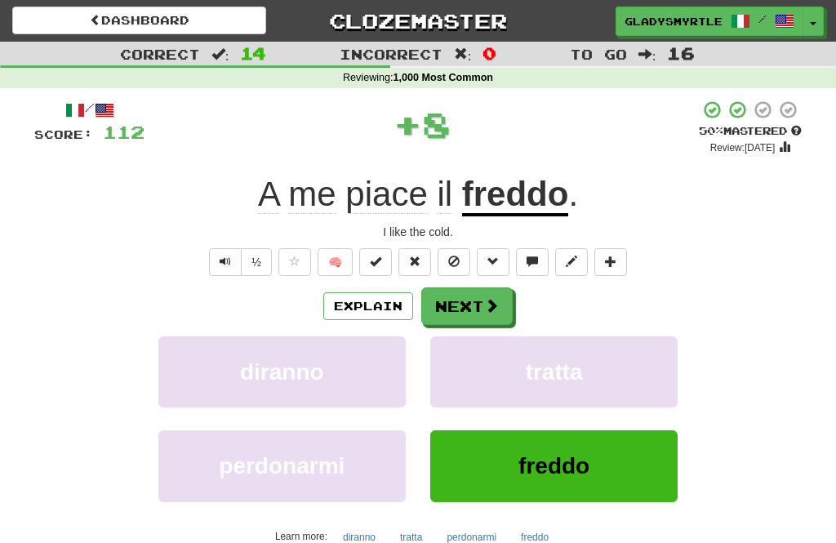
click at [471, 305] on button "Next" at bounding box center [466, 306] width 91 height 38
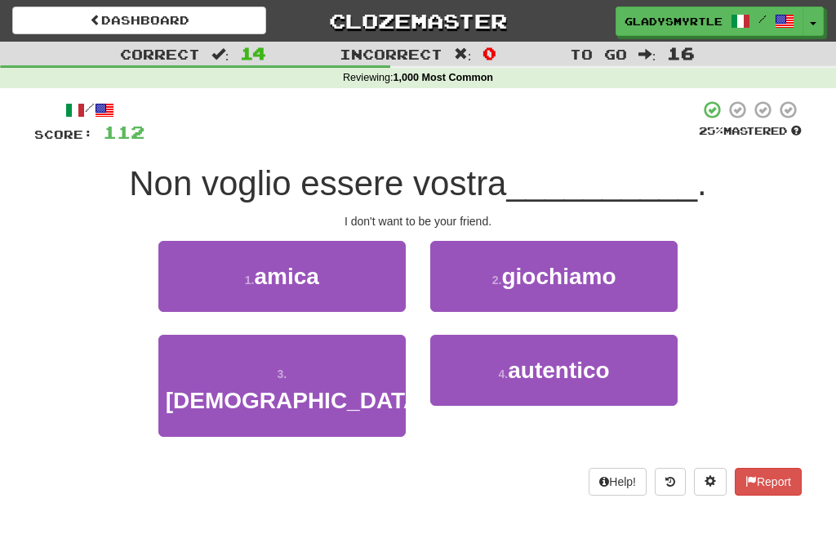
click at [275, 251] on button "1 . amica" at bounding box center [281, 276] width 247 height 71
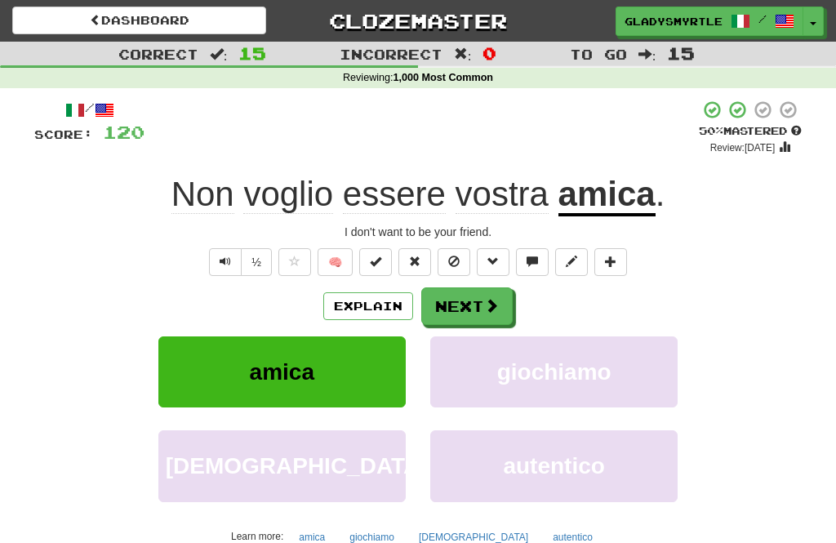
click at [459, 305] on button "Next" at bounding box center [466, 306] width 91 height 38
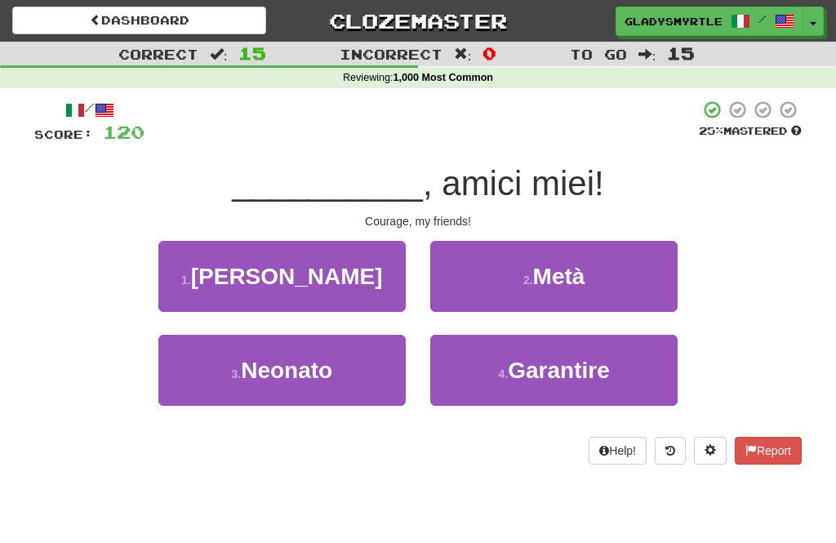
click at [287, 267] on span "Coraggio" at bounding box center [287, 276] width 192 height 25
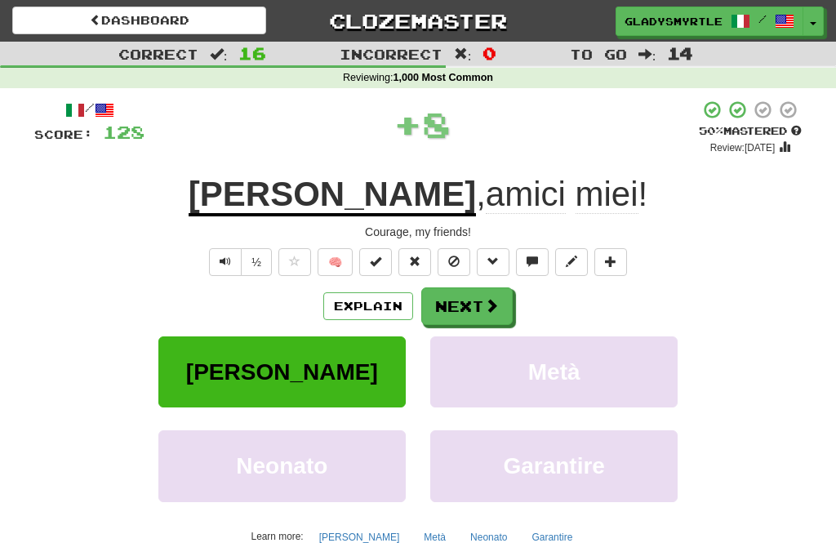
click at [465, 301] on button "Next" at bounding box center [466, 306] width 91 height 38
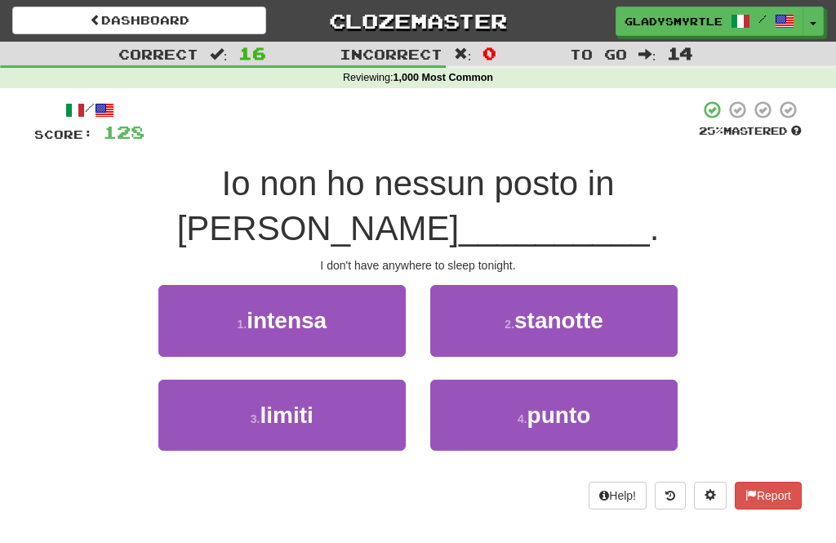
click at [565, 310] on span "stanotte" at bounding box center [558, 320] width 89 height 25
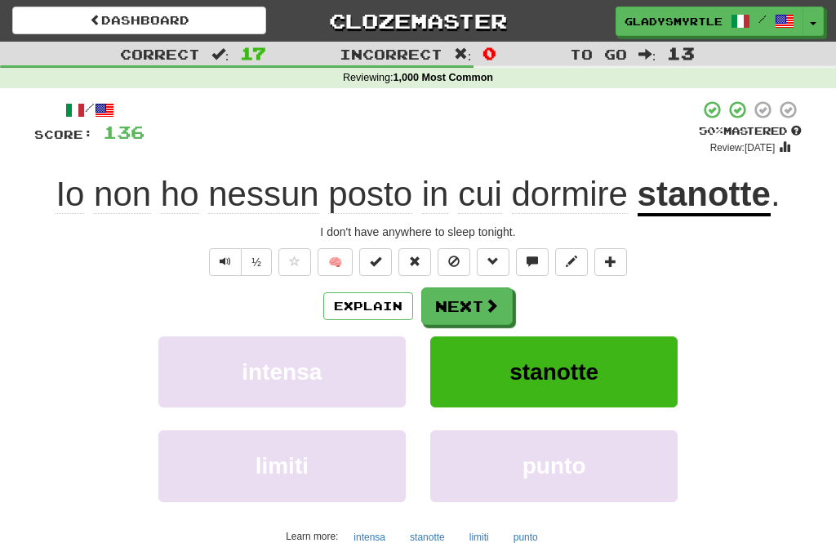
click at [467, 304] on button "Next" at bounding box center [466, 306] width 91 height 38
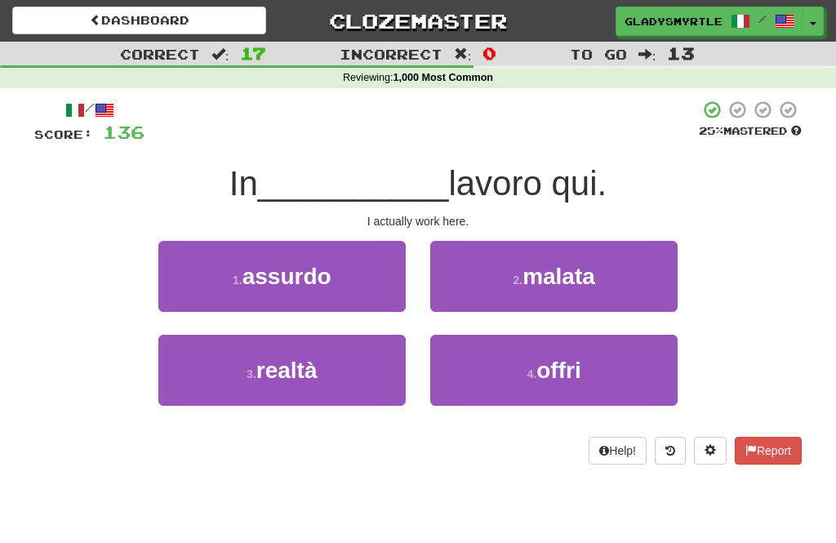
click at [282, 363] on span "realtà" at bounding box center [286, 370] width 61 height 25
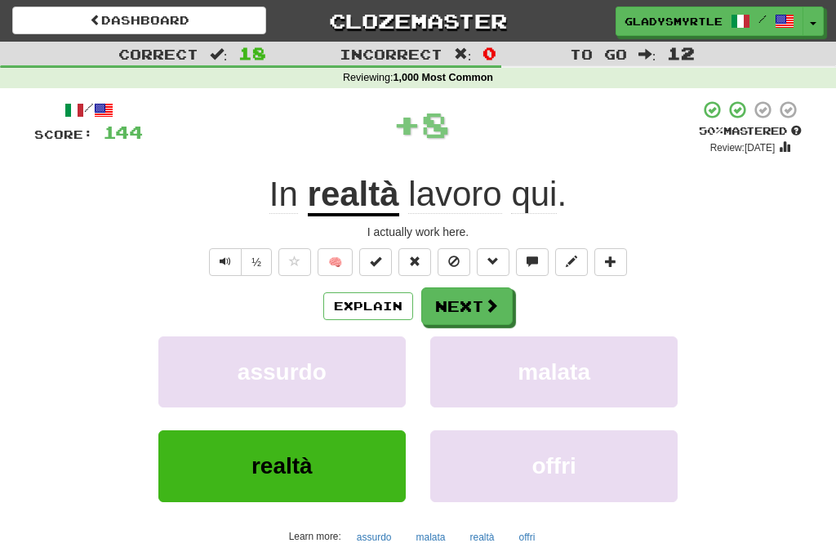
click at [465, 299] on button "Next" at bounding box center [466, 306] width 91 height 38
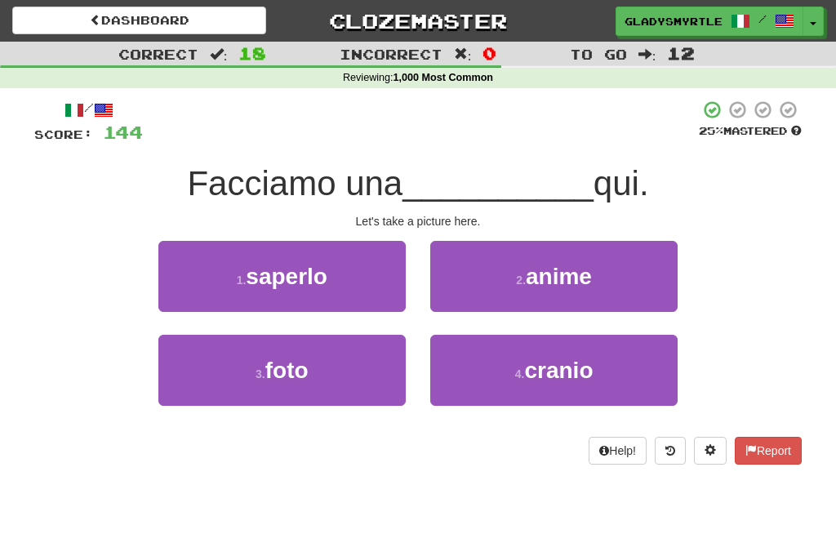
click at [291, 363] on span "foto" at bounding box center [286, 370] width 43 height 25
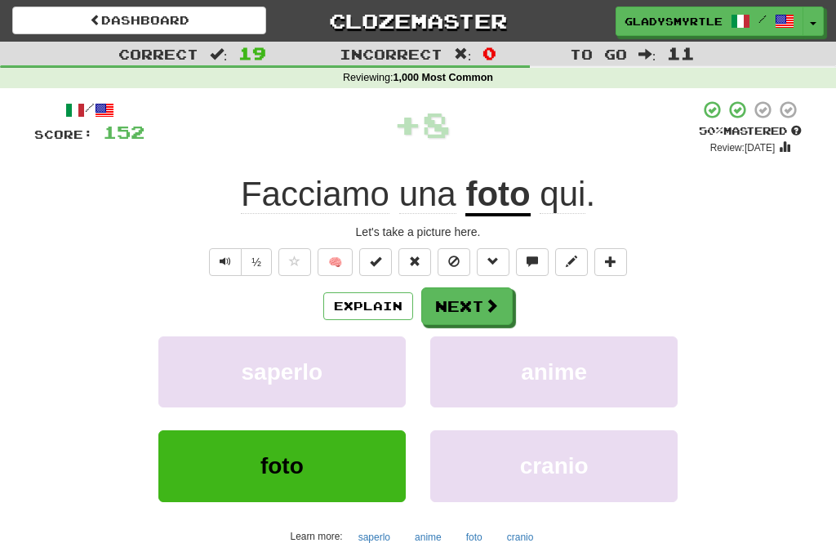
click at [460, 299] on button "Next" at bounding box center [466, 306] width 91 height 38
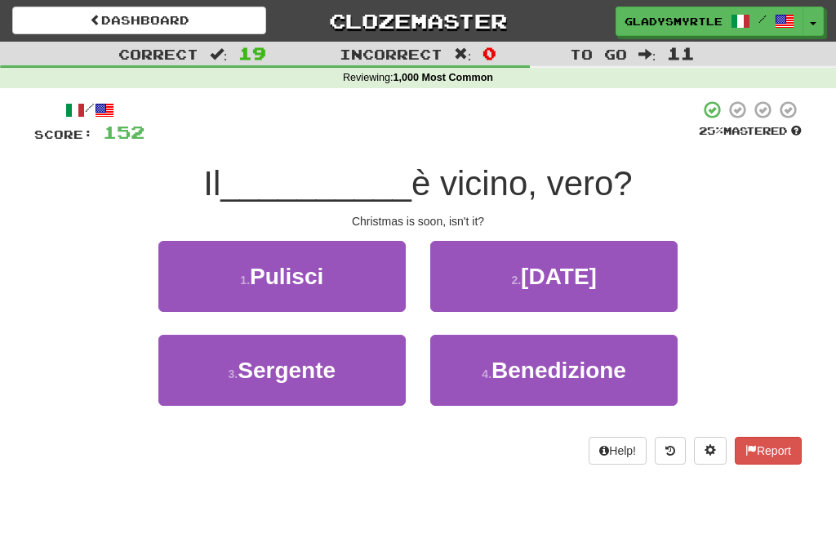
click at [563, 266] on span "Natale" at bounding box center [559, 276] width 76 height 25
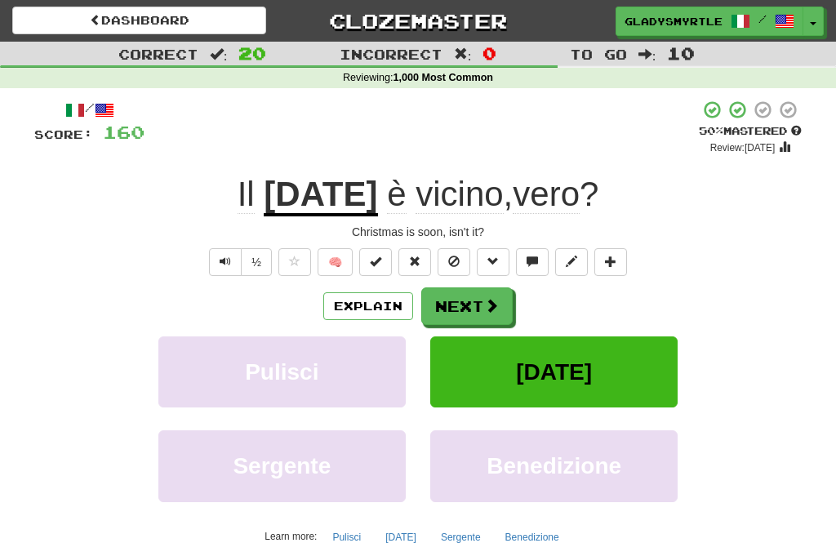
click at [471, 301] on button "Next" at bounding box center [466, 306] width 91 height 38
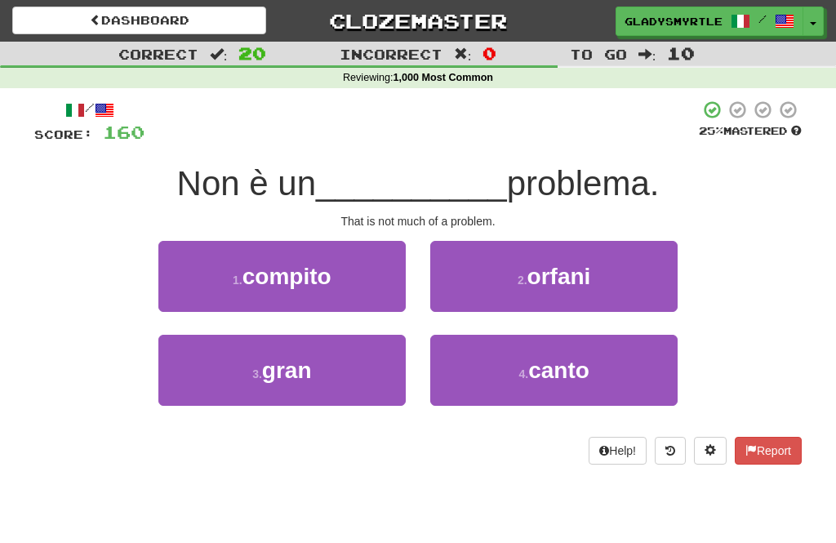
click at [283, 368] on span "gran" at bounding box center [287, 370] width 50 height 25
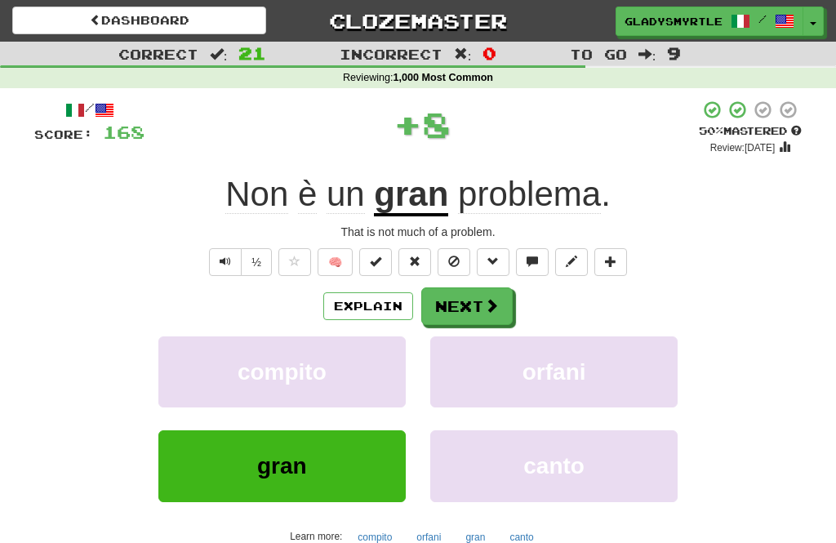
click at [470, 303] on button "Next" at bounding box center [466, 306] width 91 height 38
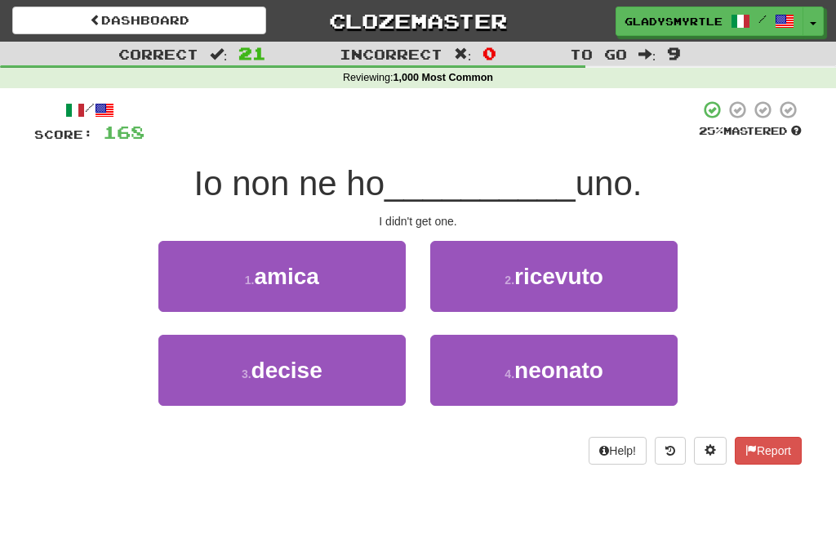
click at [569, 270] on span "ricevuto" at bounding box center [558, 276] width 89 height 25
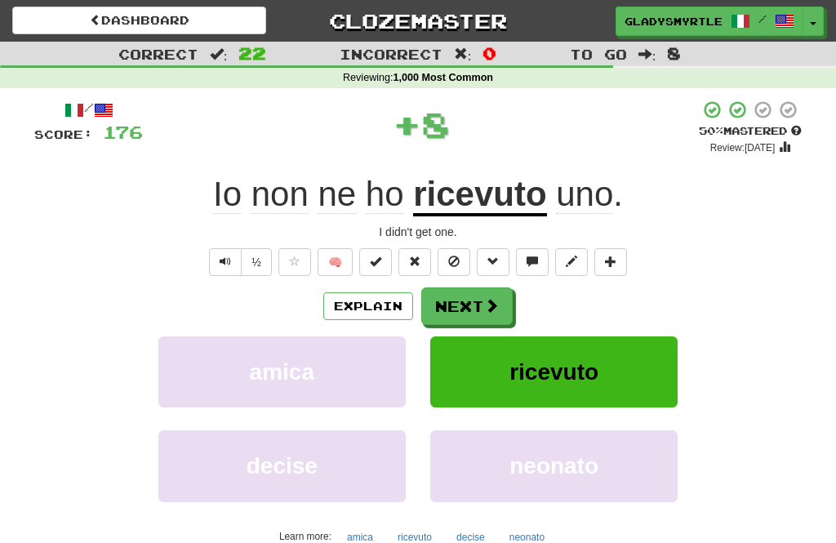
click at [465, 301] on button "Next" at bounding box center [466, 306] width 91 height 38
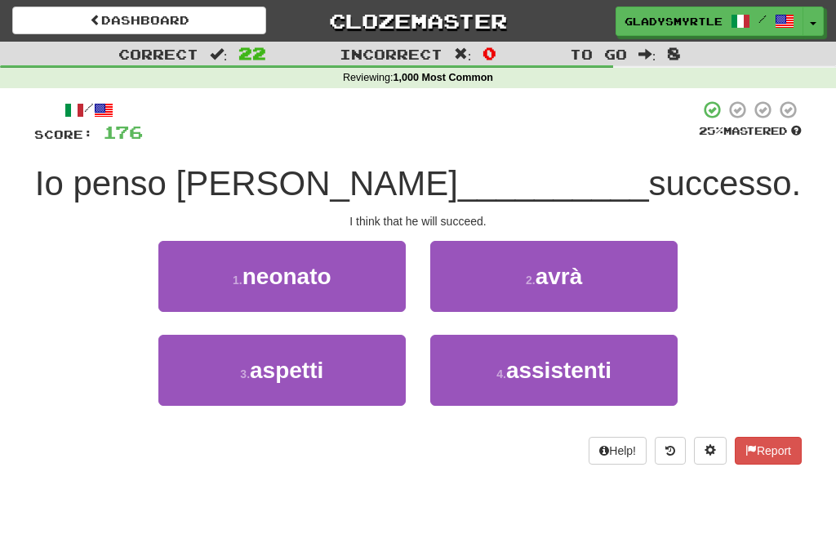
click at [578, 268] on span "avrà" at bounding box center [559, 276] width 47 height 25
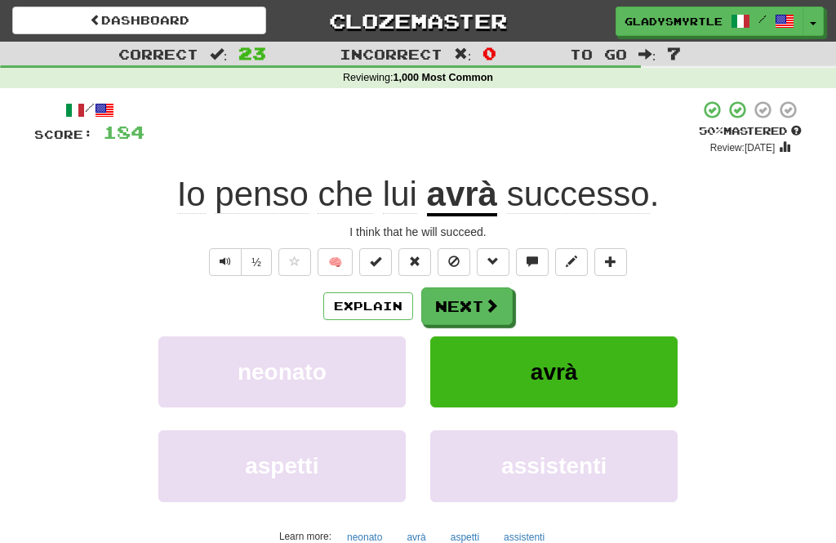
click at [466, 302] on button "Next" at bounding box center [466, 306] width 91 height 38
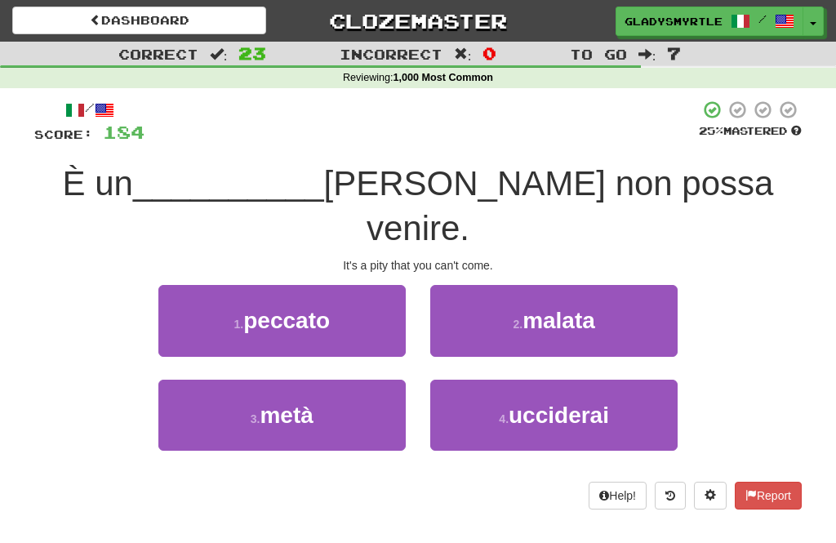
click at [281, 308] on span "peccato" at bounding box center [286, 320] width 87 height 25
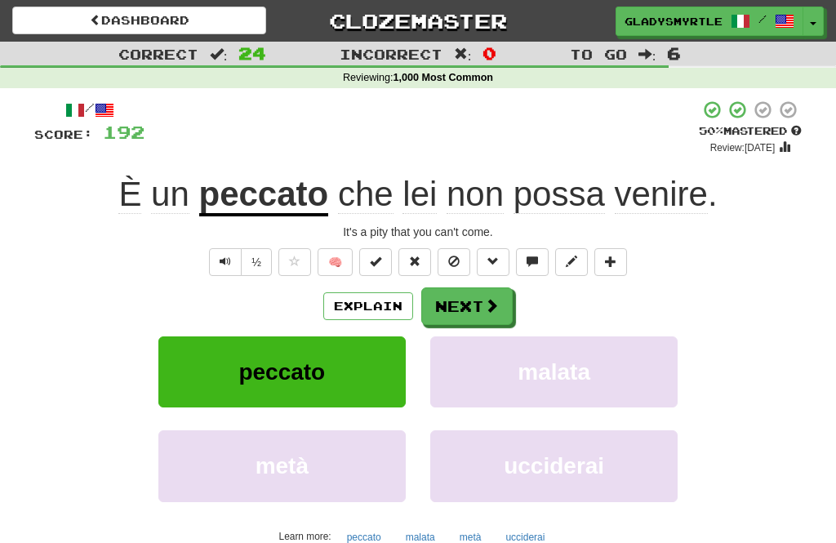
click at [466, 301] on button "Next" at bounding box center [466, 306] width 91 height 38
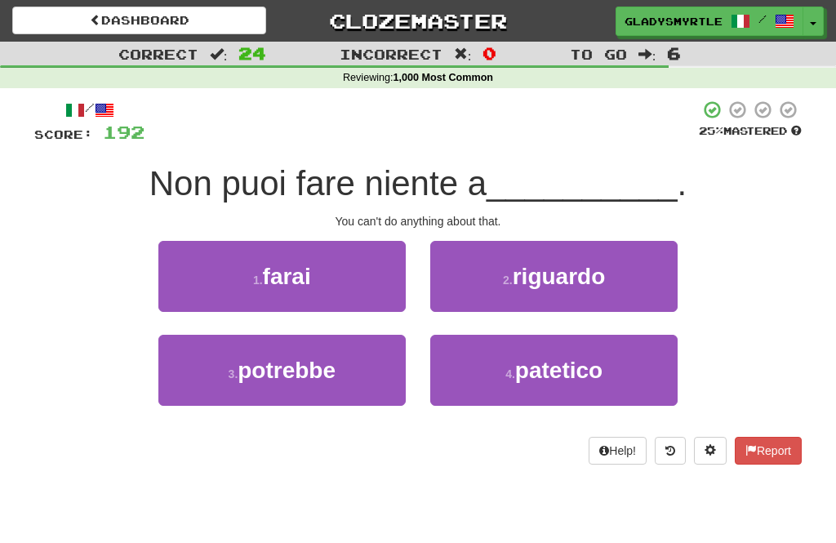
click at [565, 269] on span "riguardo" at bounding box center [559, 276] width 93 height 25
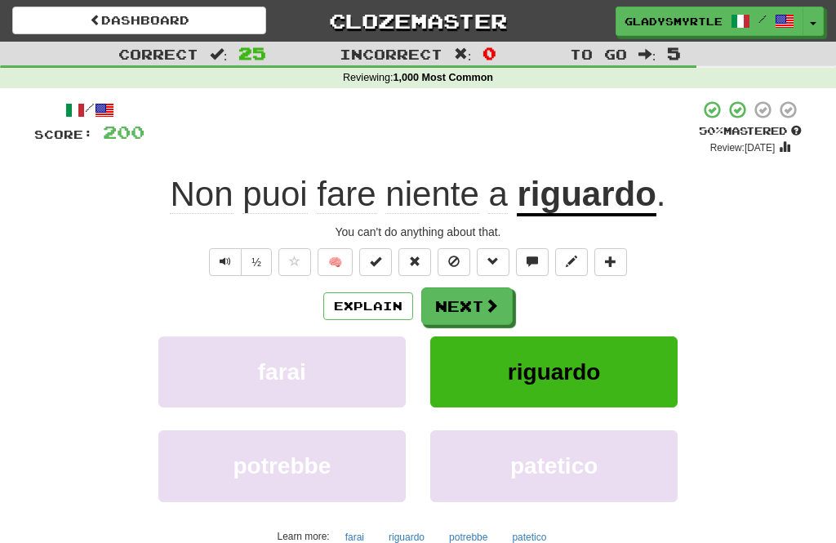
click at [465, 303] on button "Next" at bounding box center [466, 306] width 91 height 38
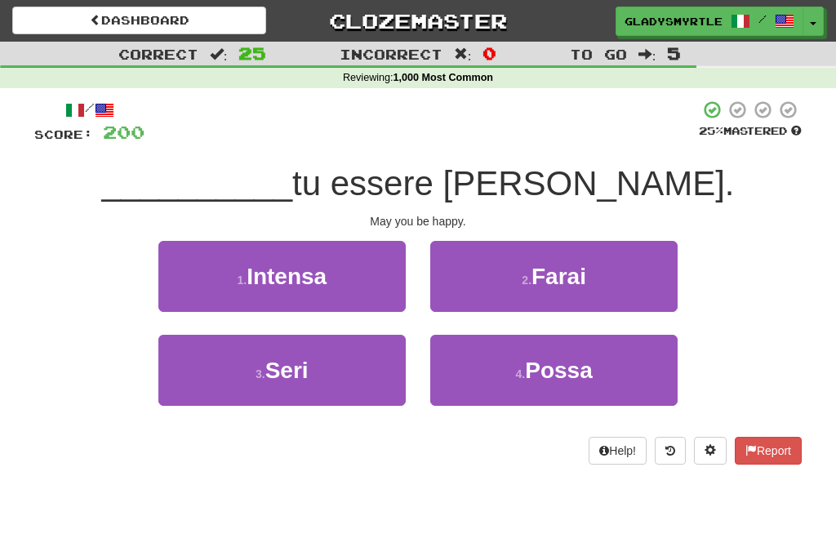
click at [559, 363] on span "Possa" at bounding box center [559, 370] width 68 height 25
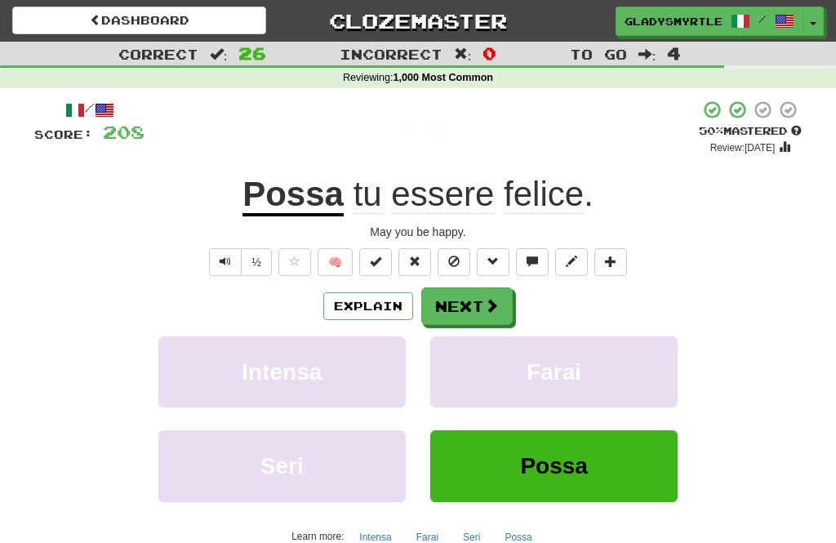
click at [470, 304] on button "Next" at bounding box center [466, 306] width 91 height 38
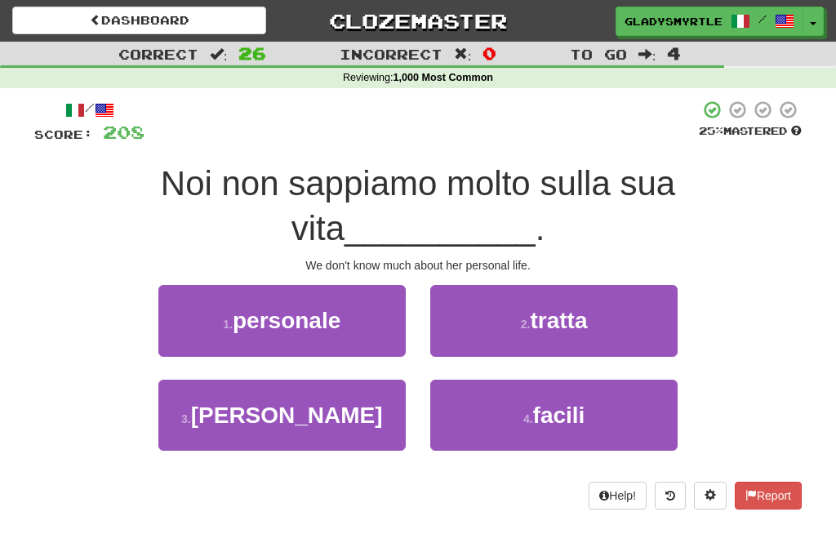
click at [280, 316] on span "personale" at bounding box center [287, 320] width 108 height 25
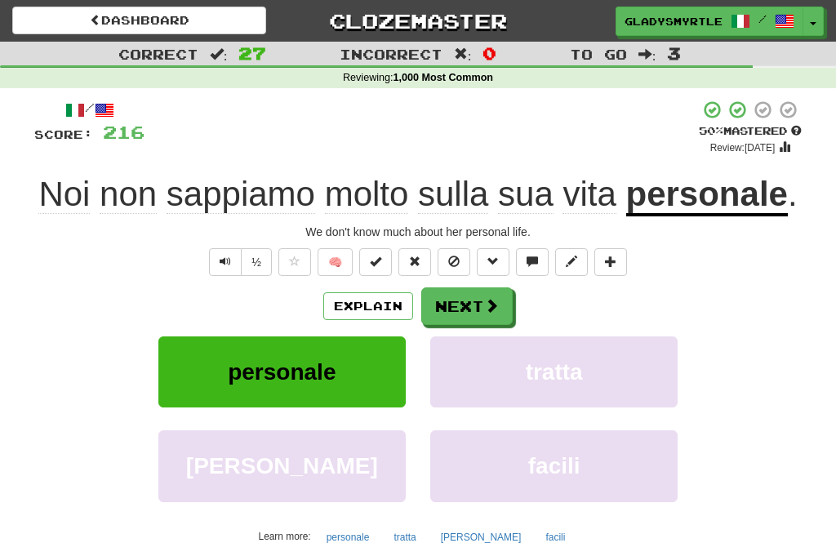
click at [470, 303] on button "Next" at bounding box center [466, 306] width 91 height 38
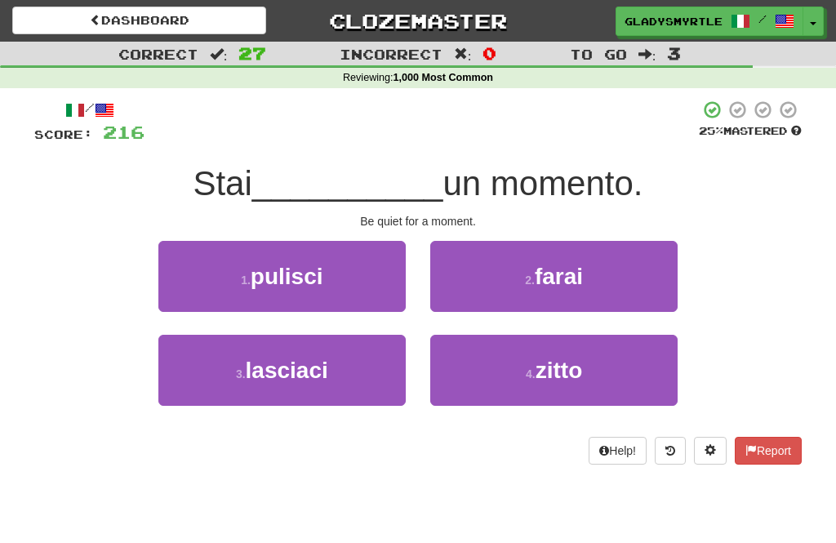
click at [557, 366] on span "zitto" at bounding box center [559, 370] width 47 height 25
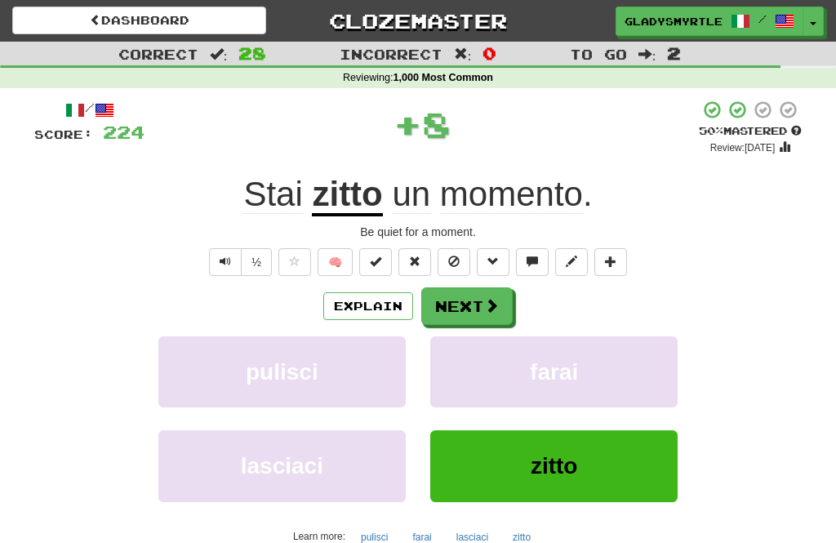
click at [465, 303] on button "Next" at bounding box center [466, 306] width 91 height 38
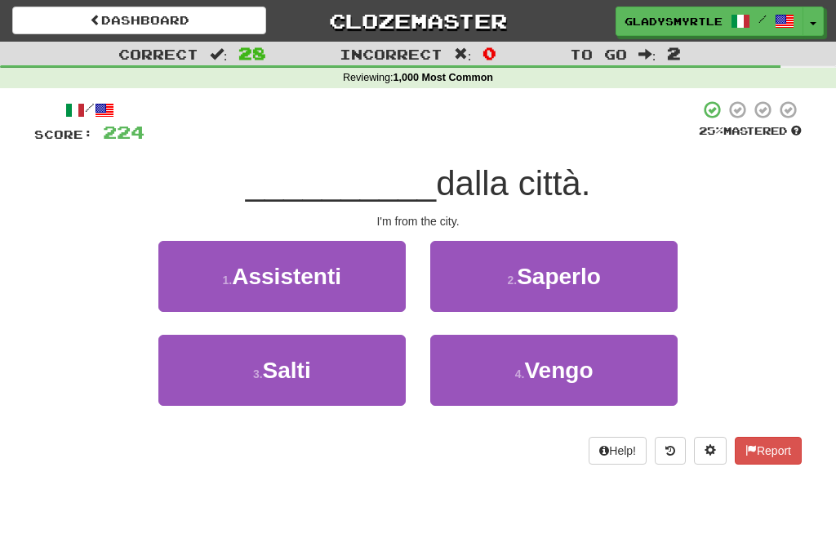
click at [561, 360] on span "Vengo" at bounding box center [558, 370] width 69 height 25
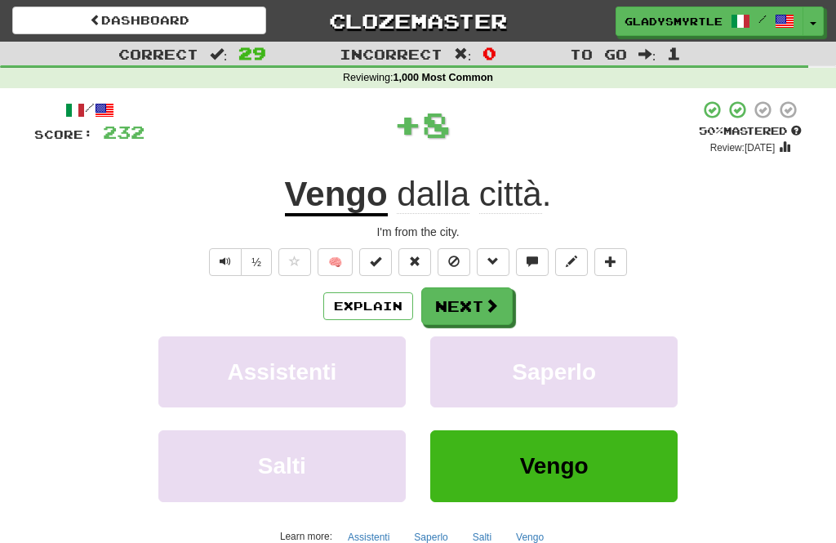
click at [470, 303] on button "Next" at bounding box center [466, 306] width 91 height 38
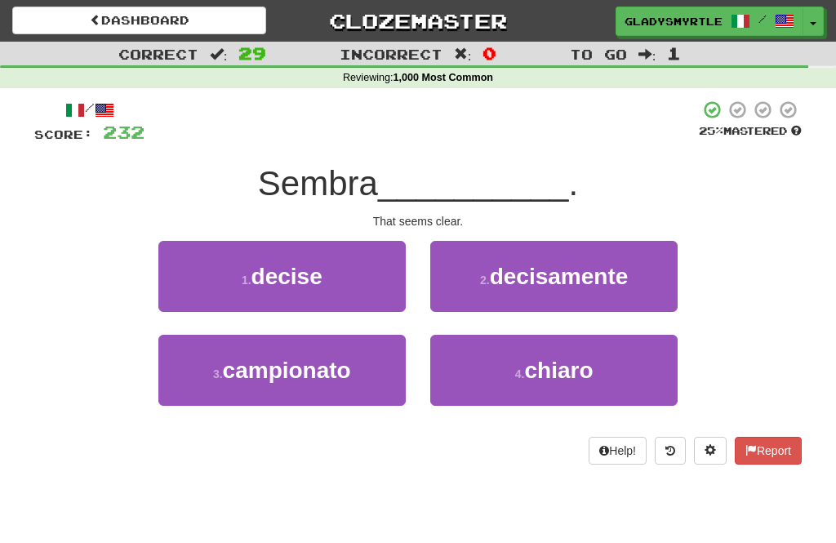
click at [557, 359] on span "chiaro" at bounding box center [558, 370] width 69 height 25
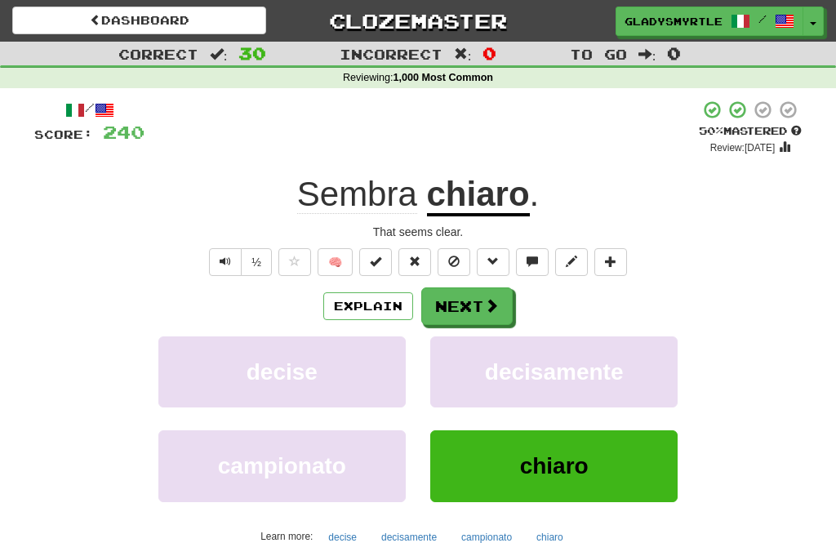
click at [468, 305] on button "Next" at bounding box center [466, 306] width 91 height 38
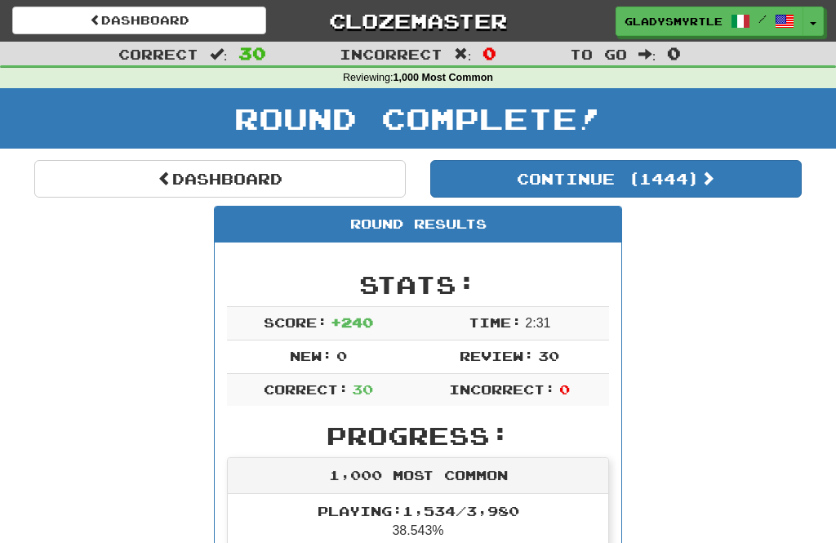
click at [682, 173] on button "Continue ( 1444 )" at bounding box center [616, 179] width 372 height 38
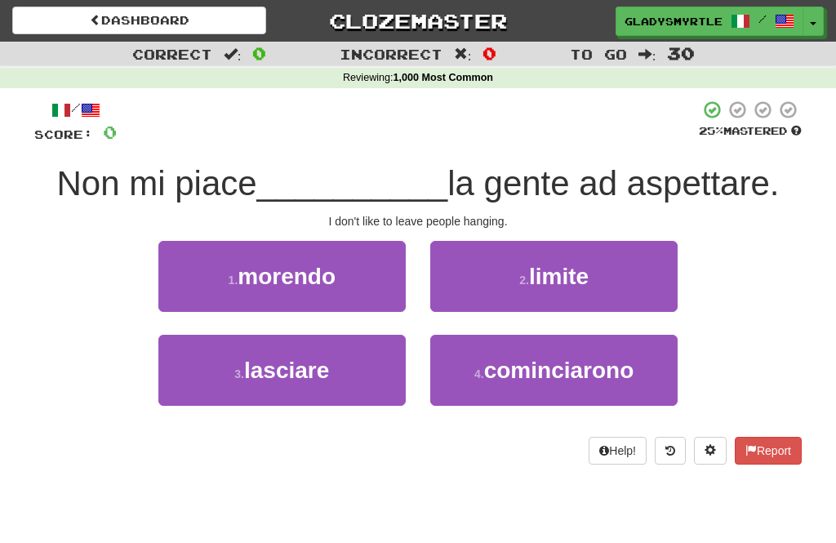
click at [279, 361] on span "lasciare" at bounding box center [286, 370] width 85 height 25
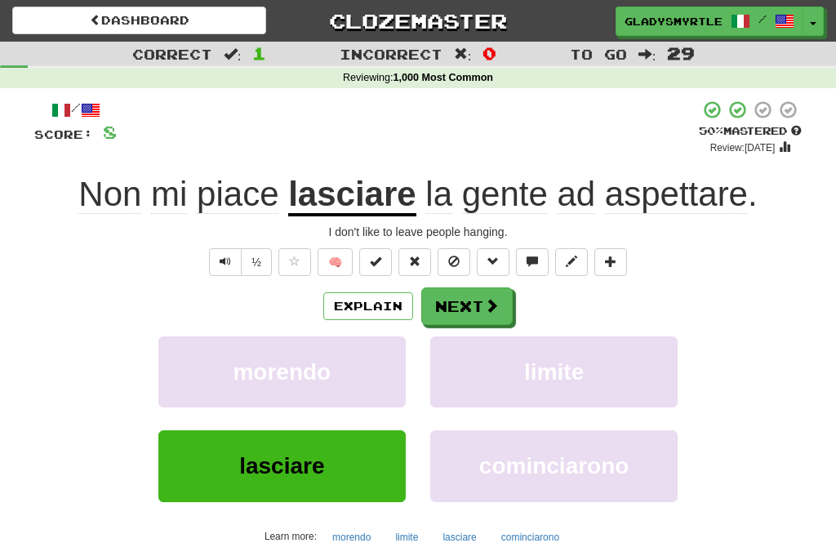
click at [468, 300] on button "Next" at bounding box center [466, 306] width 91 height 38
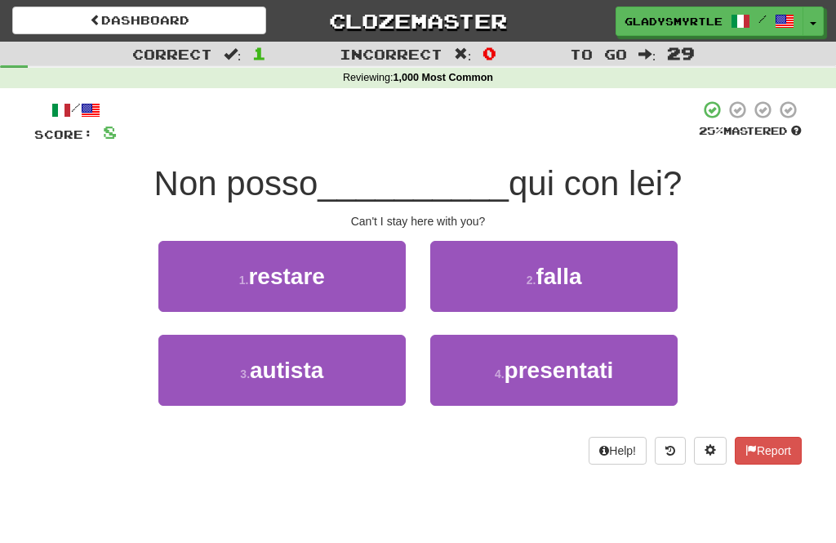
click at [285, 265] on span "restare" at bounding box center [286, 276] width 76 height 25
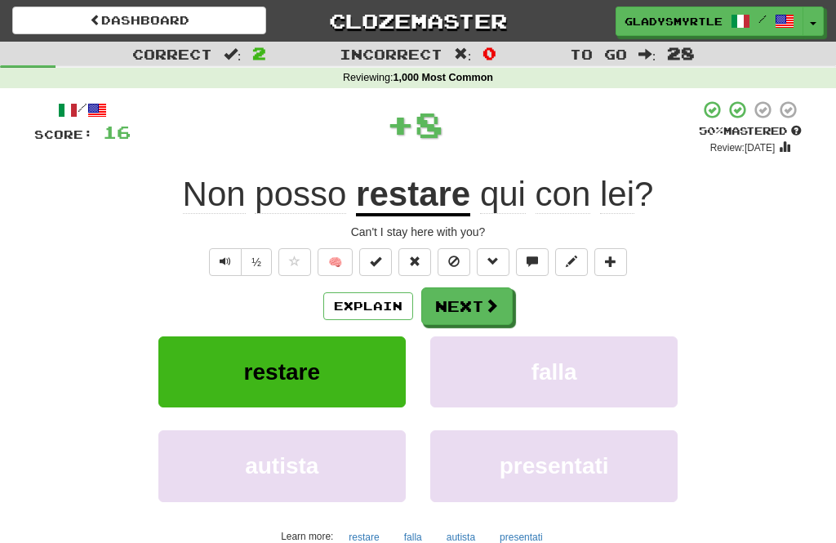
click at [469, 298] on button "Next" at bounding box center [466, 306] width 91 height 38
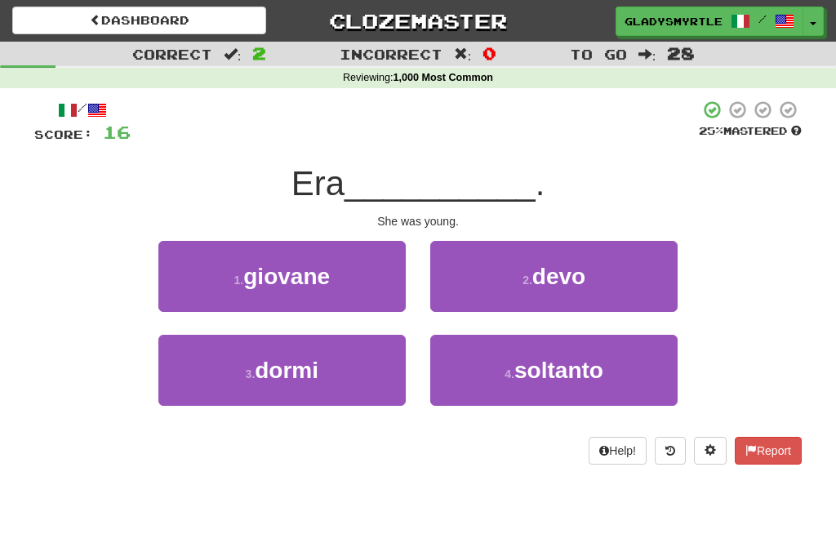
click at [289, 270] on span "giovane" at bounding box center [286, 276] width 87 height 25
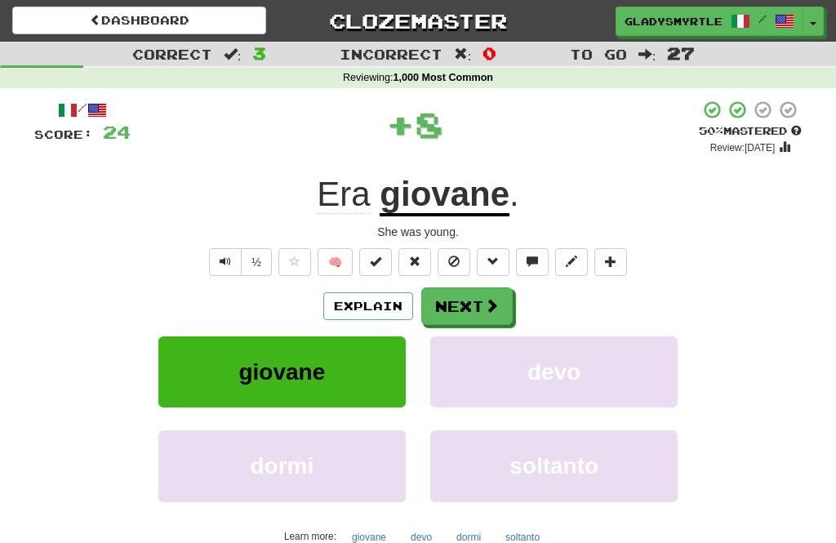
click at [470, 305] on button "Next" at bounding box center [466, 306] width 91 height 38
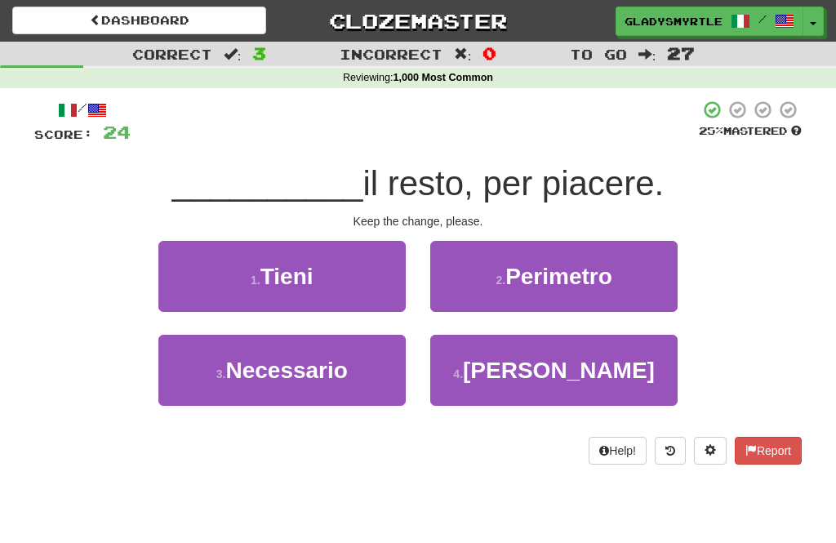
click at [301, 275] on span "Tieni" at bounding box center [287, 276] width 53 height 25
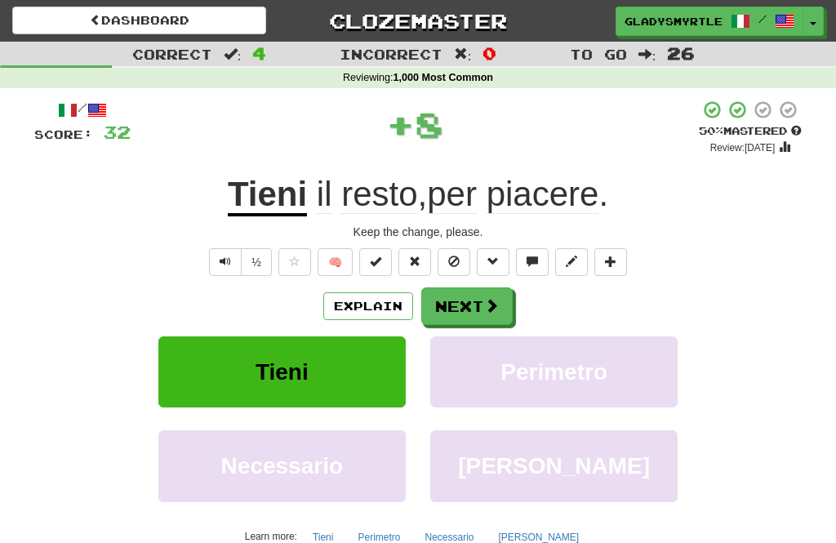
click at [465, 302] on button "Next" at bounding box center [466, 306] width 91 height 38
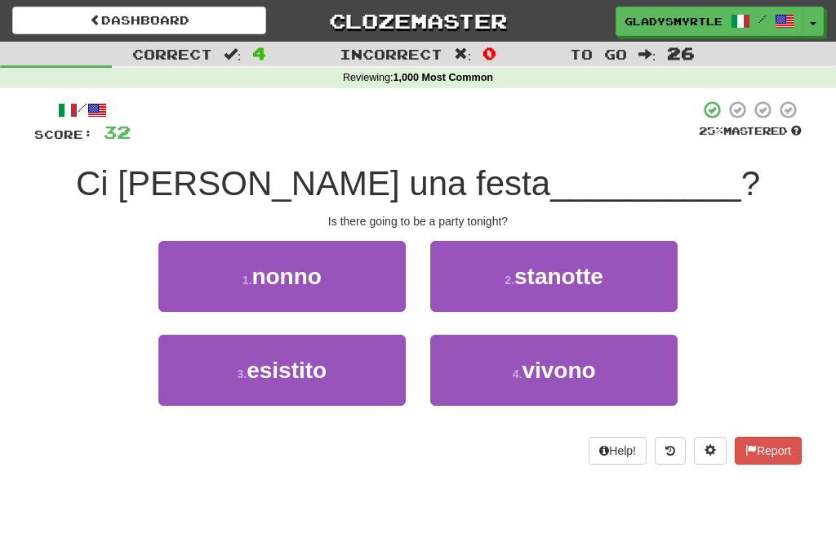
click at [571, 274] on span "stanotte" at bounding box center [558, 276] width 89 height 25
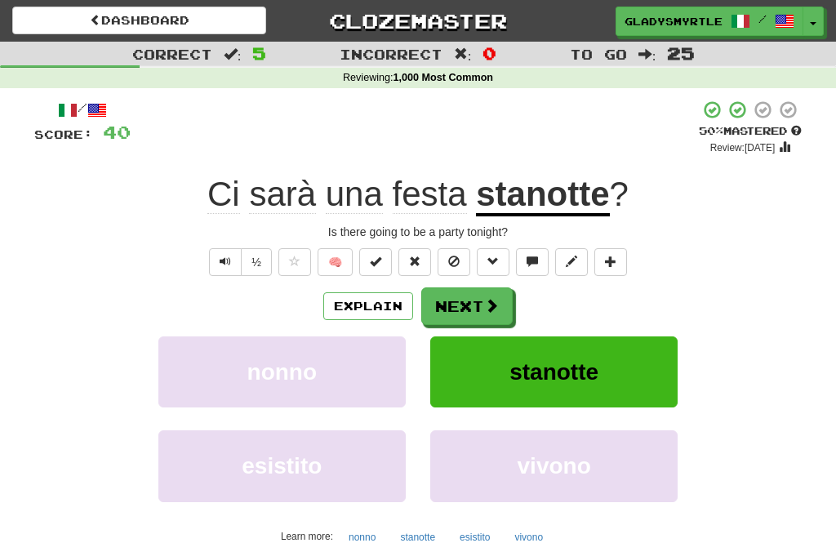
click at [465, 299] on button "Next" at bounding box center [466, 306] width 91 height 38
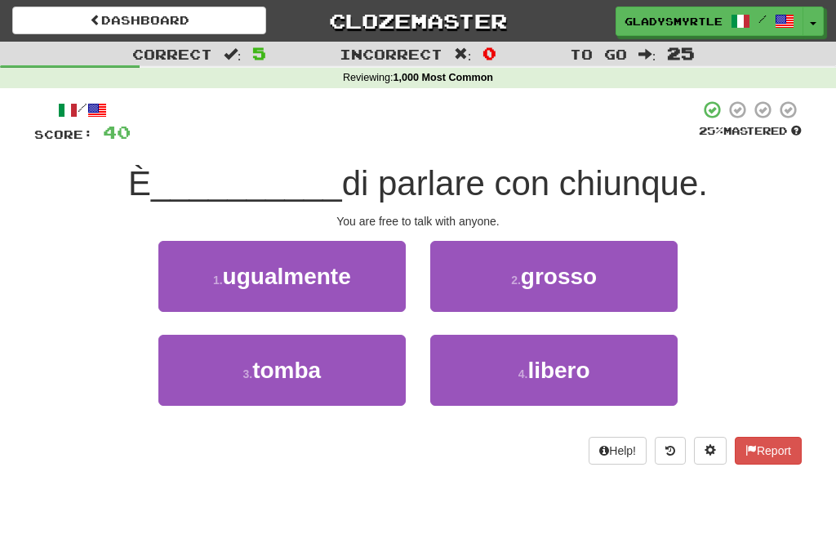
click at [570, 365] on span "libero" at bounding box center [559, 370] width 62 height 25
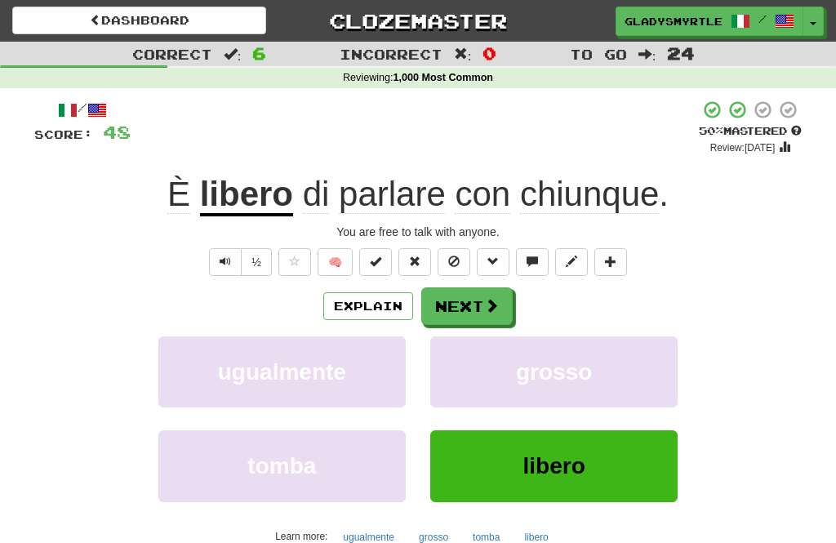
click at [467, 301] on button "Next" at bounding box center [466, 306] width 91 height 38
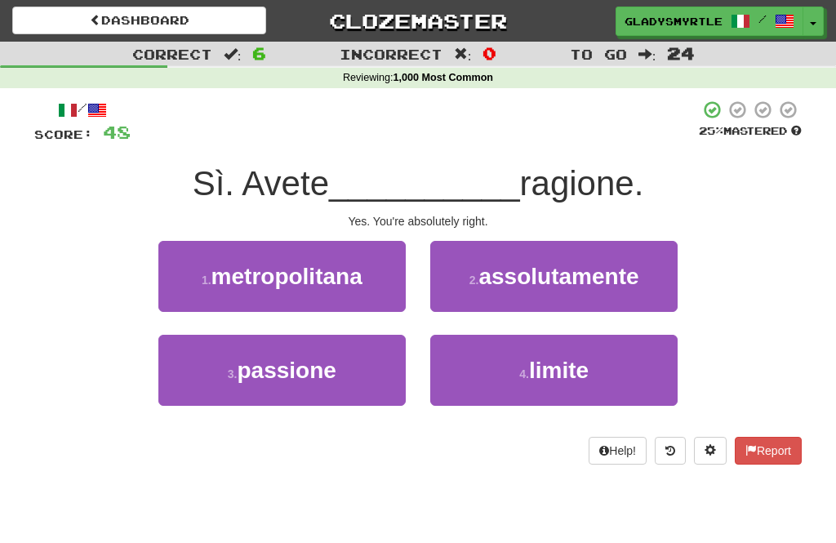
click at [581, 278] on span "assolutamente" at bounding box center [559, 276] width 160 height 25
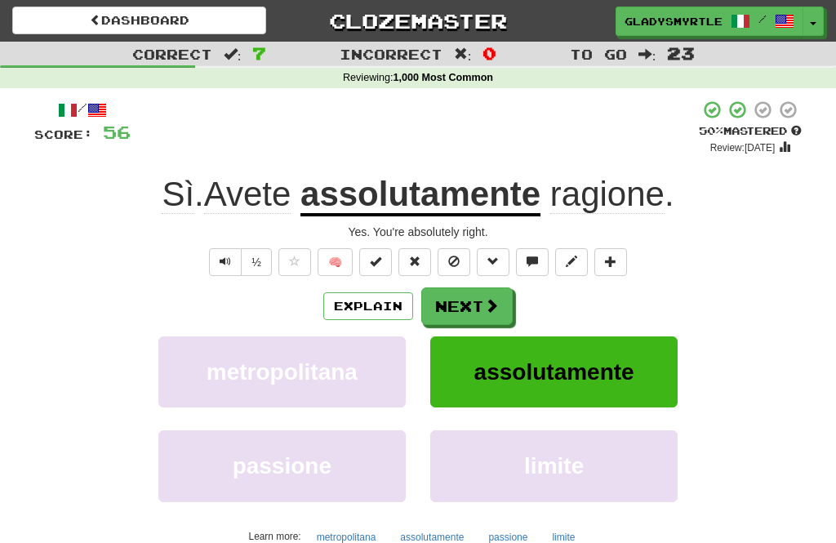
click at [466, 297] on button "Next" at bounding box center [466, 306] width 91 height 38
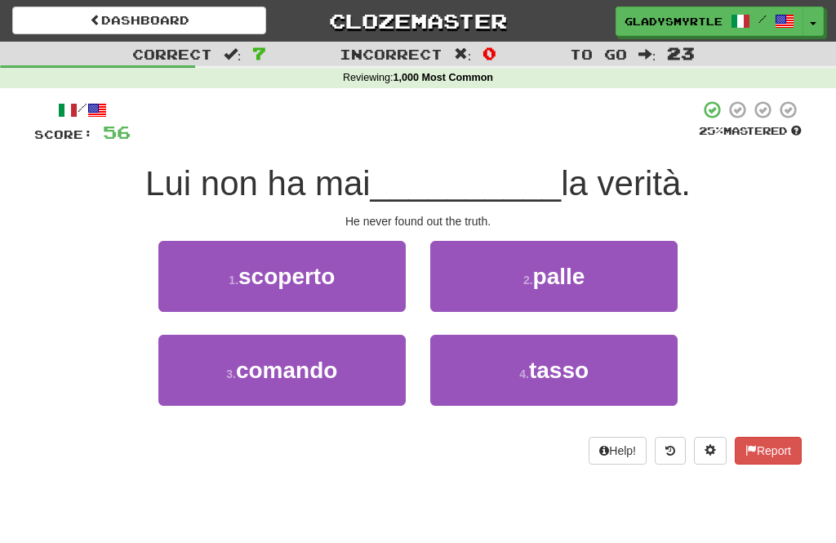
click at [289, 270] on span "scoperto" at bounding box center [286, 276] width 96 height 25
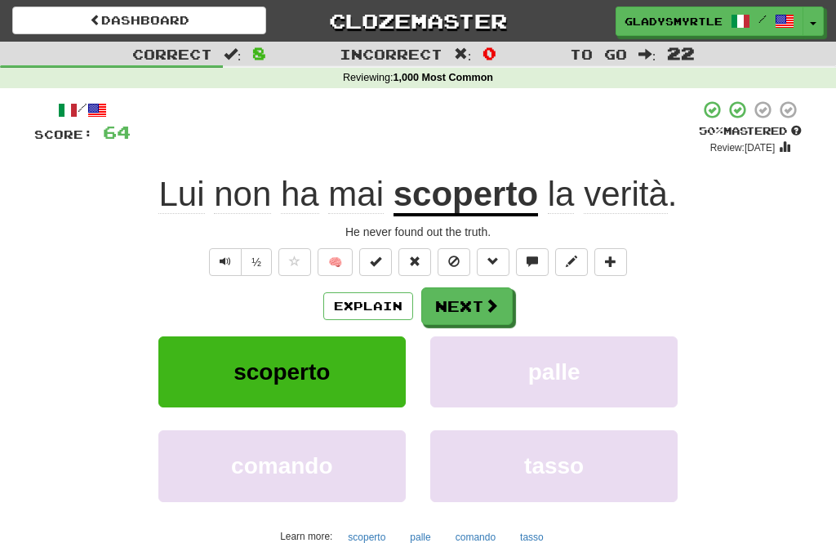
click at [465, 306] on button "Next" at bounding box center [466, 306] width 91 height 38
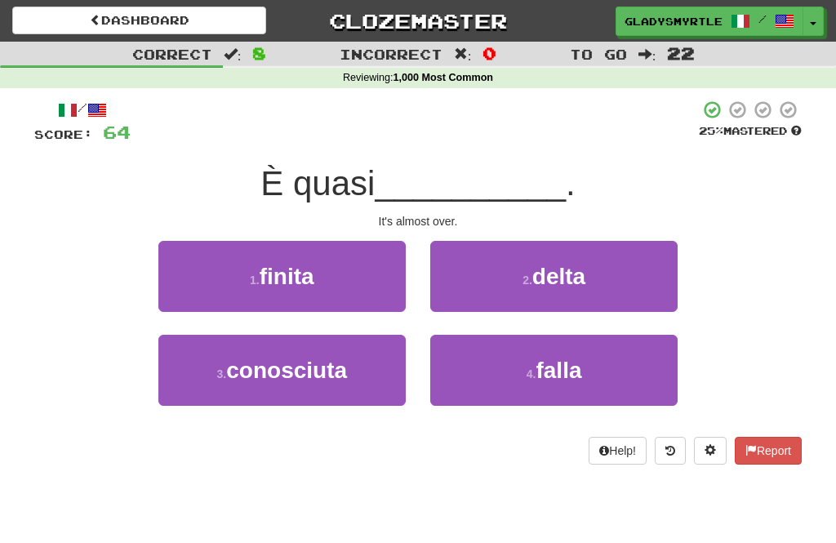
click at [286, 269] on span "finita" at bounding box center [287, 276] width 55 height 25
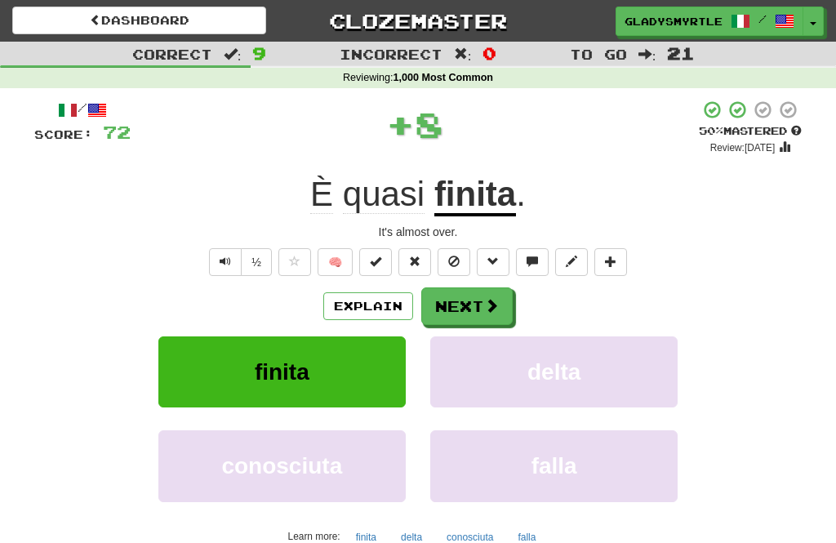
click at [460, 300] on button "Next" at bounding box center [466, 306] width 91 height 38
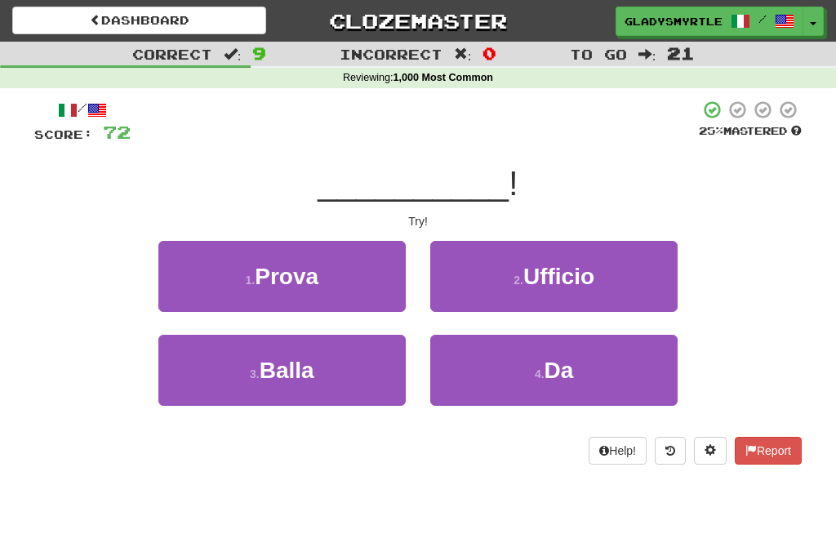
click at [285, 269] on span "Prova" at bounding box center [287, 276] width 64 height 25
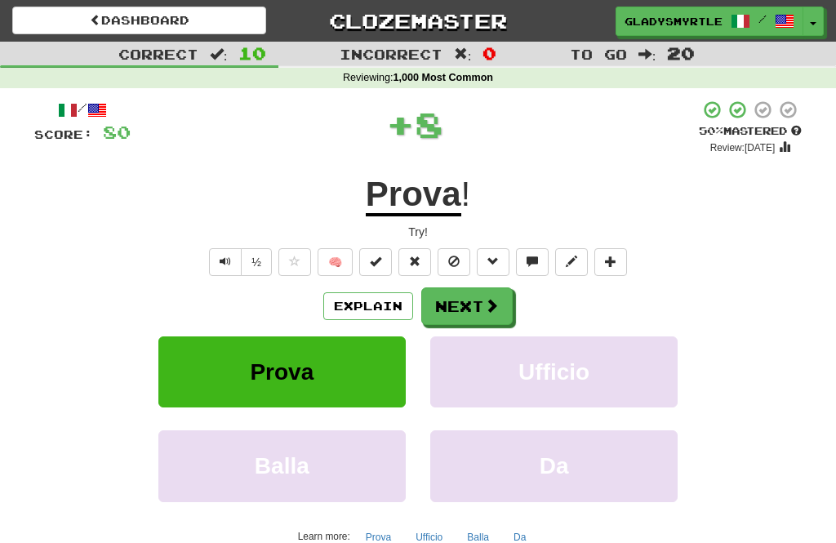
click at [472, 301] on button "Next" at bounding box center [466, 306] width 91 height 38
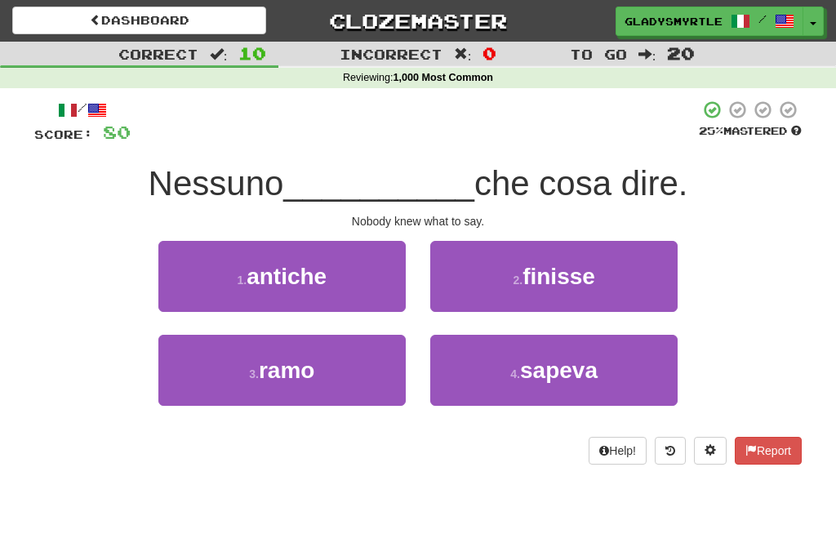
click at [564, 364] on span "sapeva" at bounding box center [559, 370] width 78 height 25
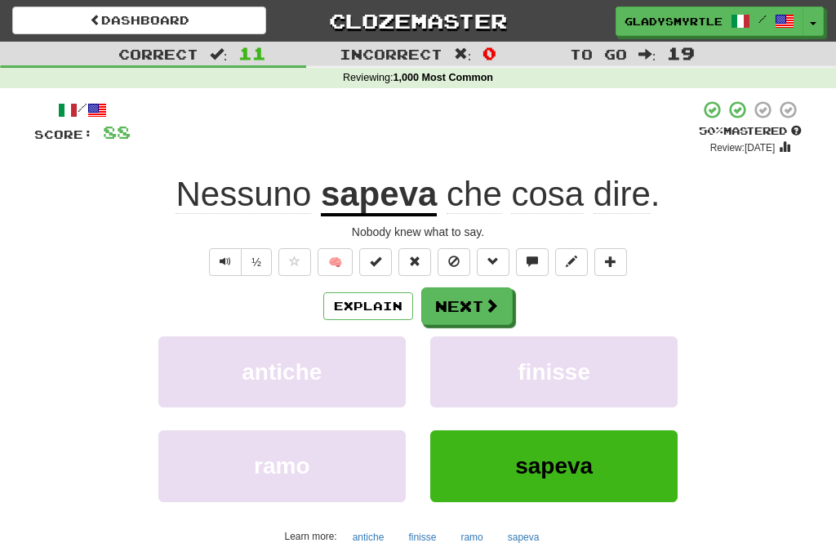
click at [470, 296] on button "Next" at bounding box center [466, 306] width 91 height 38
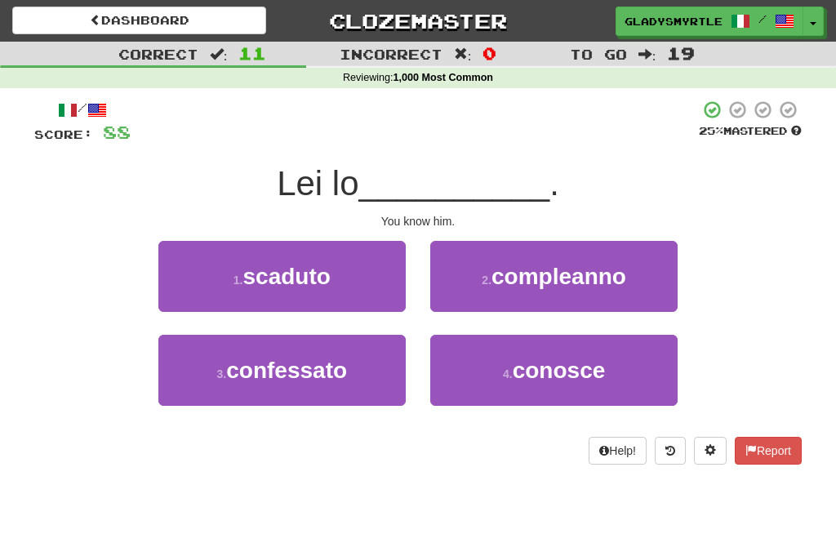
click at [566, 367] on span "conosce" at bounding box center [559, 370] width 93 height 25
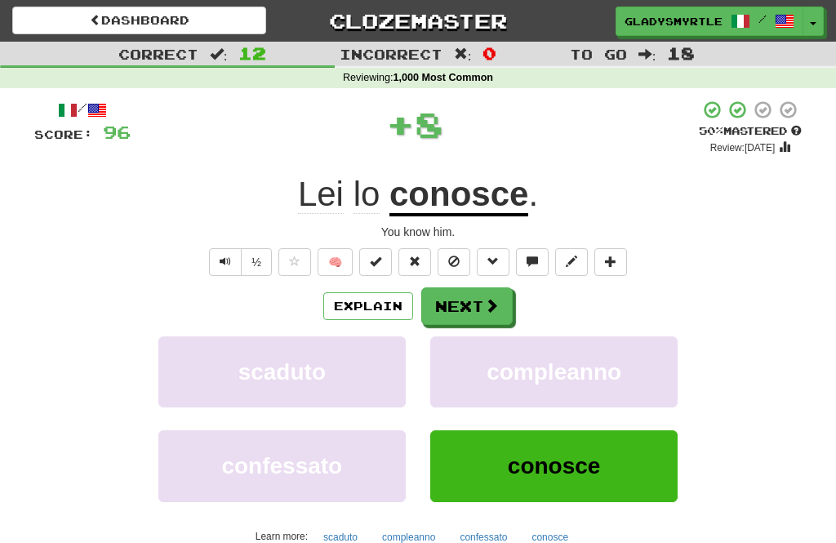
click at [468, 297] on button "Next" at bounding box center [466, 306] width 91 height 38
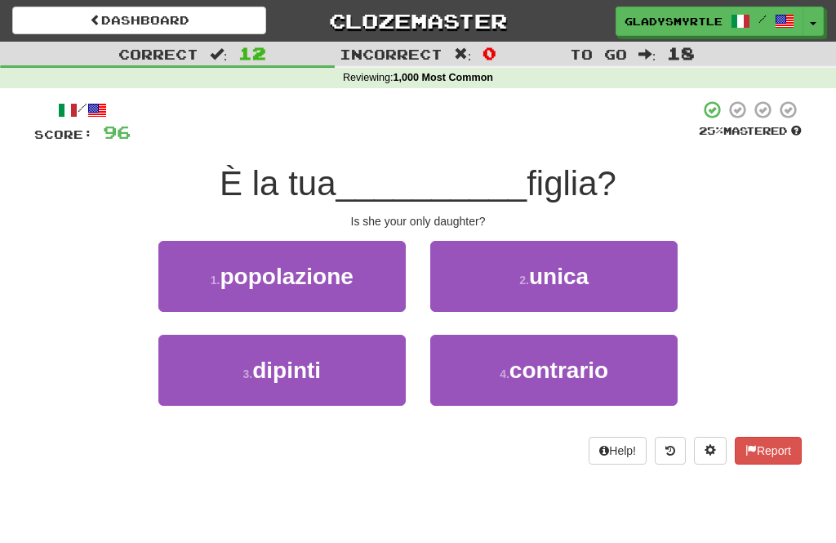
click at [569, 268] on span "unica" at bounding box center [559, 276] width 60 height 25
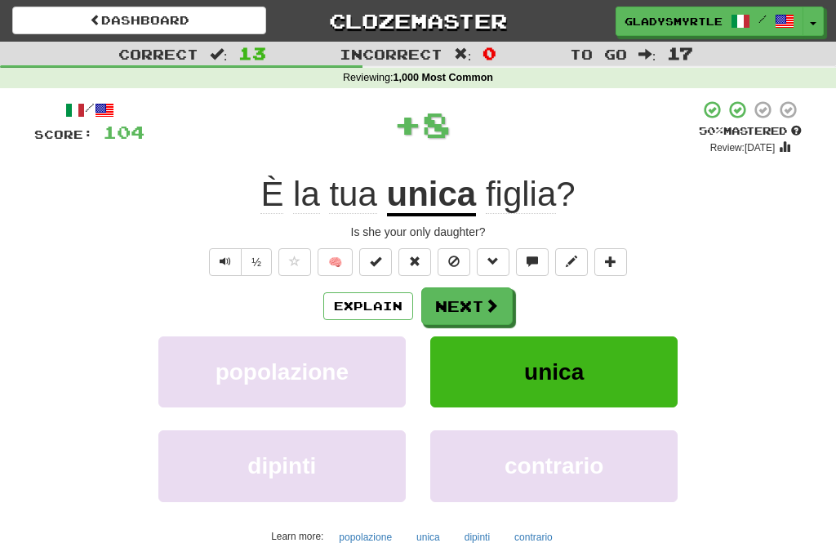
click at [465, 297] on button "Next" at bounding box center [466, 306] width 91 height 38
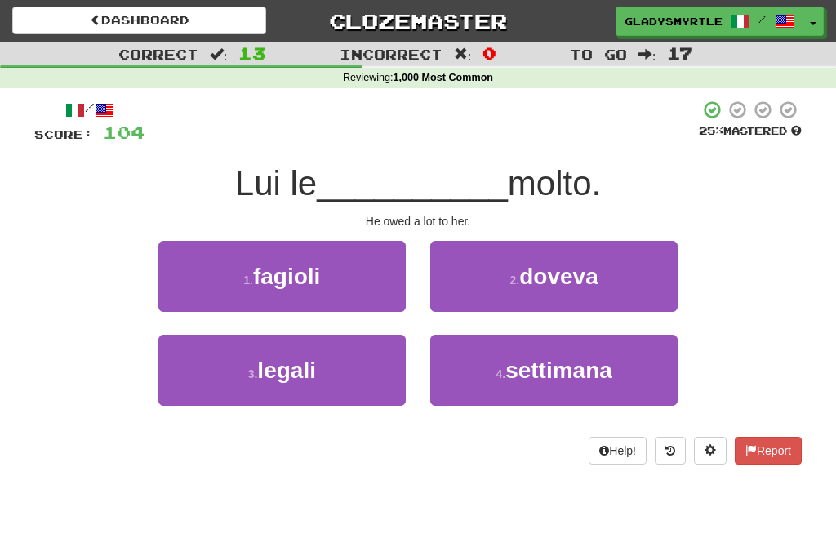
click at [580, 271] on span "doveva" at bounding box center [558, 276] width 79 height 25
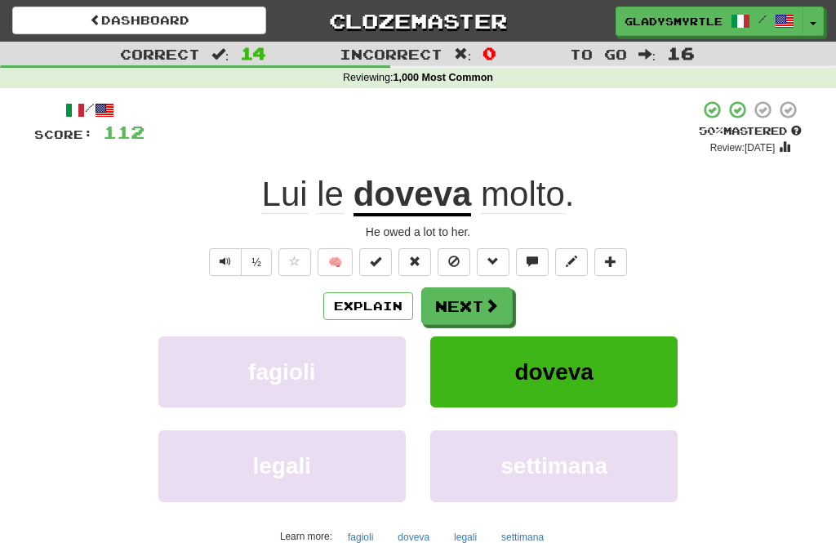
click at [467, 301] on button "Next" at bounding box center [466, 306] width 91 height 38
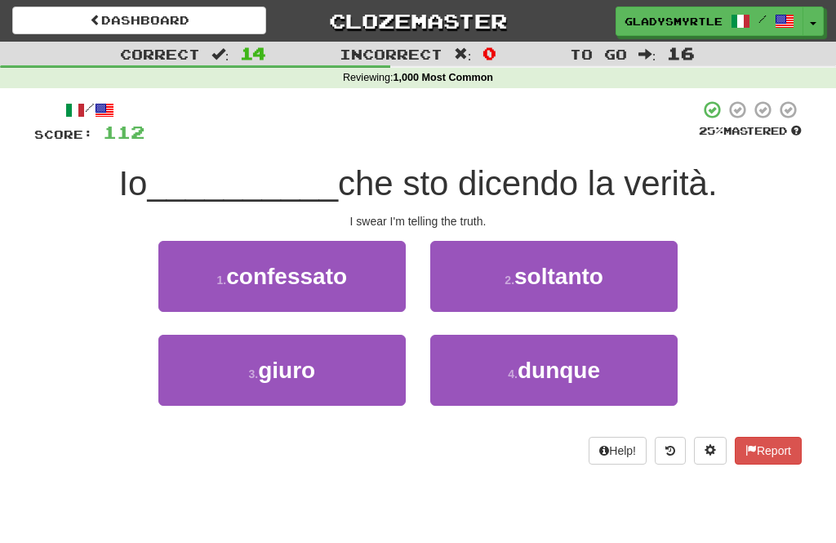
click at [287, 370] on span "giuro" at bounding box center [286, 370] width 57 height 25
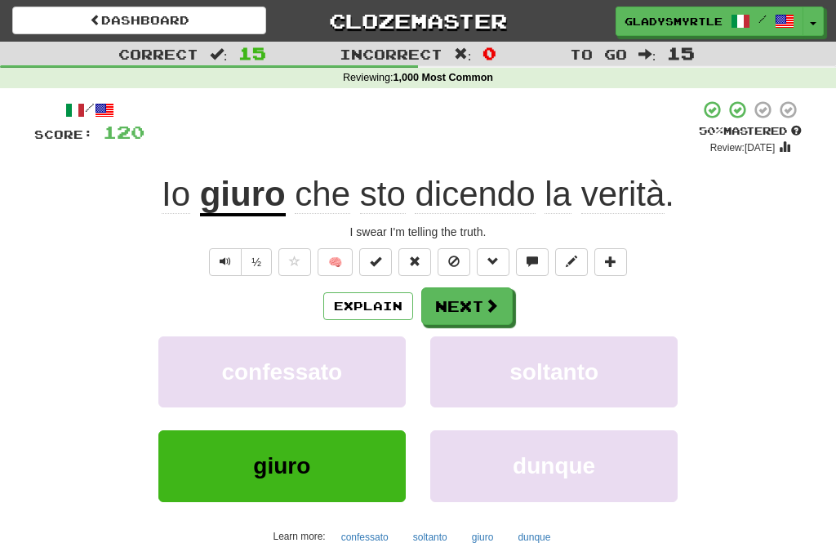
click at [470, 293] on button "Next" at bounding box center [466, 306] width 91 height 38
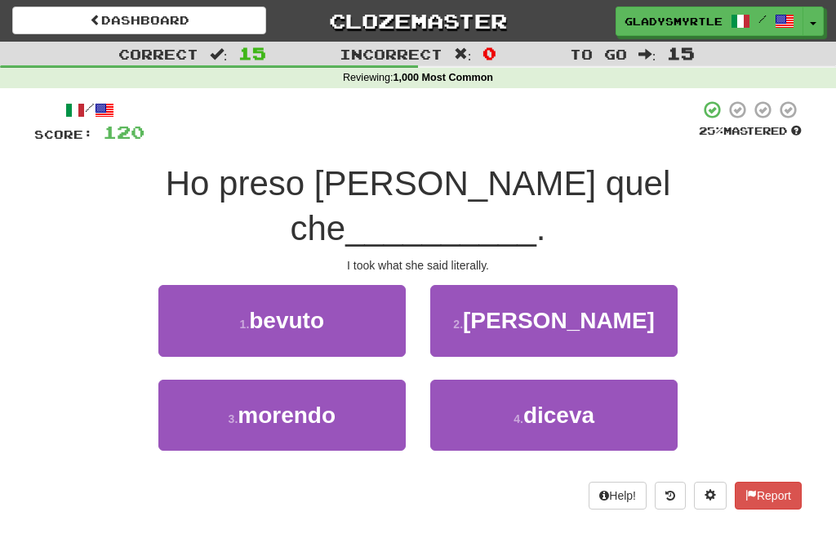
click at [570, 403] on span "diceva" at bounding box center [558, 415] width 71 height 25
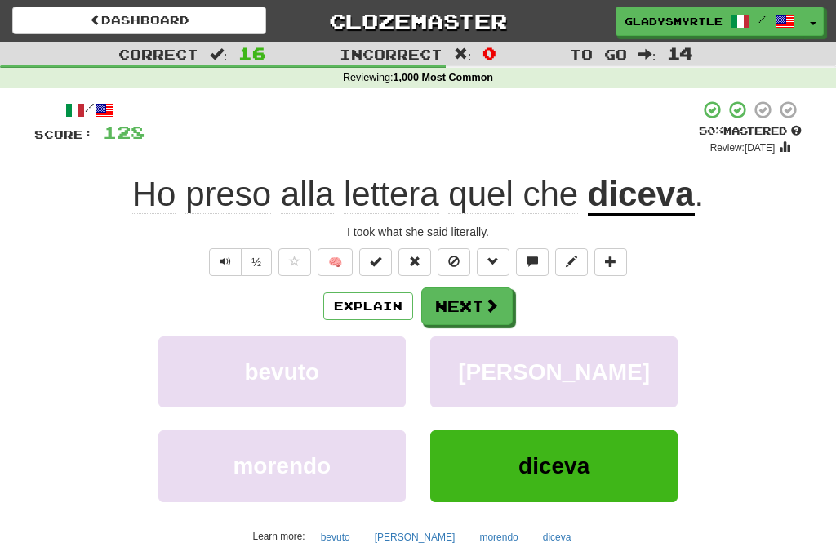
click at [471, 296] on button "Next" at bounding box center [466, 306] width 91 height 38
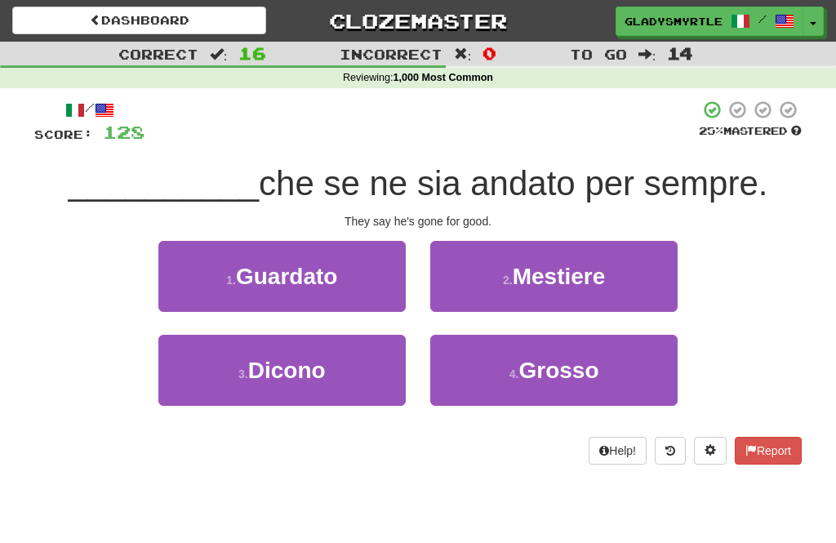
click at [292, 369] on span "Dicono" at bounding box center [287, 370] width 78 height 25
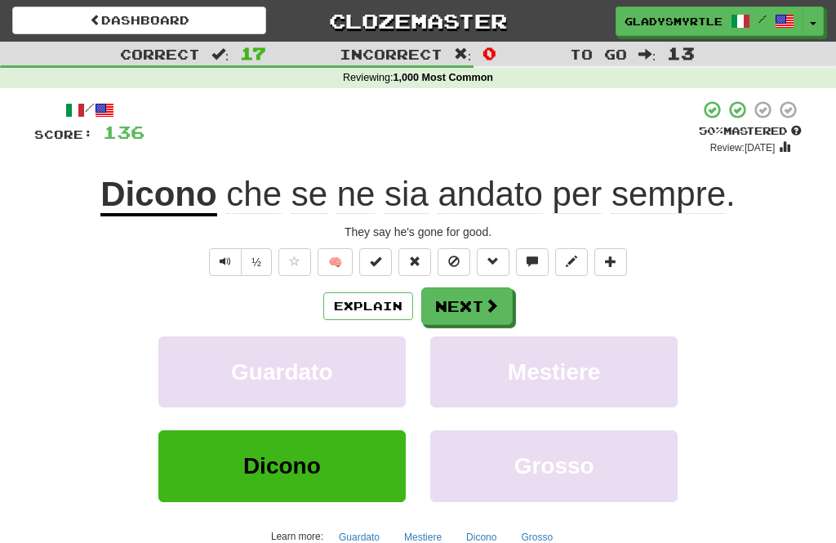
click at [470, 299] on button "Next" at bounding box center [466, 306] width 91 height 38
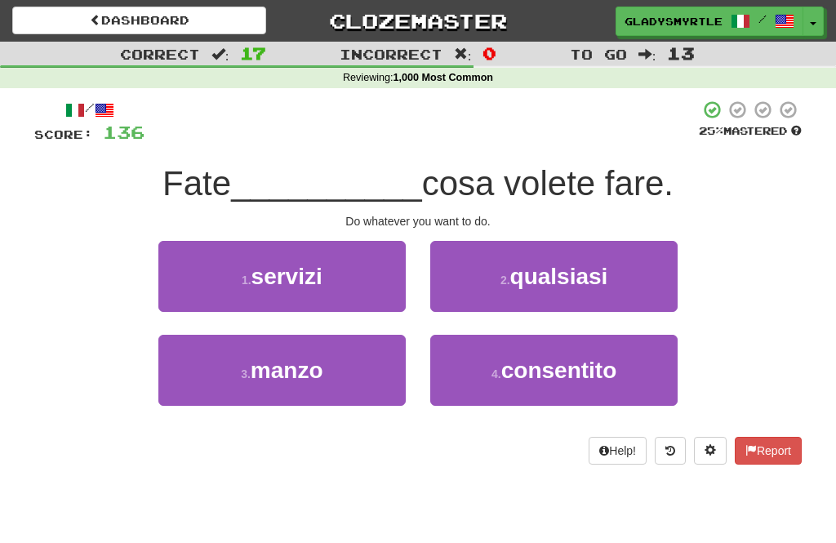
click at [577, 273] on span "qualsiasi" at bounding box center [559, 276] width 98 height 25
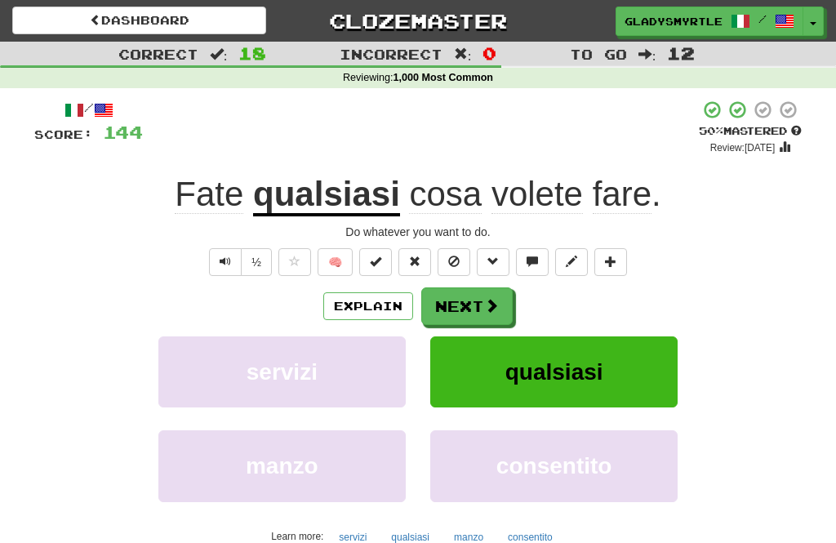
click at [466, 296] on button "Next" at bounding box center [466, 306] width 91 height 38
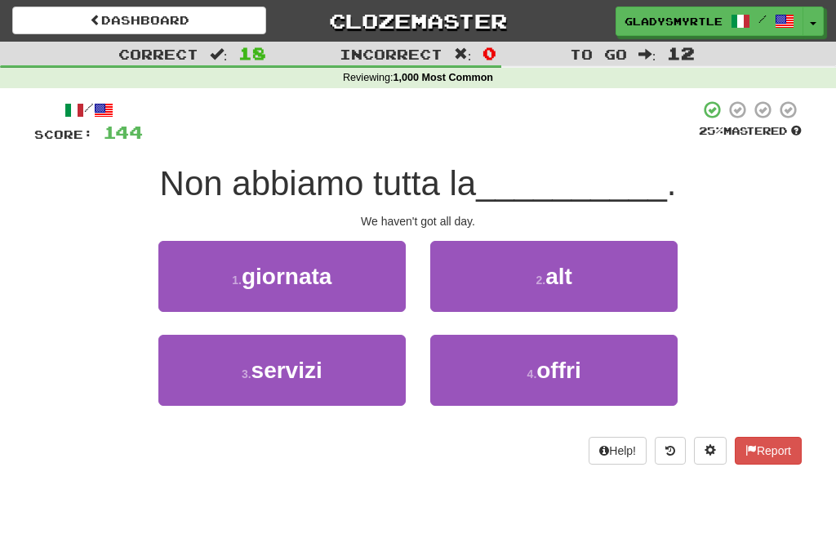
click at [285, 268] on span "giornata" at bounding box center [287, 276] width 90 height 25
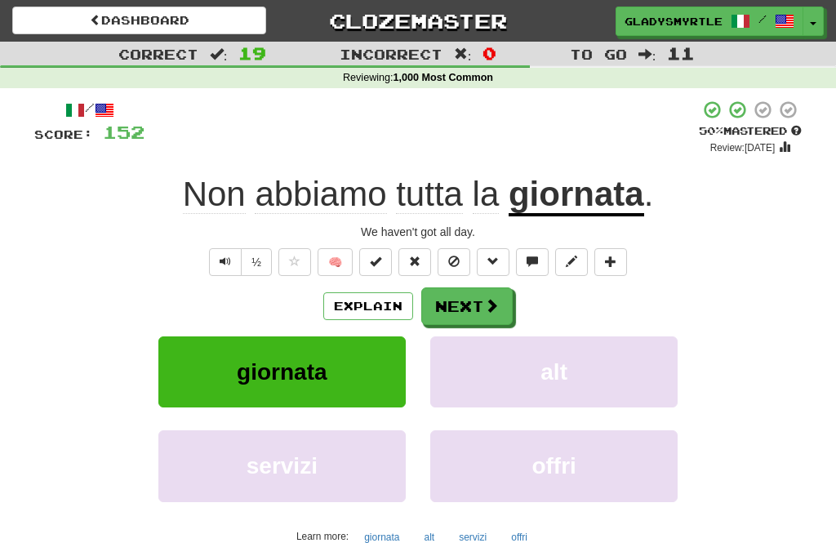
click at [465, 298] on button "Next" at bounding box center [466, 306] width 91 height 38
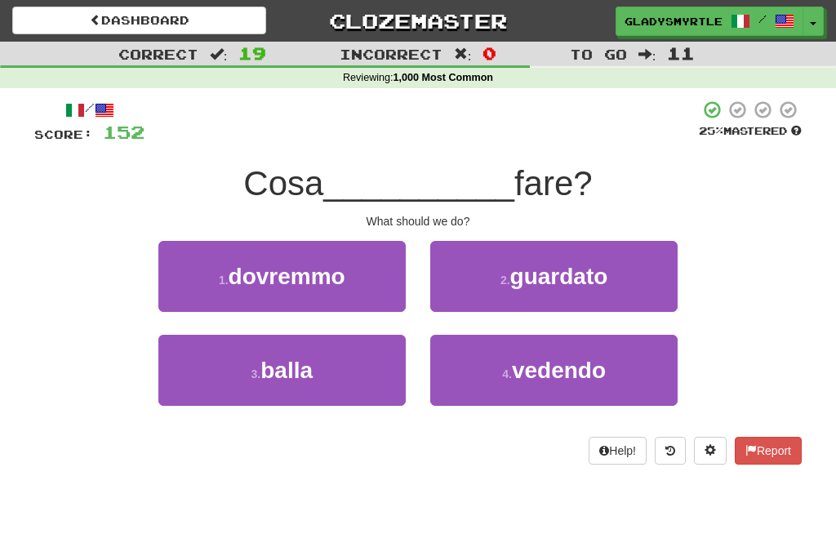
click at [295, 270] on span "dovremmo" at bounding box center [287, 276] width 117 height 25
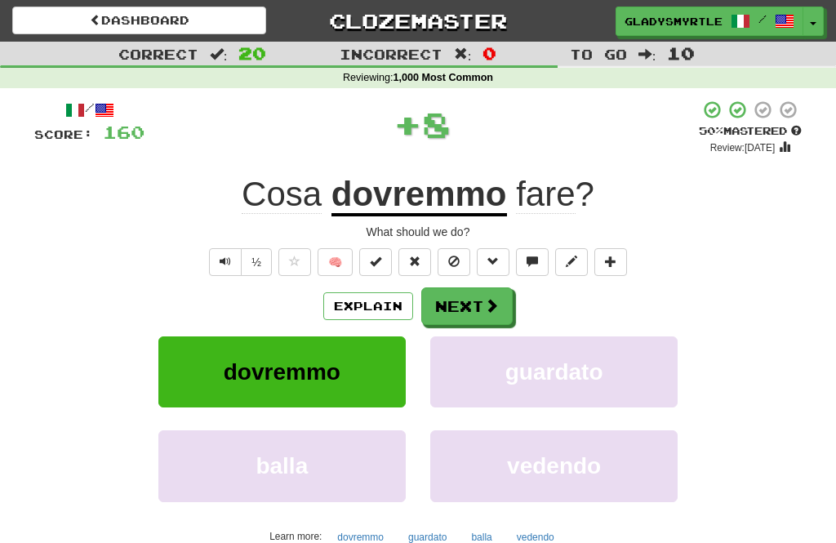
click at [472, 303] on button "Next" at bounding box center [466, 306] width 91 height 38
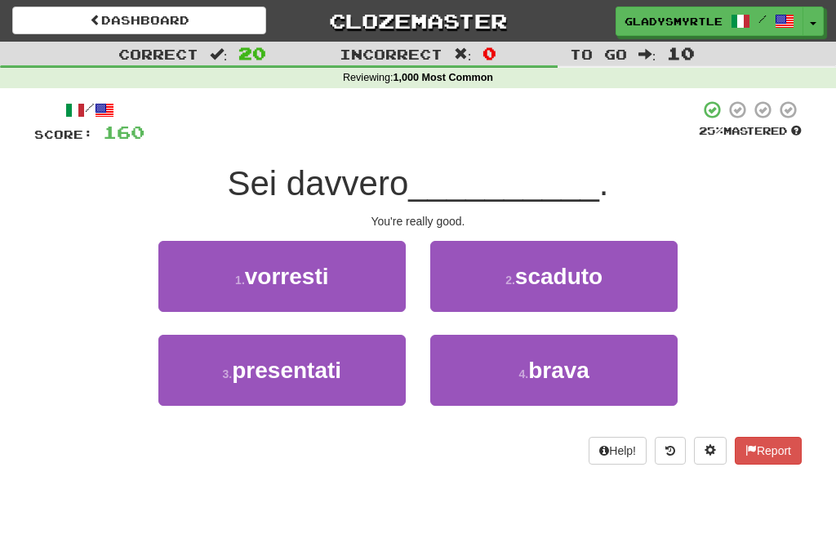
click at [563, 363] on span "brava" at bounding box center [558, 370] width 61 height 25
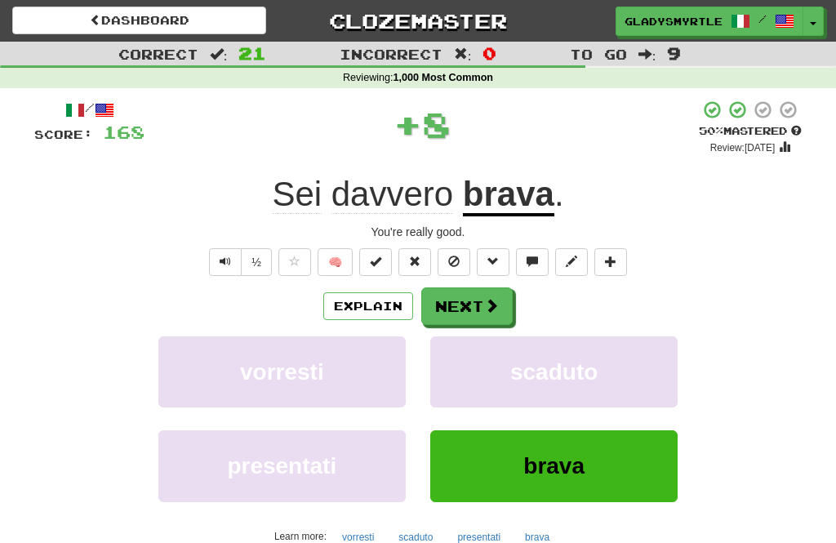
click at [473, 303] on button "Next" at bounding box center [466, 306] width 91 height 38
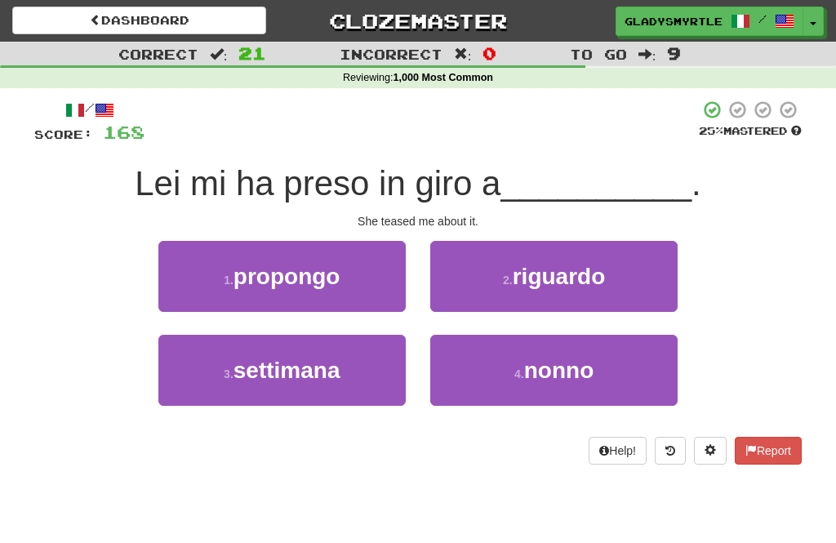
click at [586, 269] on span "riguardo" at bounding box center [559, 276] width 93 height 25
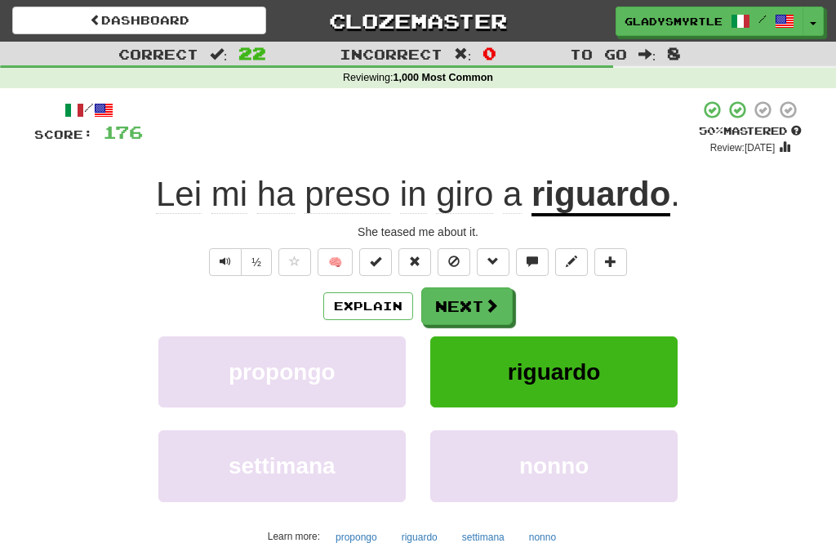
click at [474, 301] on button "Next" at bounding box center [466, 306] width 91 height 38
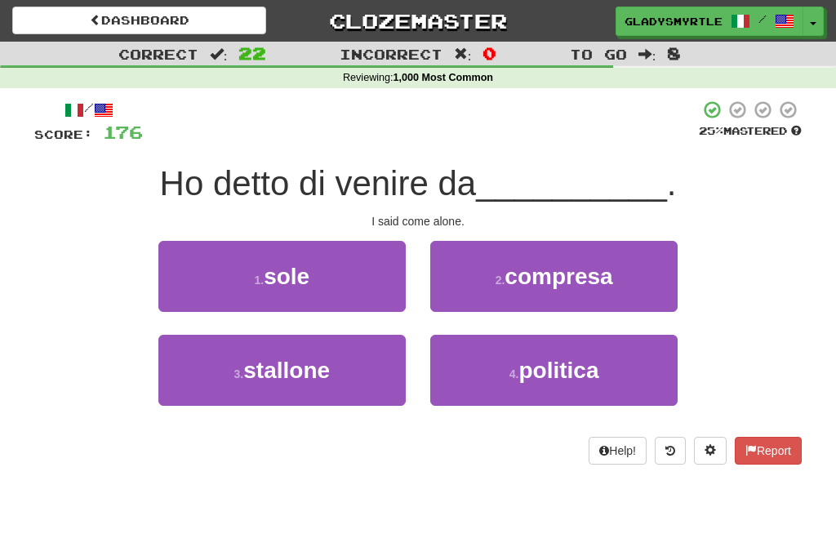
click at [298, 265] on span "sole" at bounding box center [287, 276] width 46 height 25
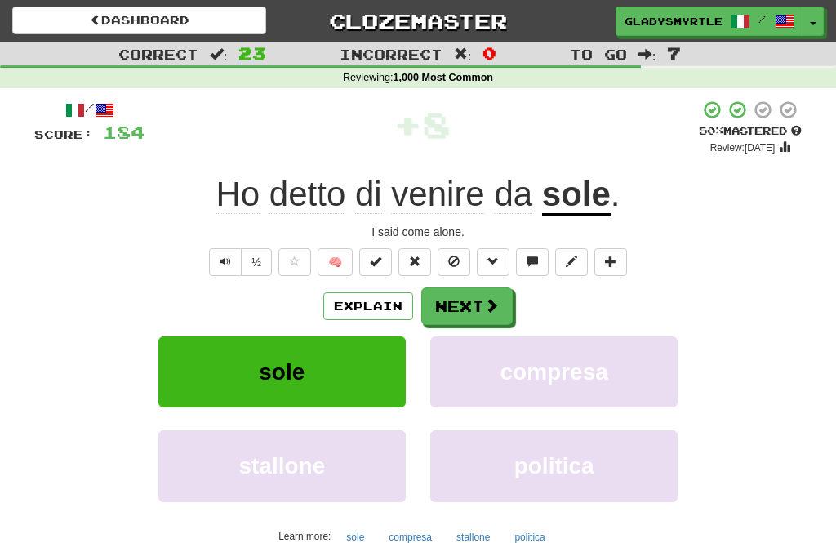
click at [472, 300] on button "Next" at bounding box center [466, 306] width 91 height 38
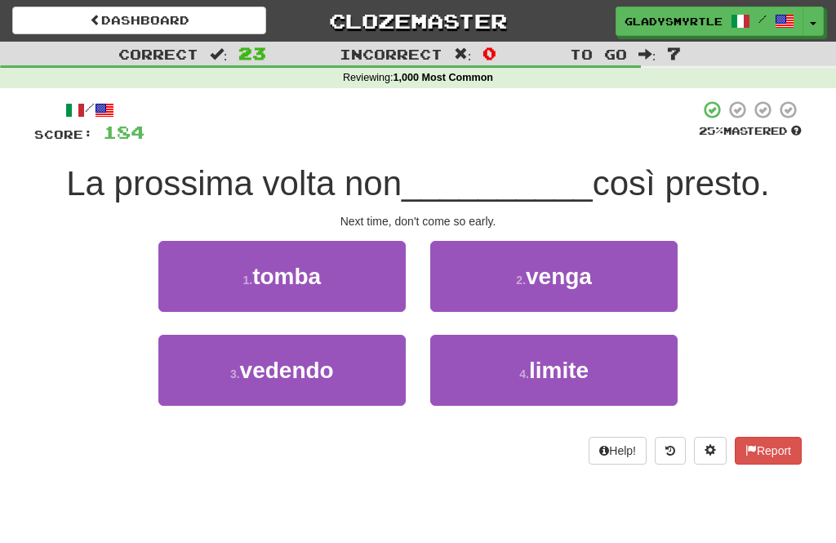
click at [579, 264] on span "venga" at bounding box center [559, 276] width 66 height 25
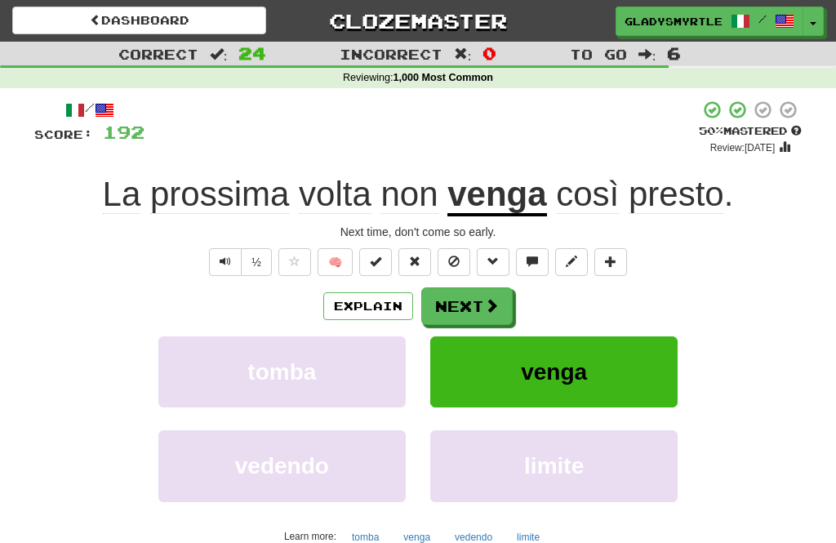
click at [474, 301] on button "Next" at bounding box center [466, 306] width 91 height 38
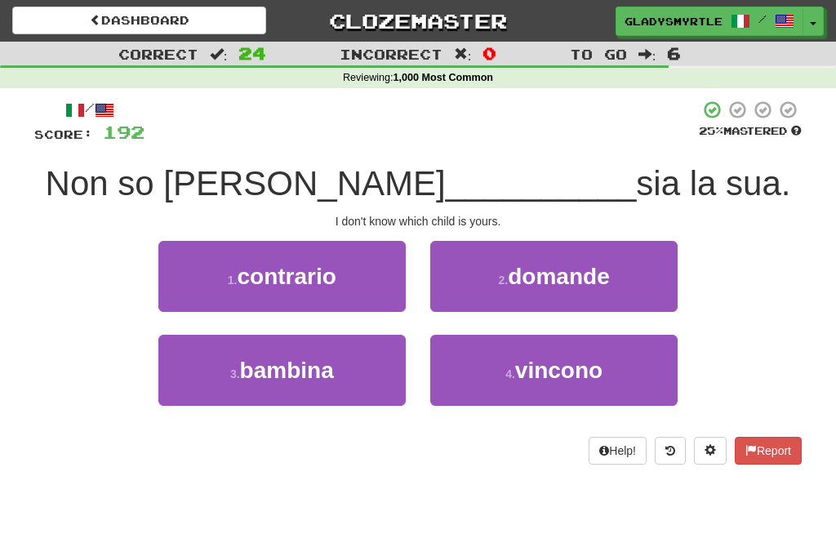
click at [309, 358] on span "bambina" at bounding box center [287, 370] width 94 height 25
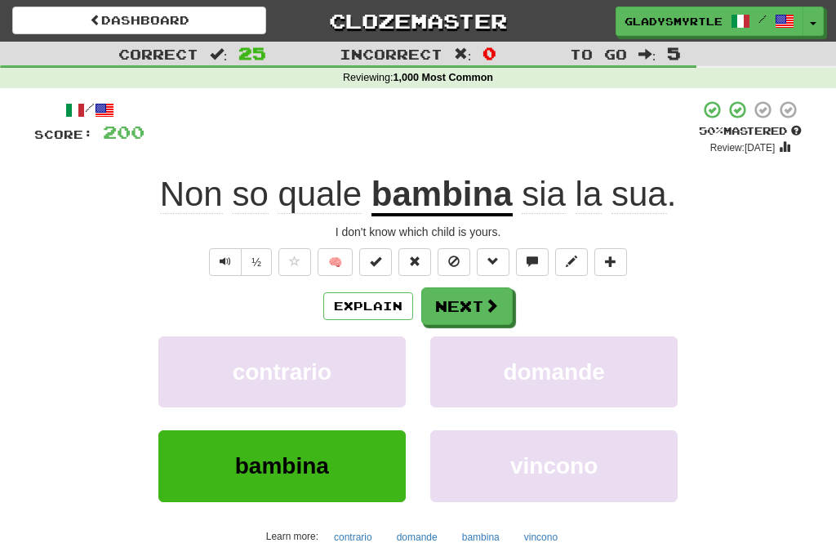
click at [465, 301] on button "Next" at bounding box center [466, 306] width 91 height 38
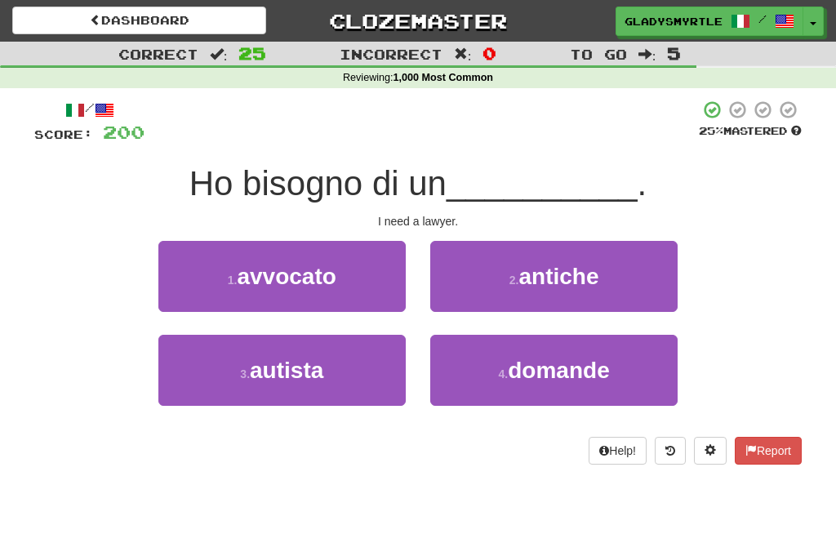
click at [287, 269] on span "avvocato" at bounding box center [286, 276] width 99 height 25
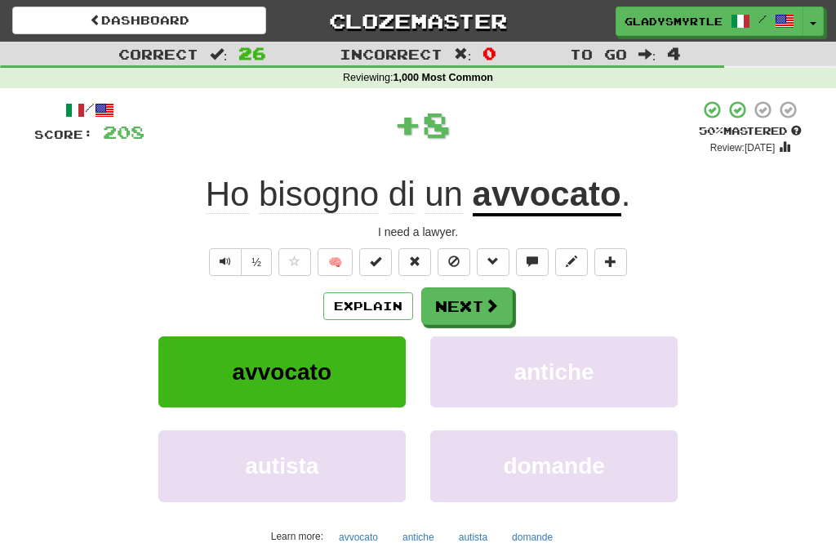
click at [461, 301] on button "Next" at bounding box center [466, 306] width 91 height 38
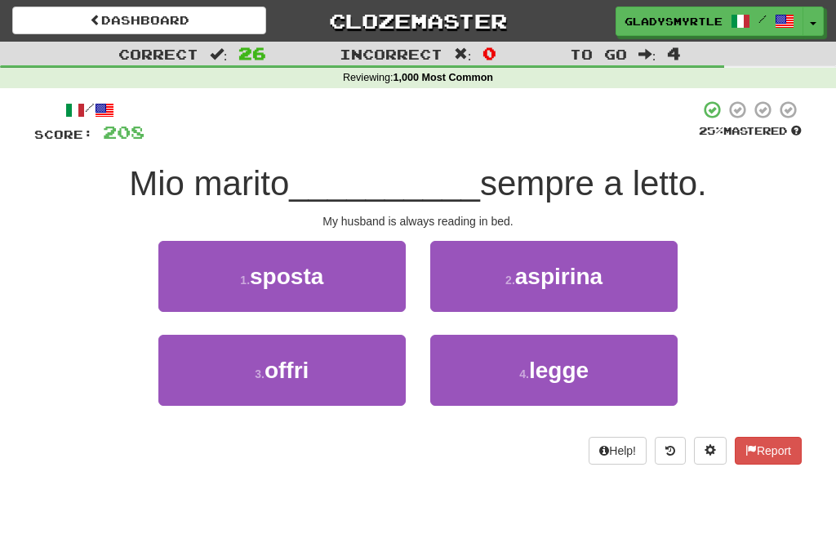
click at [559, 359] on span "legge" at bounding box center [559, 370] width 60 height 25
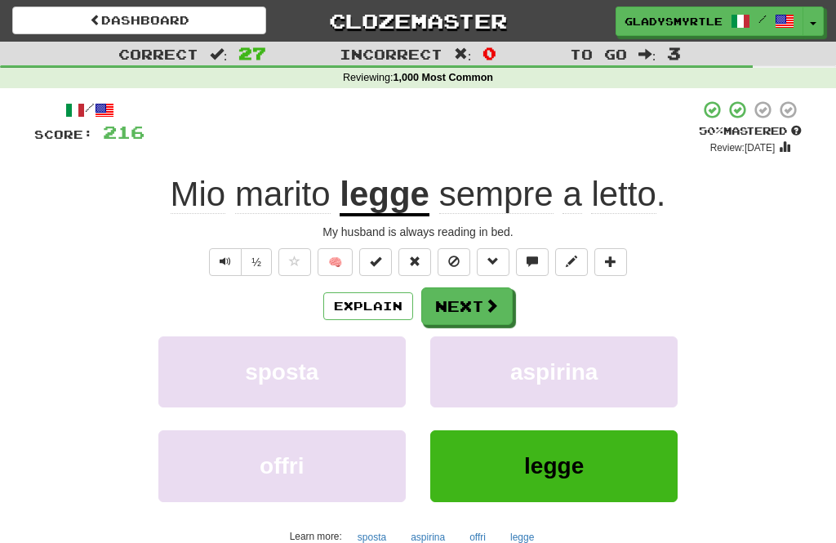
click at [472, 296] on button "Next" at bounding box center [466, 306] width 91 height 38
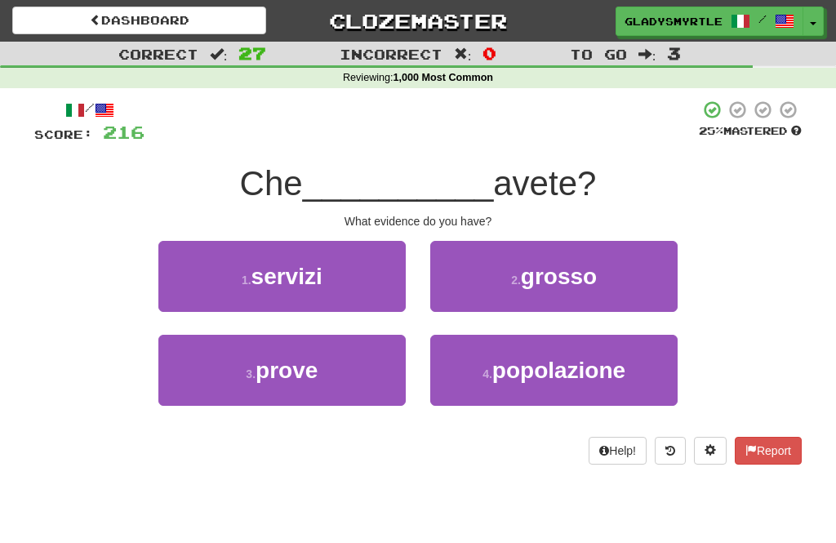
click at [283, 367] on span "prove" at bounding box center [287, 370] width 62 height 25
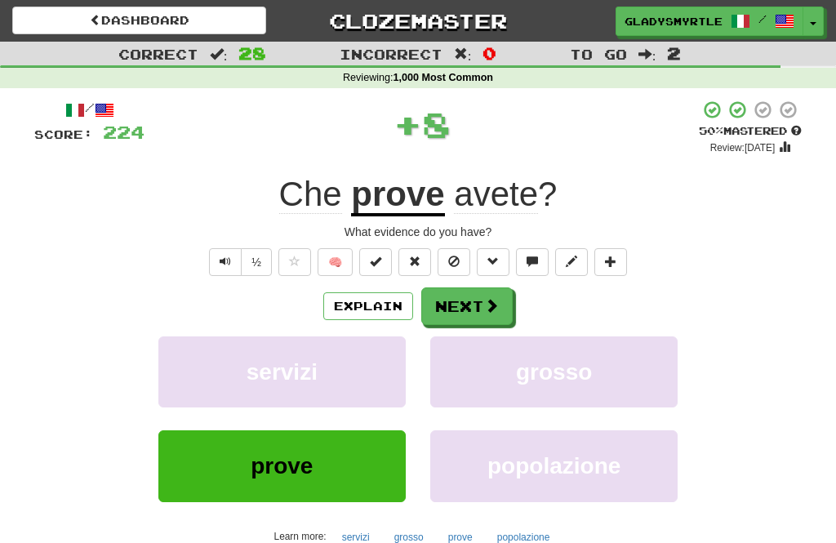
click at [461, 303] on button "Next" at bounding box center [466, 306] width 91 height 38
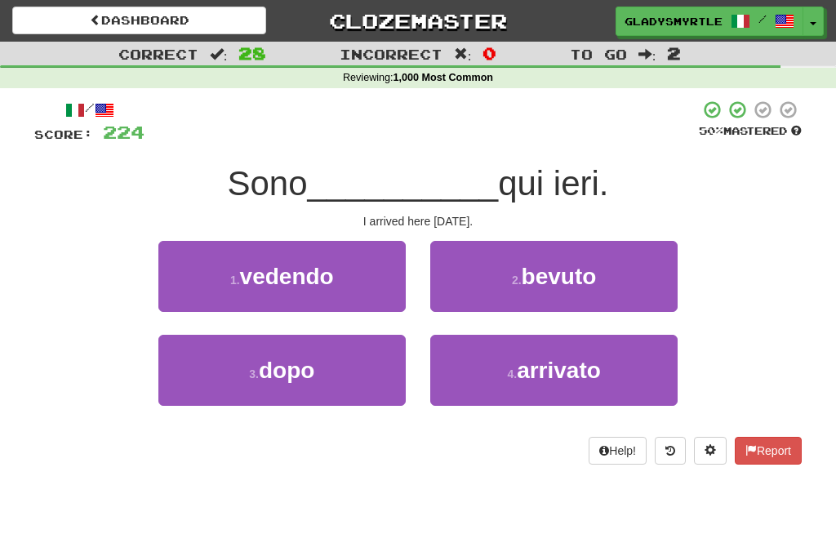
click at [565, 365] on span "arrivato" at bounding box center [559, 370] width 84 height 25
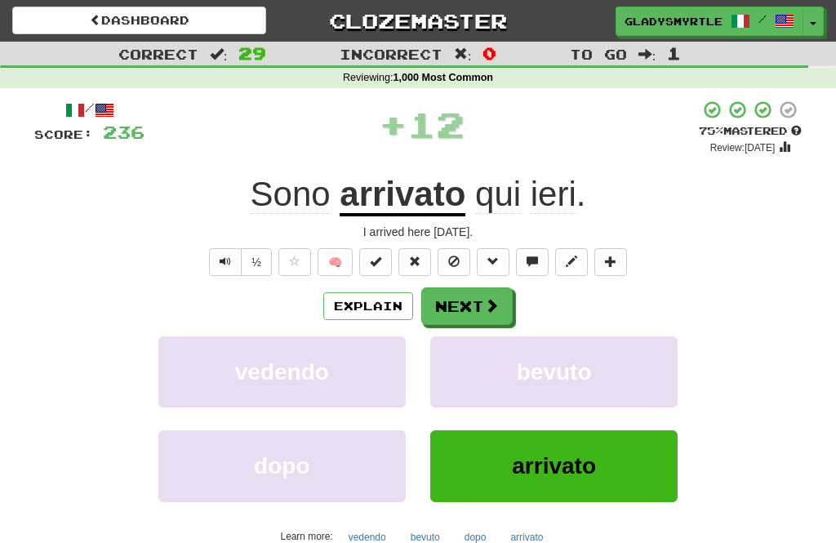
click at [474, 301] on button "Next" at bounding box center [466, 306] width 91 height 38
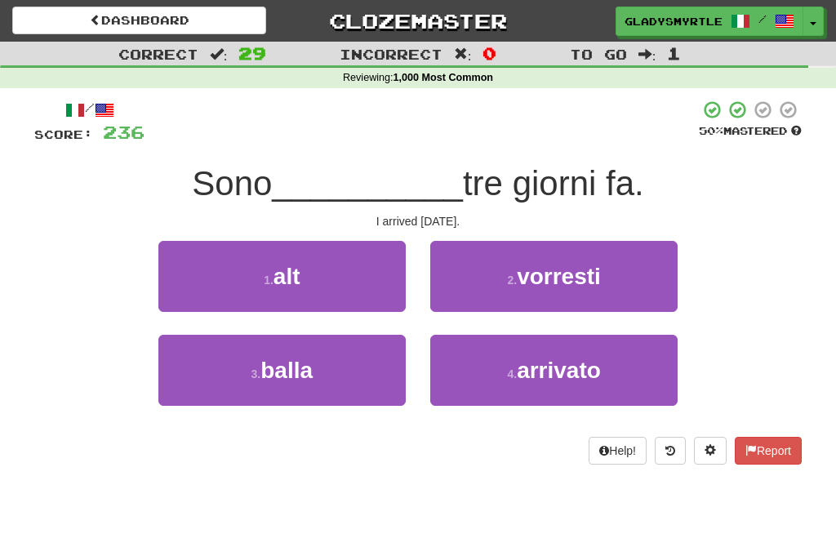
click at [567, 360] on span "arrivato" at bounding box center [559, 370] width 84 height 25
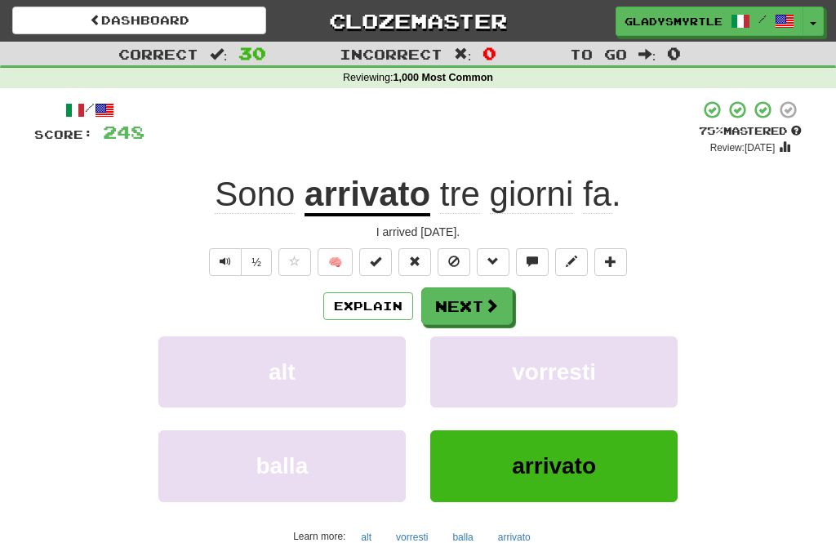
click at [468, 300] on button "Next" at bounding box center [466, 306] width 91 height 38
